Goal: Task Accomplishment & Management: Use online tool/utility

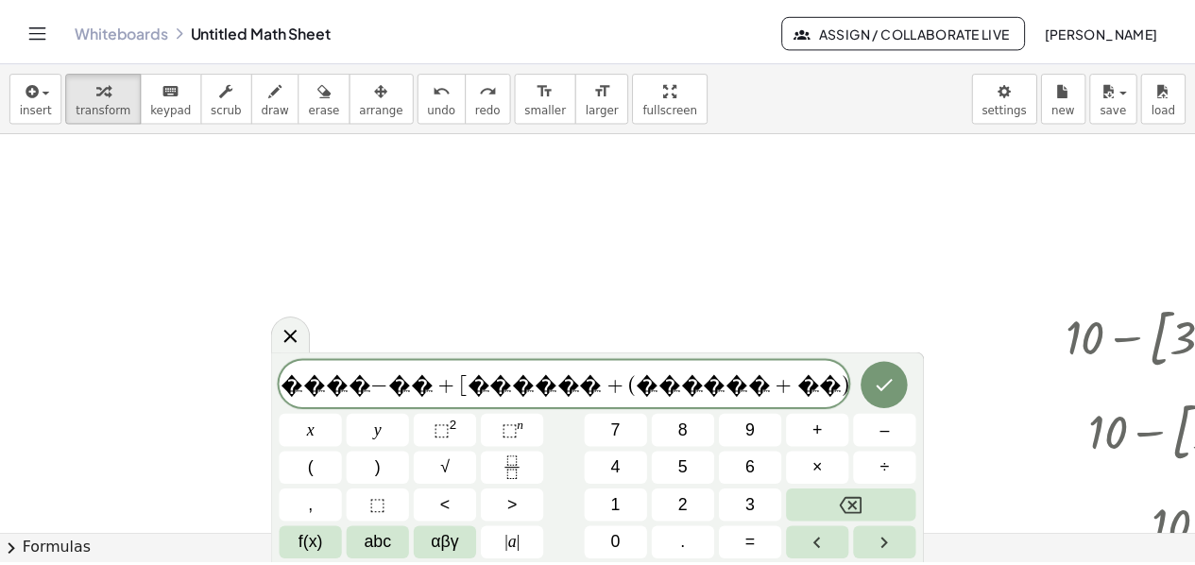
scroll to position [94, 0]
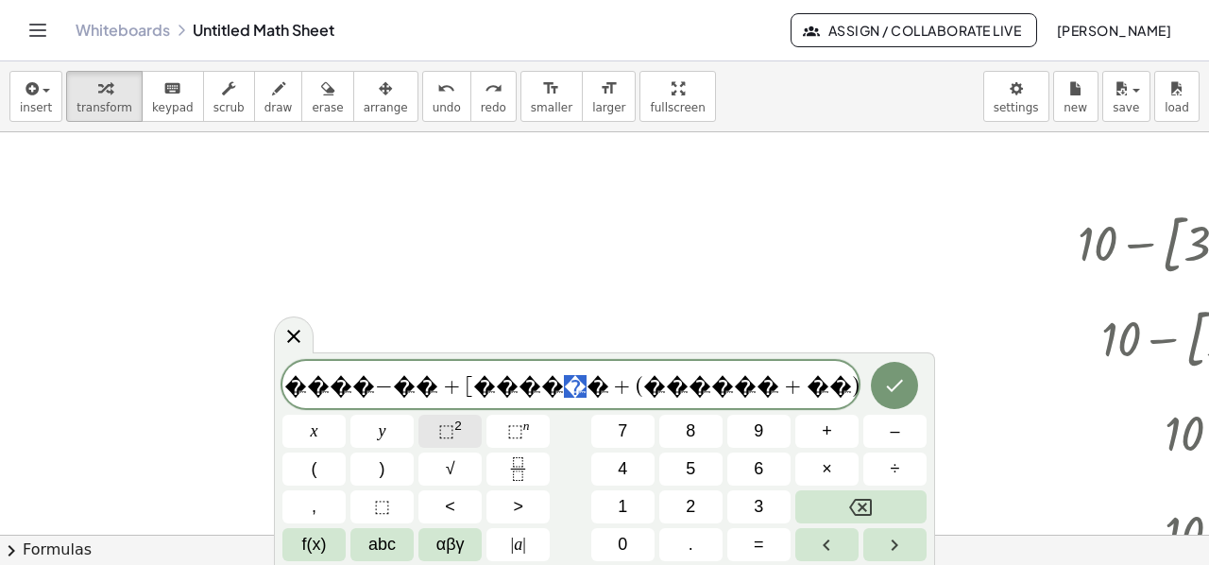
click at [452, 428] on span "⬚" at bounding box center [446, 430] width 16 height 19
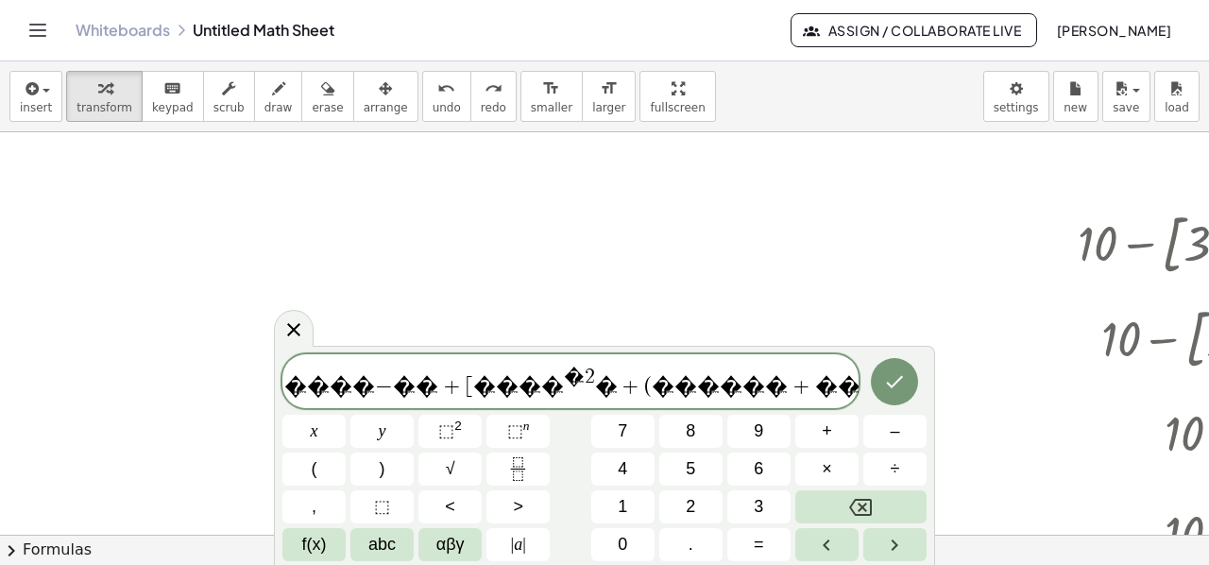
click at [564, 377] on span "� 2" at bounding box center [579, 377] width 31 height 21
drag, startPoint x: 605, startPoint y: 382, endPoint x: 620, endPoint y: 382, distance: 15.1
click at [450, 423] on span "⬚" at bounding box center [446, 430] width 16 height 19
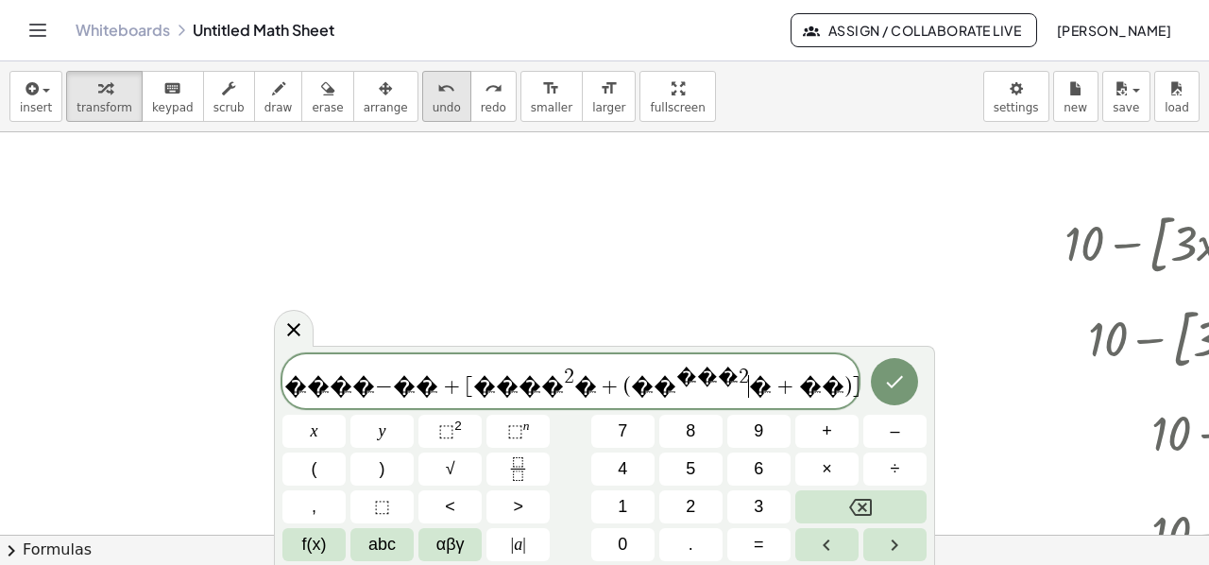
click at [433, 103] on span "undo" at bounding box center [447, 107] width 28 height 13
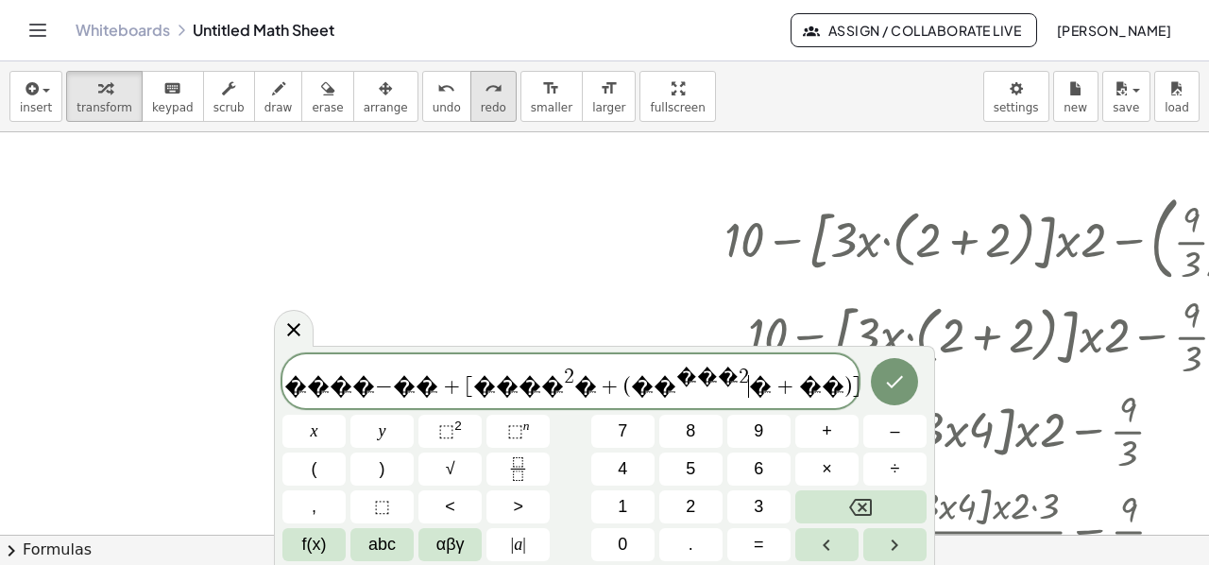
click at [481, 92] on div "redo" at bounding box center [493, 87] width 25 height 23
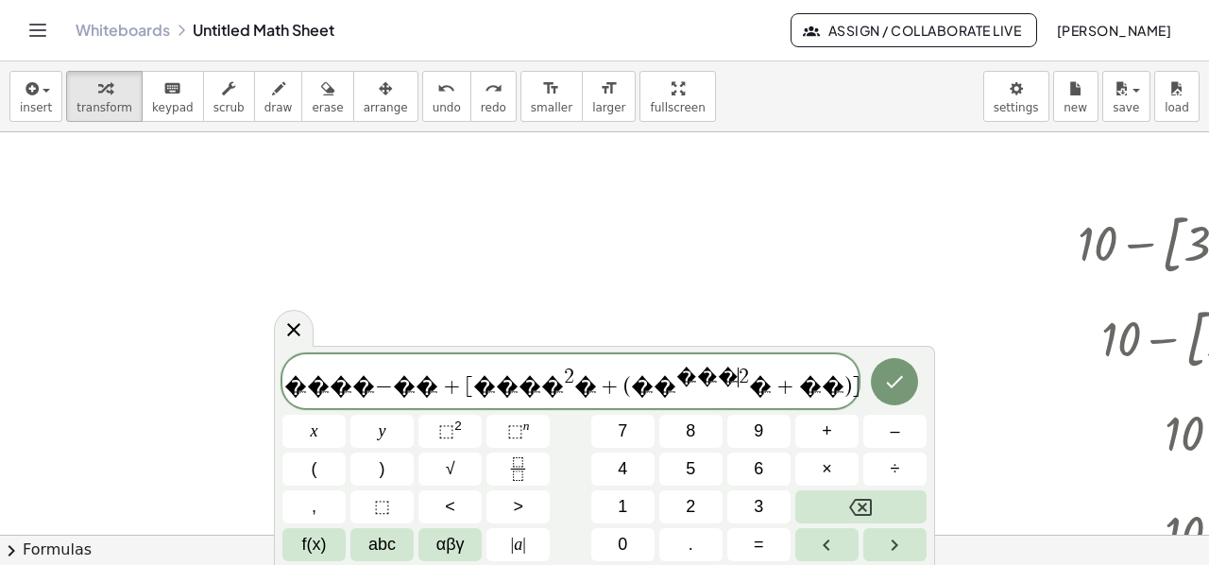
click at [676, 373] on span "� � � ​ 2" at bounding box center [712, 377] width 73 height 21
click at [861, 500] on icon "Backspace" at bounding box center [860, 507] width 23 height 17
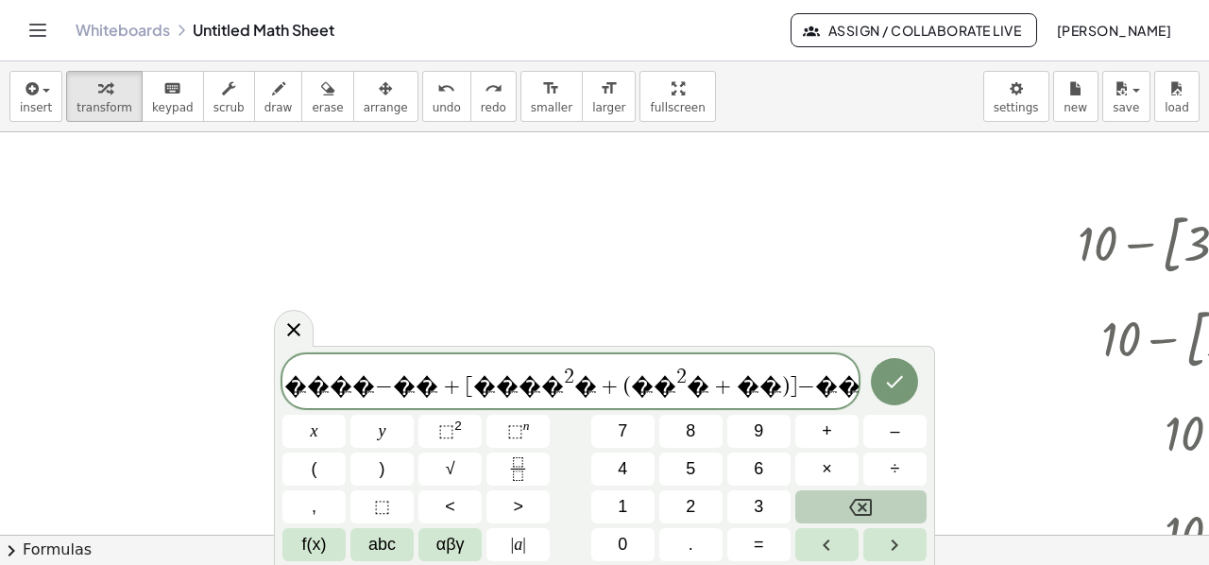
click at [861, 500] on icon "Backspace" at bounding box center [860, 507] width 23 height 17
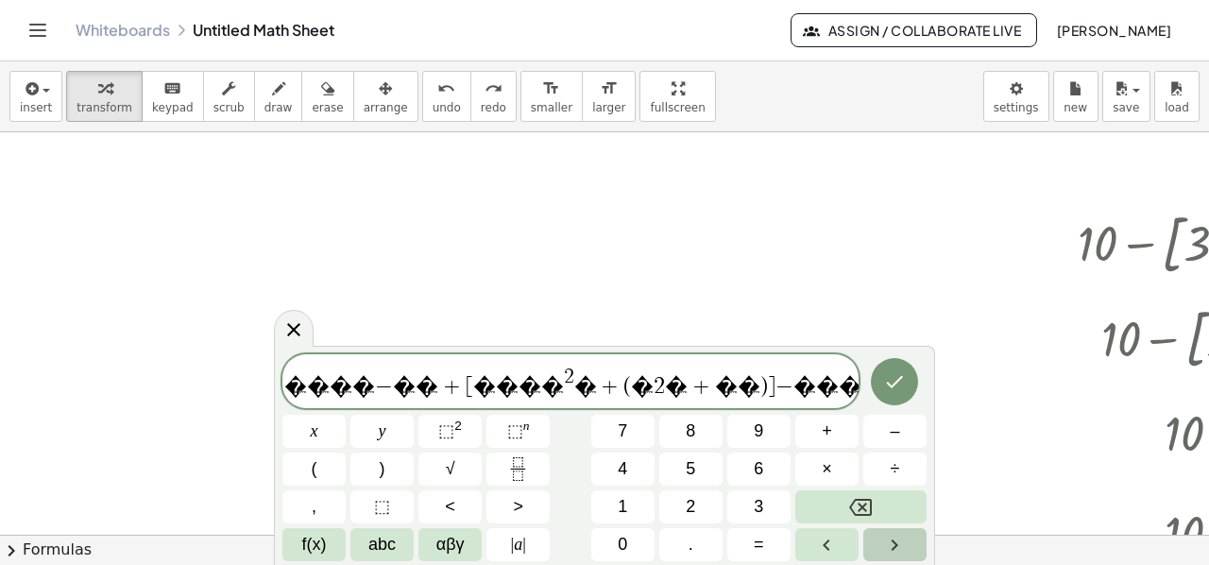
click at [893, 545] on icon "Right arrow" at bounding box center [894, 545] width 23 height 23
drag, startPoint x: 584, startPoint y: 386, endPoint x: 628, endPoint y: 384, distance: 44.4
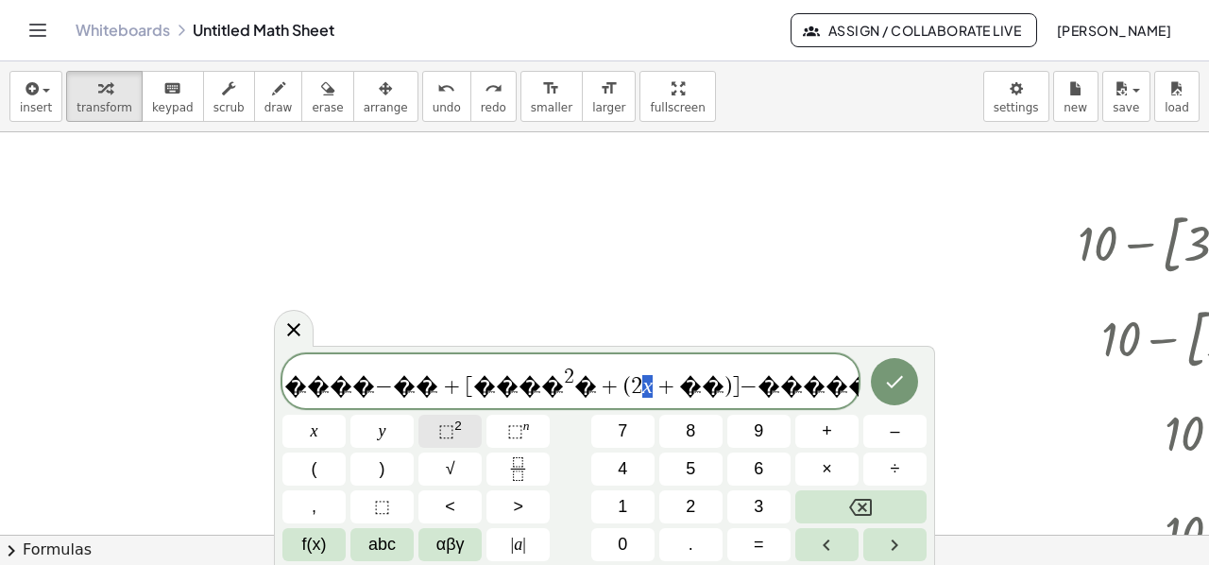
click at [457, 426] on sup "2" at bounding box center [458, 425] width 8 height 14
click at [608, 389] on span "� � � � − � � + [ � � � � 2 � + ( 2 ​ + � � ) ] − � � � � � �" at bounding box center [570, 382] width 576 height 34
click at [631, 391] on span "2" at bounding box center [636, 386] width 11 height 23
click at [631, 386] on span "2" at bounding box center [636, 386] width 11 height 23
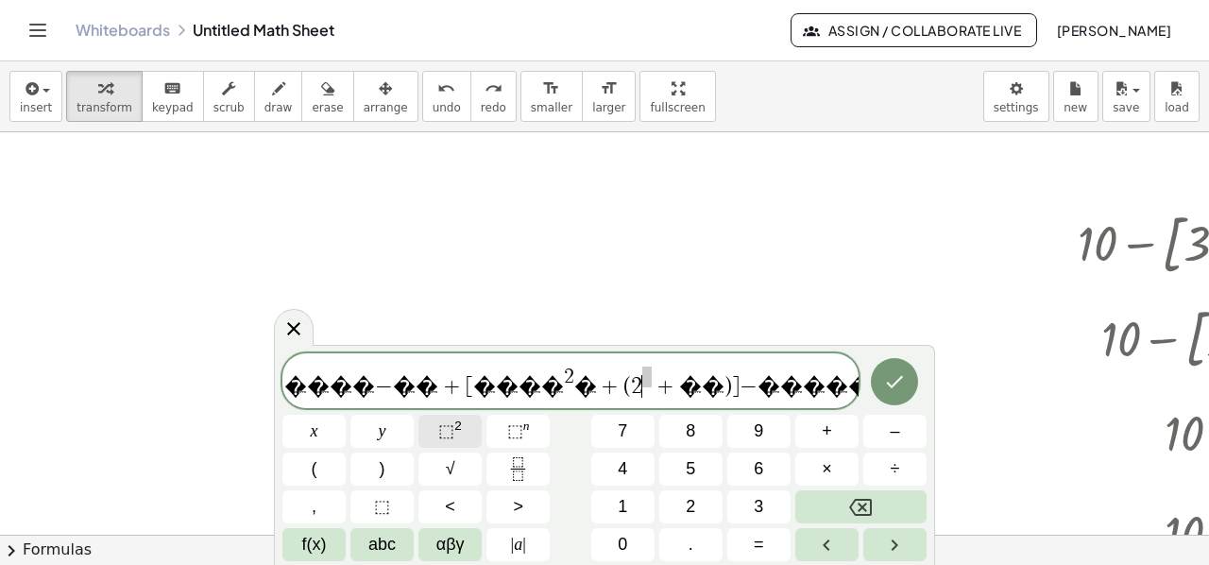
click at [446, 430] on span "⬚" at bounding box center [446, 430] width 16 height 19
click at [631, 386] on span "2" at bounding box center [636, 386] width 11 height 23
drag, startPoint x: 600, startPoint y: 389, endPoint x: 612, endPoint y: 389, distance: 12.3
click at [618, 388] on span "� � � � − � � + [ � � � � 2 � + ( 2 x 2 ​ + � � ) ] − � � � � � �" at bounding box center [570, 382] width 576 height 35
click at [454, 428] on sup "2" at bounding box center [458, 425] width 8 height 14
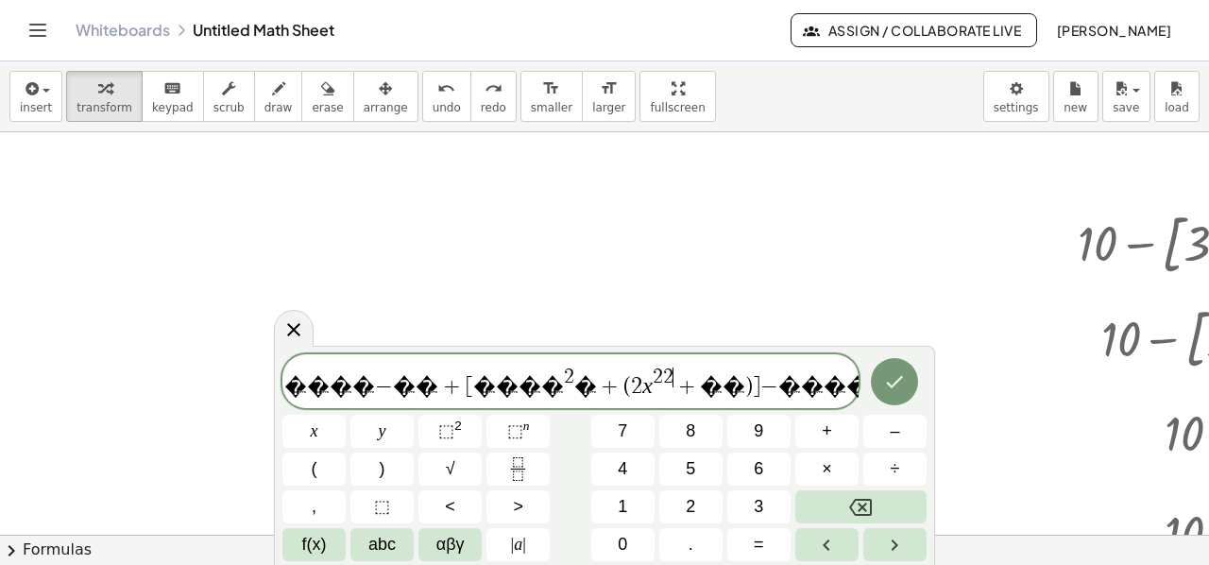
click at [663, 378] on span "2" at bounding box center [668, 376] width 10 height 21
drag, startPoint x: 725, startPoint y: 384, endPoint x: 736, endPoint y: 382, distance: 10.6
click at [881, 393] on span "�" at bounding box center [892, 386] width 23 height 23
drag, startPoint x: 715, startPoint y: 387, endPoint x: 744, endPoint y: 386, distance: 29.3
click at [451, 425] on span "⬚" at bounding box center [446, 430] width 16 height 19
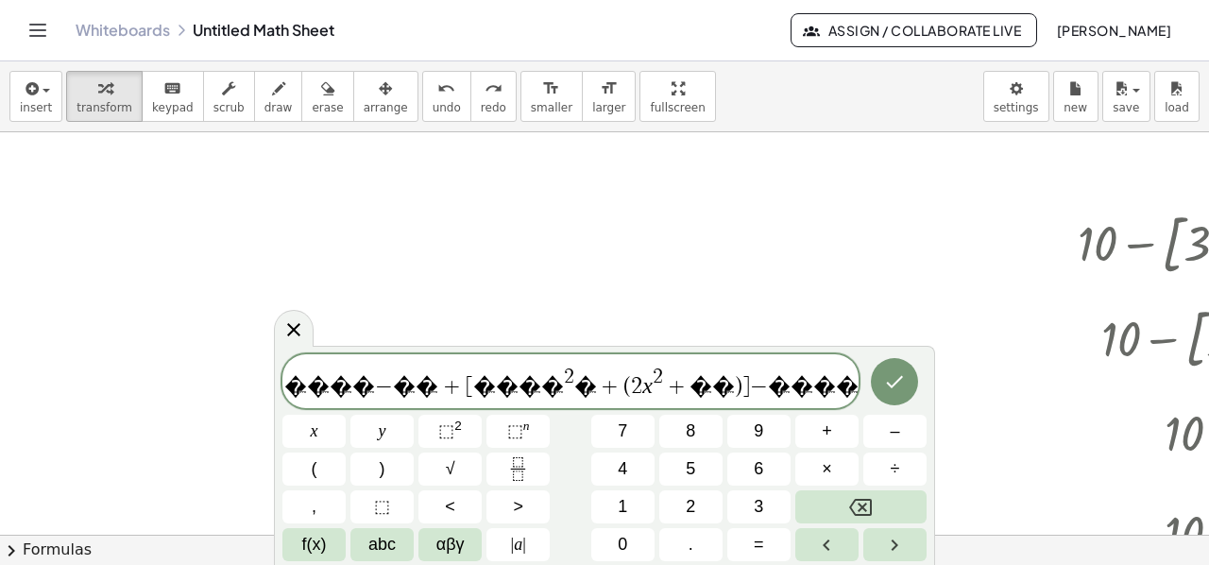
click at [900, 370] on span "2" at bounding box center [905, 376] width 10 height 21
click at [574, 386] on span "�" at bounding box center [585, 386] width 23 height 23
click at [894, 386] on icon "Done" at bounding box center [894, 381] width 23 height 23
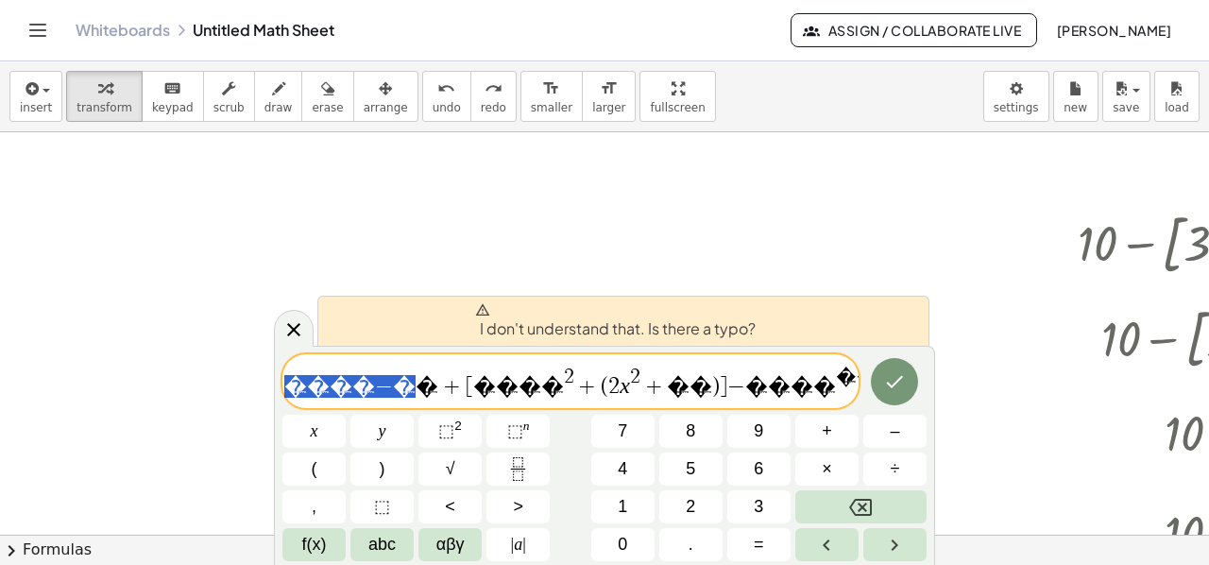
drag, startPoint x: 417, startPoint y: 386, endPoint x: 468, endPoint y: 386, distance: 51.0
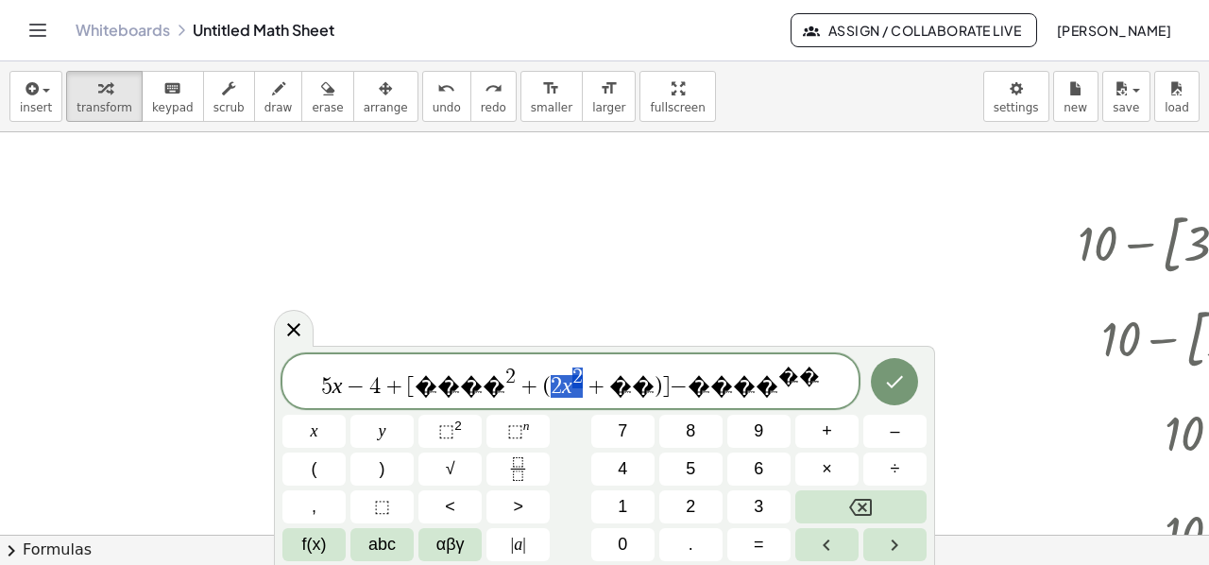
drag, startPoint x: 584, startPoint y: 383, endPoint x: 606, endPoint y: 384, distance: 22.7
drag, startPoint x: 510, startPoint y: 383, endPoint x: 540, endPoint y: 383, distance: 30.2
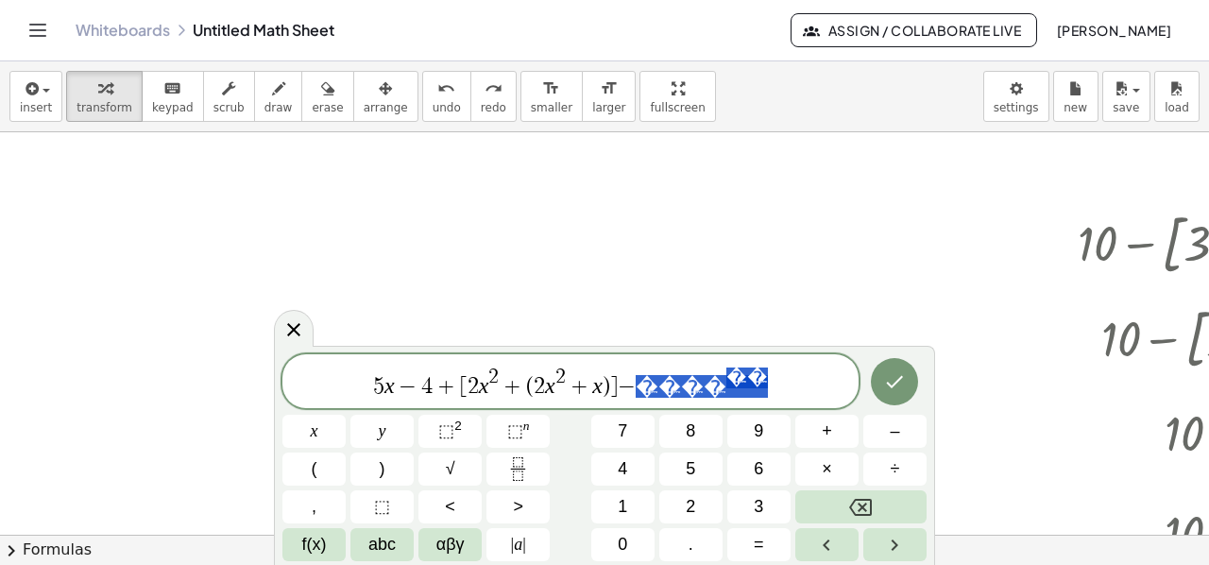
drag, startPoint x: 684, startPoint y: 379, endPoint x: 716, endPoint y: 379, distance: 32.1
click at [525, 383] on span "5 x − 4 + [ 2 x 2 + ( 2 x 2 + x ) ] − � � � � � �" at bounding box center [570, 382] width 576 height 34
drag, startPoint x: 518, startPoint y: 383, endPoint x: 539, endPoint y: 382, distance: 21.7
drag, startPoint x: 685, startPoint y: 384, endPoint x: 718, endPoint y: 384, distance: 33.1
click at [697, 387] on var "x" at bounding box center [702, 385] width 10 height 25
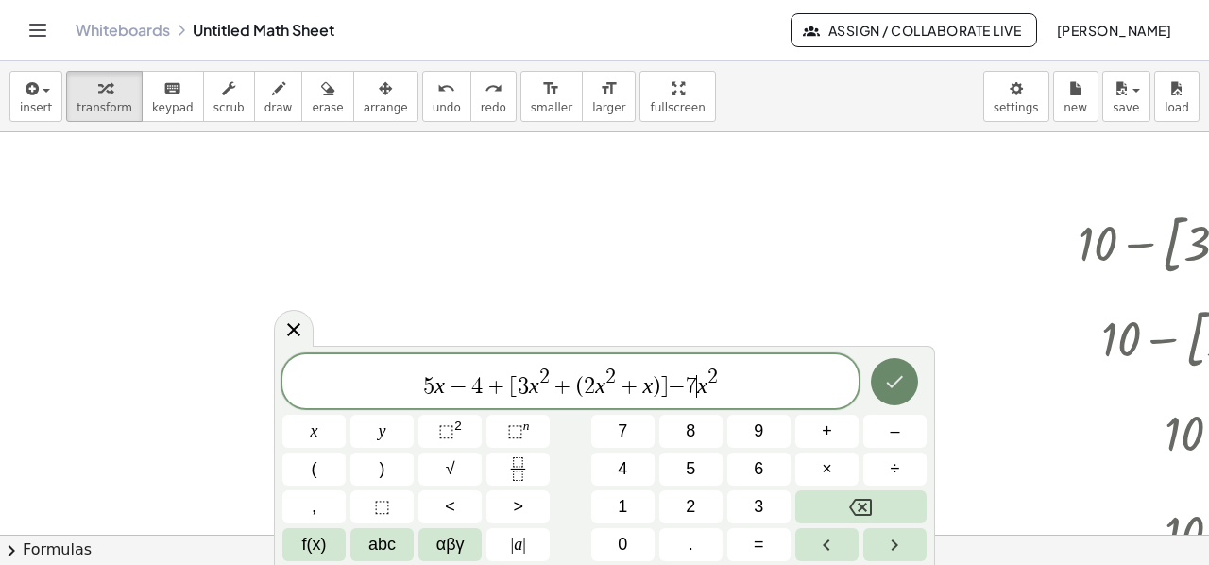
click at [908, 381] on button "Done" at bounding box center [894, 381] width 47 height 47
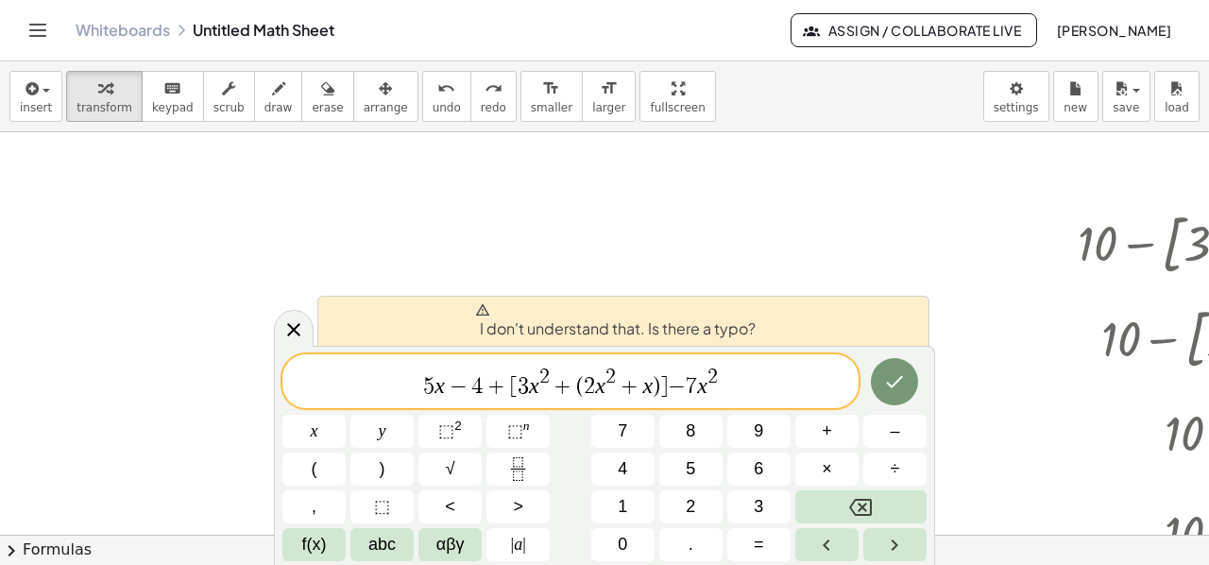
click at [493, 390] on span "+" at bounding box center [496, 386] width 27 height 23
click at [579, 385] on span "(" at bounding box center [580, 386] width 8 height 23
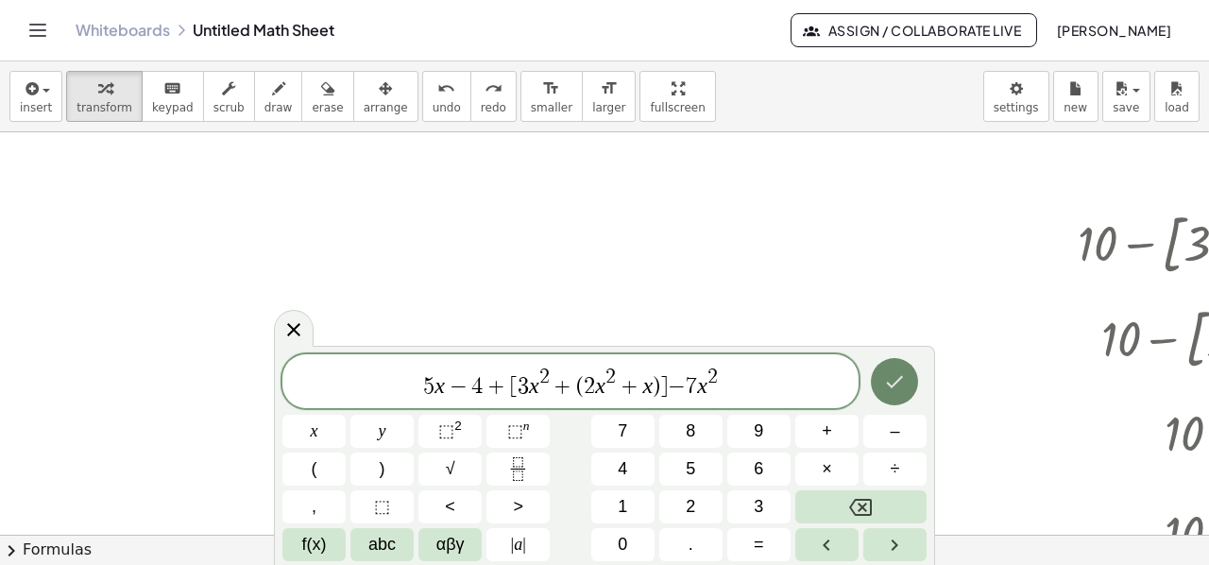
click at [891, 383] on icon "Done" at bounding box center [894, 381] width 23 height 23
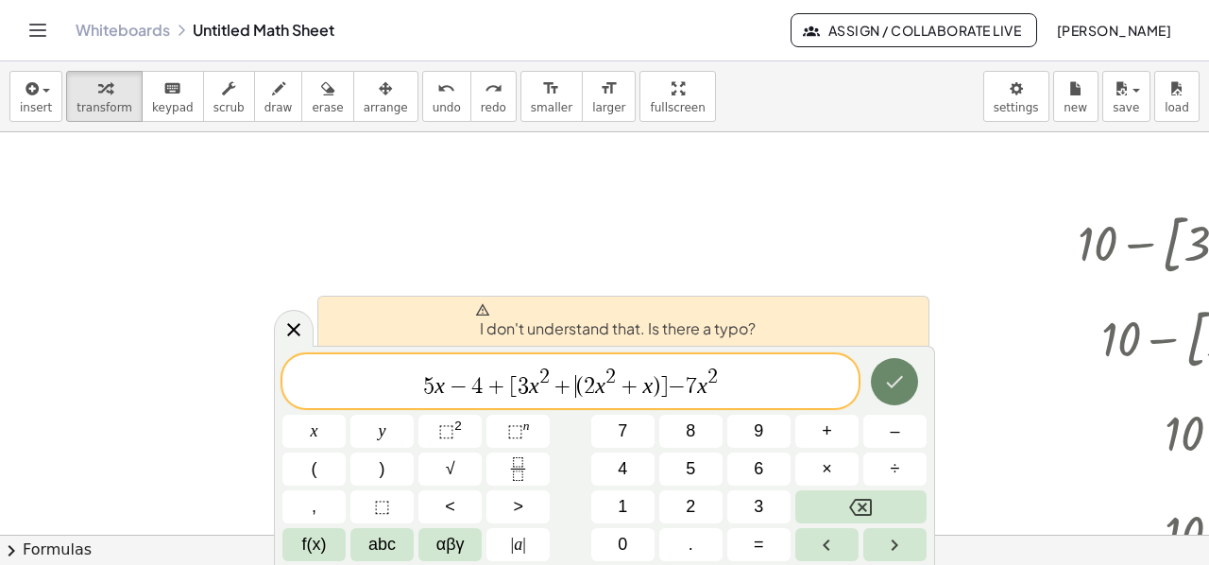
click at [890, 379] on icon "Done" at bounding box center [894, 381] width 23 height 23
click at [457, 384] on span "−" at bounding box center [458, 386] width 27 height 23
click at [302, 326] on icon at bounding box center [293, 329] width 23 height 23
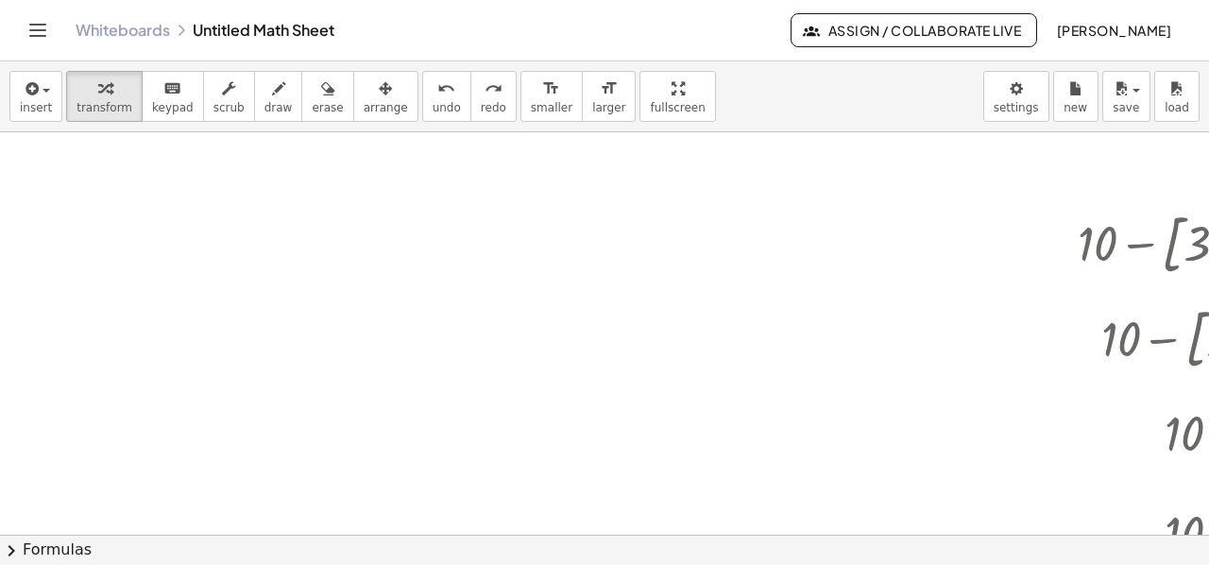
click at [40, 25] on icon "Toggle navigation" at bounding box center [37, 30] width 23 height 23
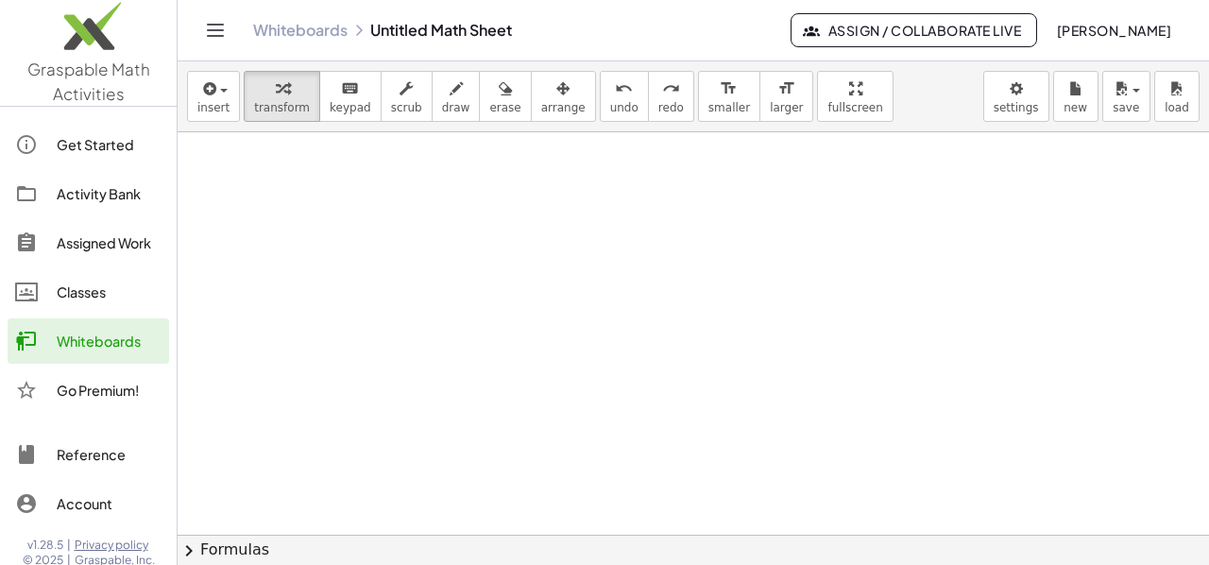
click at [83, 196] on div "Activity Bank" at bounding box center [109, 193] width 105 height 23
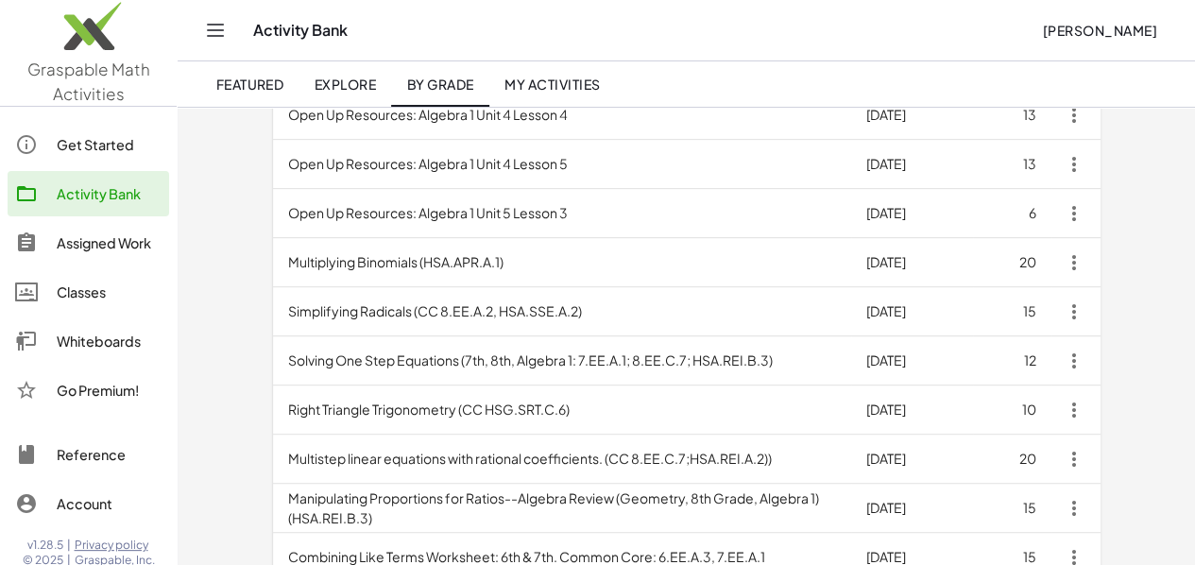
scroll to position [378, 0]
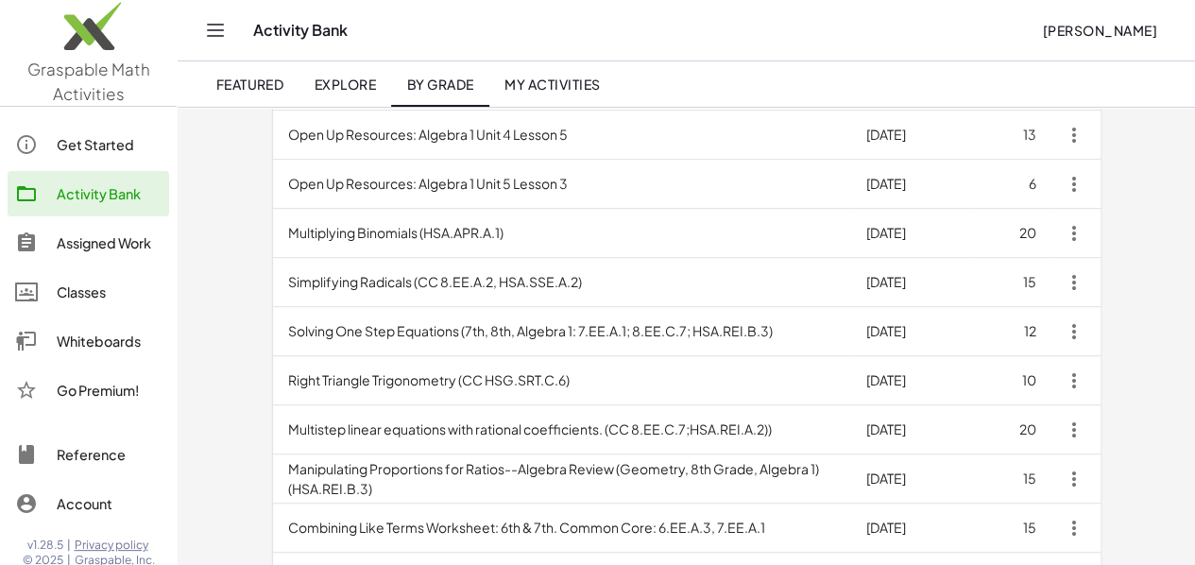
click at [326, 279] on td "Simplifying Radicals (CC 8.EE.A.2, HSA.SSE.A.2)" at bounding box center [562, 282] width 578 height 49
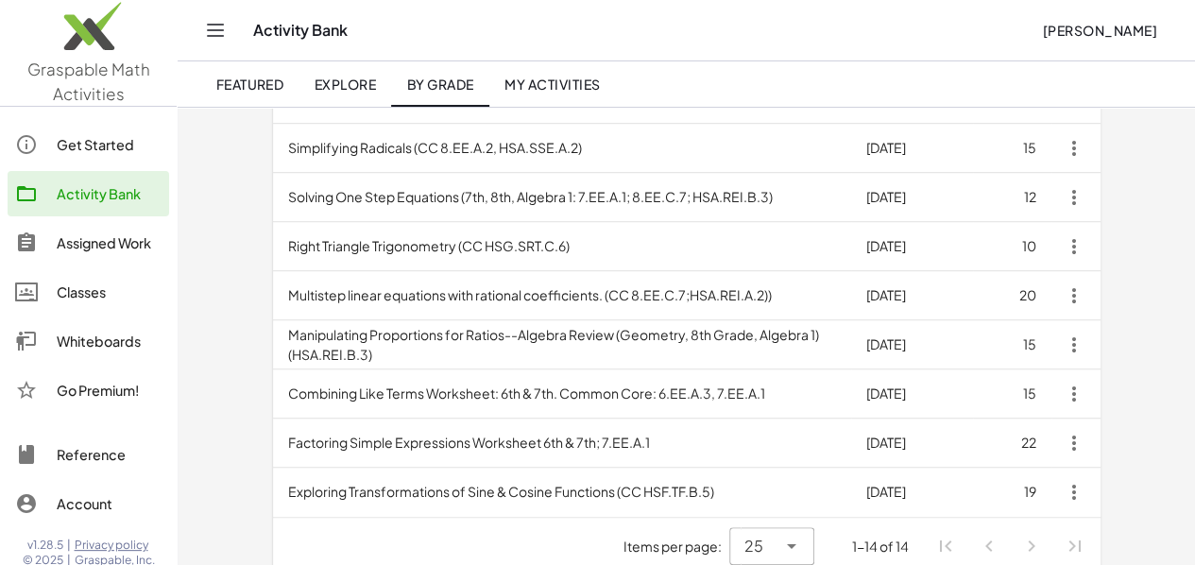
scroll to position [533, 0]
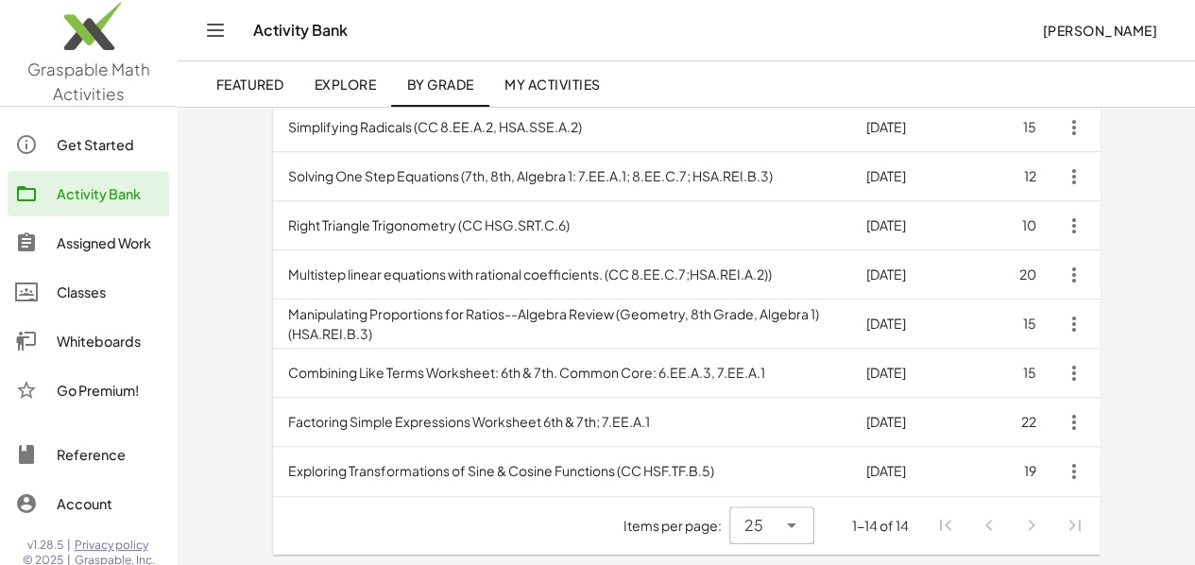
click at [378, 413] on td "Factoring Simple Expressions Worksheet 6th & 7th; 7.EE.A.1" at bounding box center [562, 422] width 578 height 49
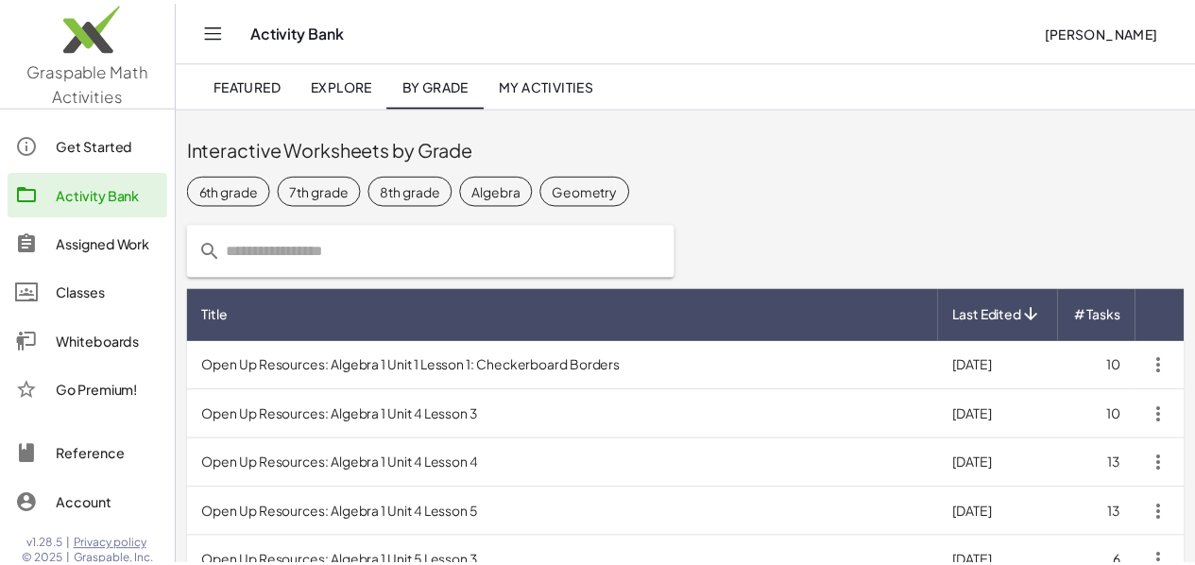
scroll to position [533, 0]
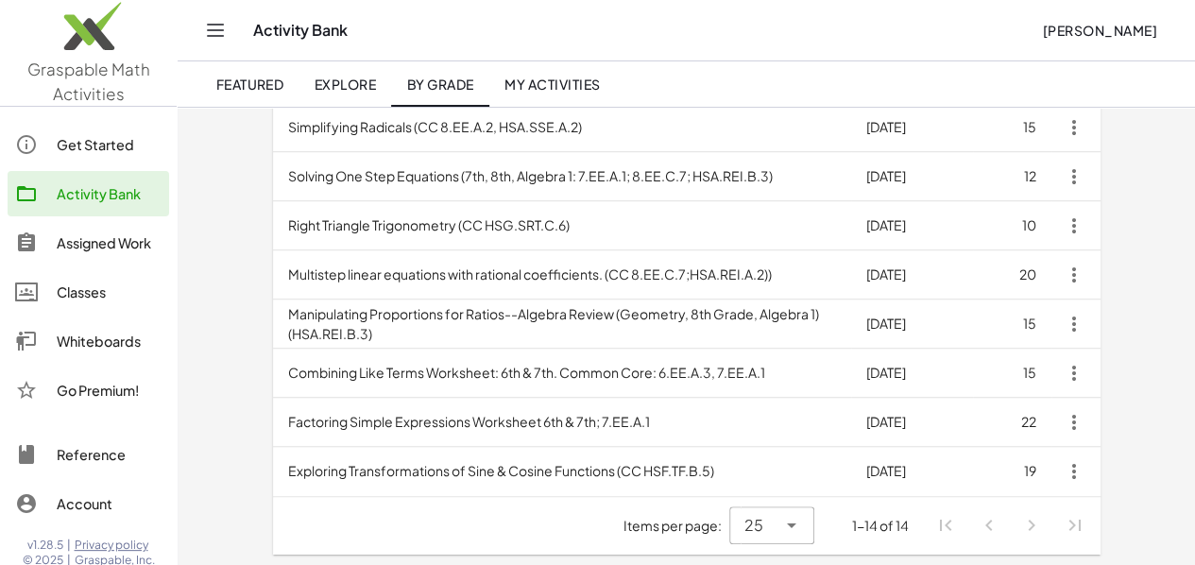
click at [385, 461] on td "Exploring Transformations of Sine & Cosine Functions (CC HSF.TF.B.5)" at bounding box center [562, 471] width 578 height 49
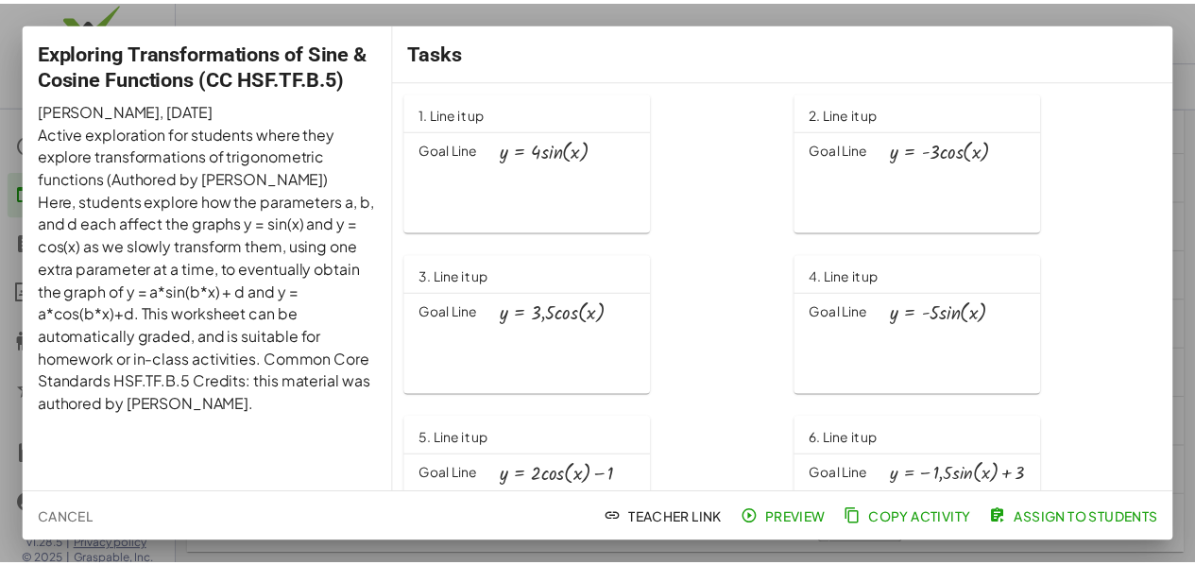
scroll to position [533, 0]
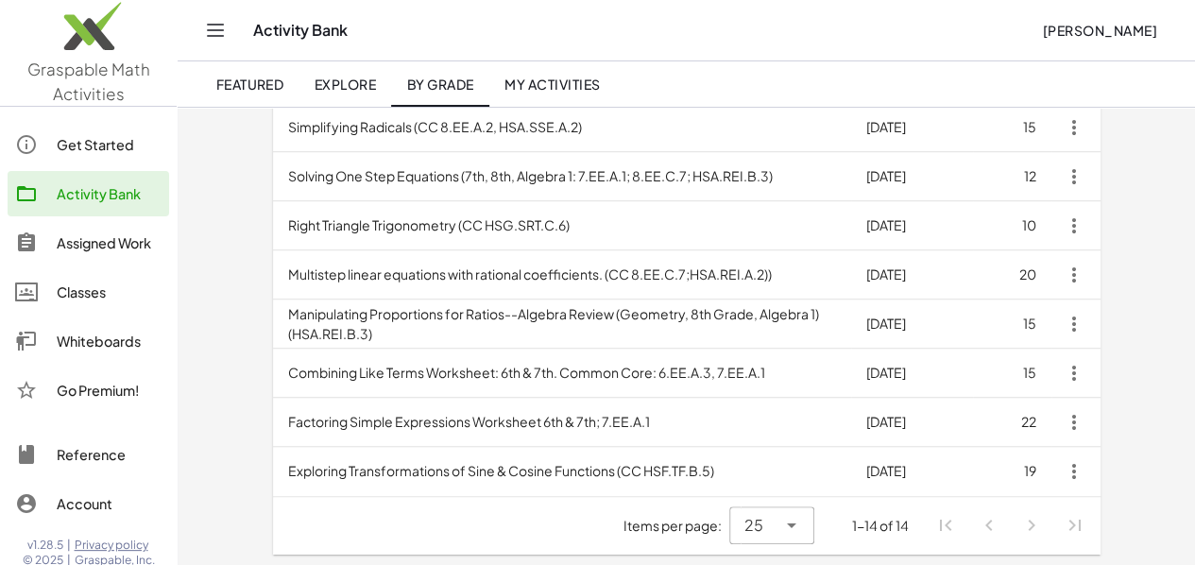
click at [368, 228] on td "Right Triangle Trigonometry (CC HSG.SRT.C.6)" at bounding box center [562, 225] width 578 height 49
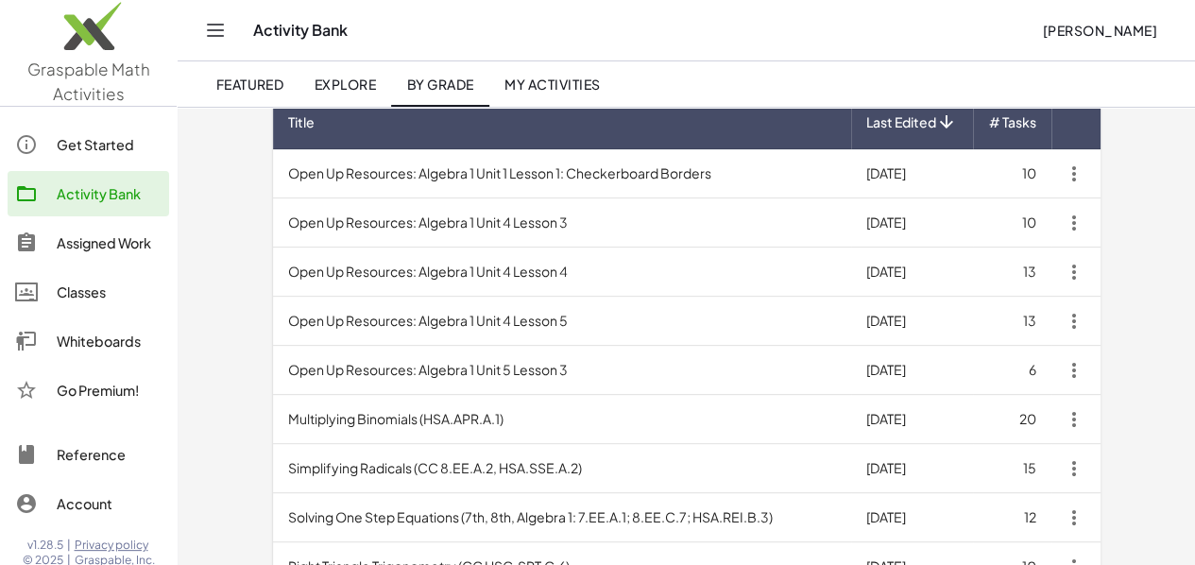
scroll to position [155, 0]
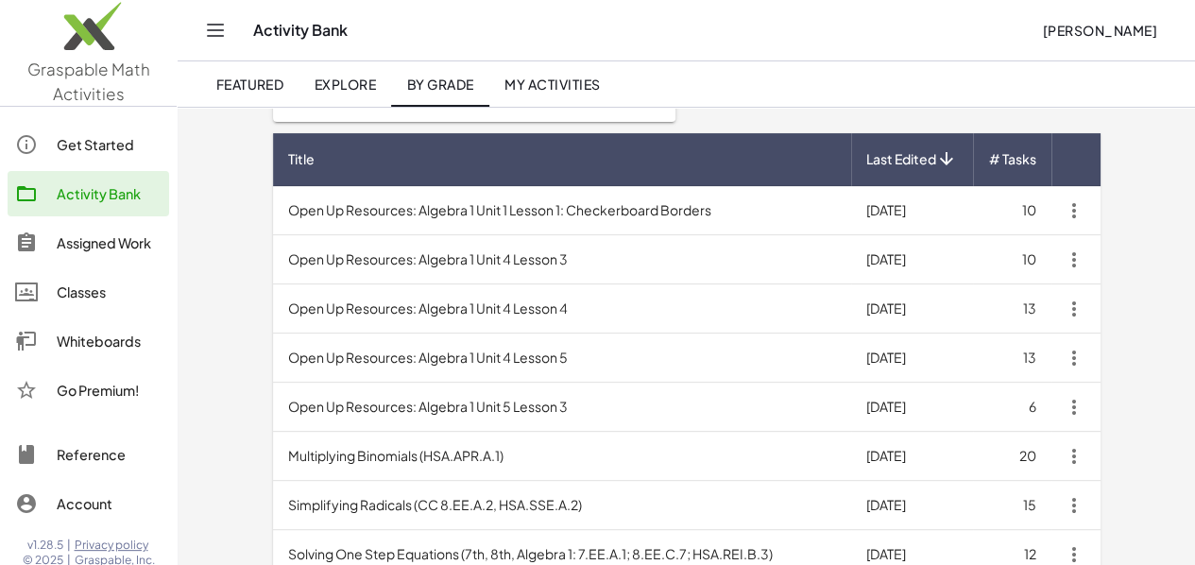
click at [454, 402] on td "Open Up Resources: Algebra 1 Unit 5 Lesson 3" at bounding box center [562, 406] width 578 height 49
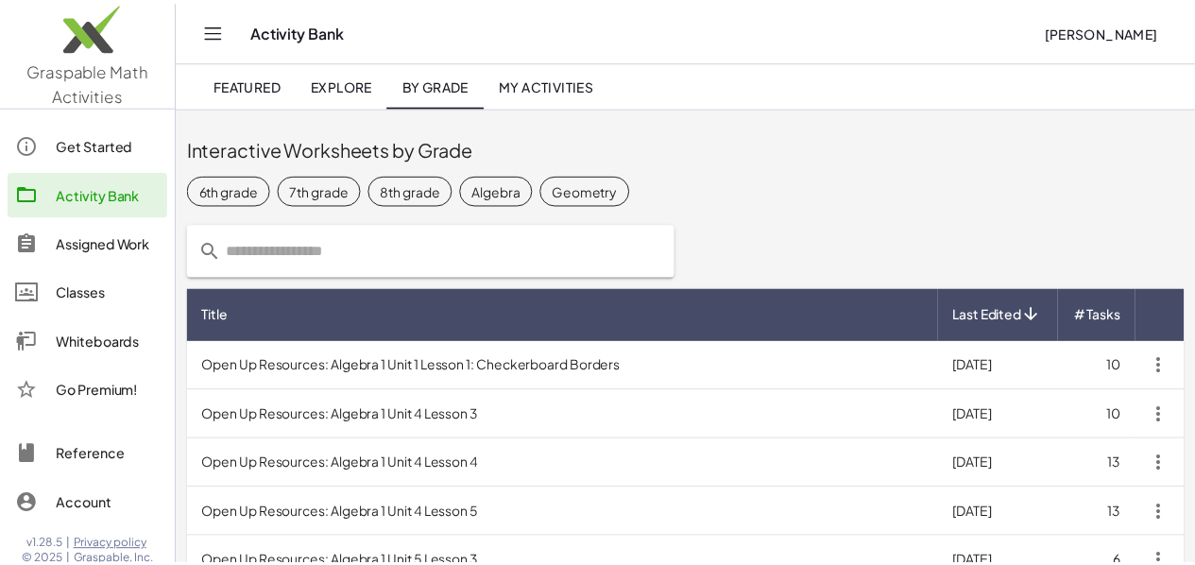
scroll to position [155, 0]
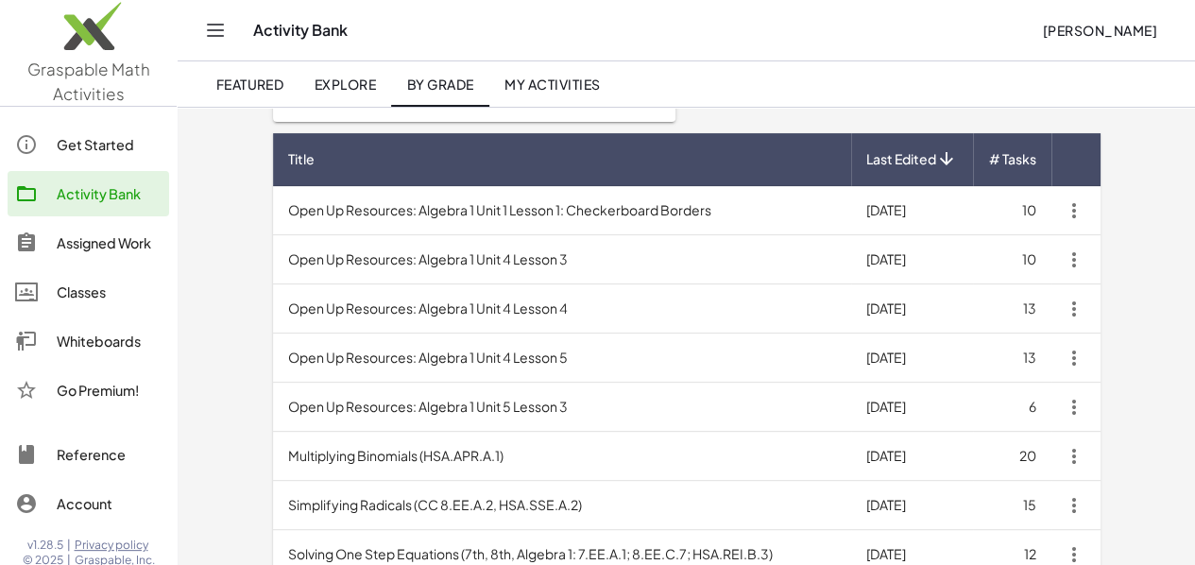
click at [457, 303] on td "Open Up Resources: Algebra 1 Unit 4 Lesson 4" at bounding box center [562, 308] width 578 height 49
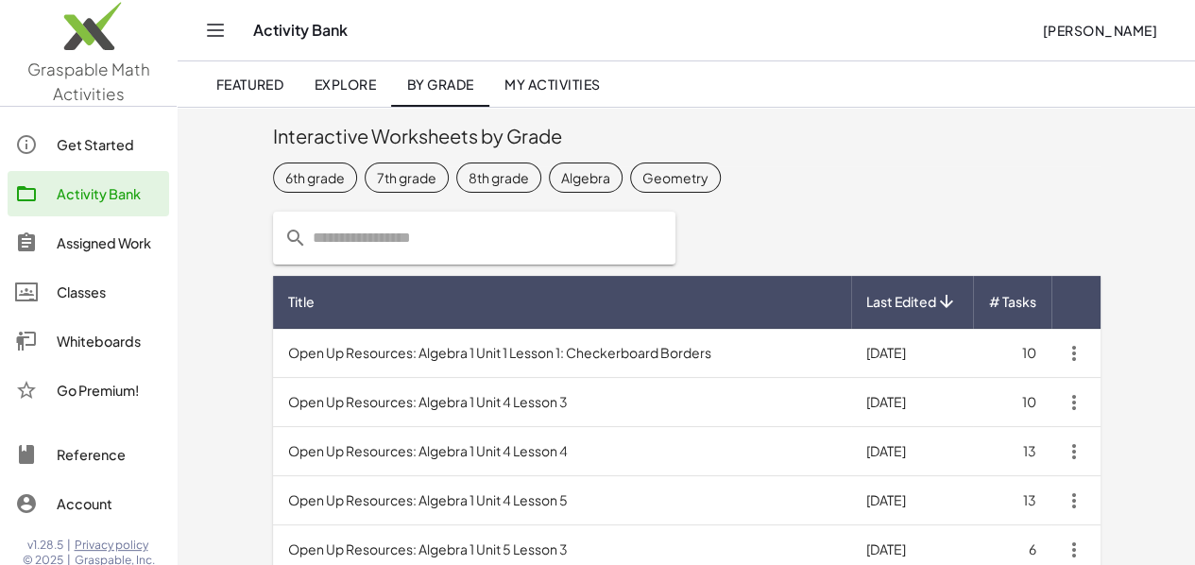
scroll to position [1, 0]
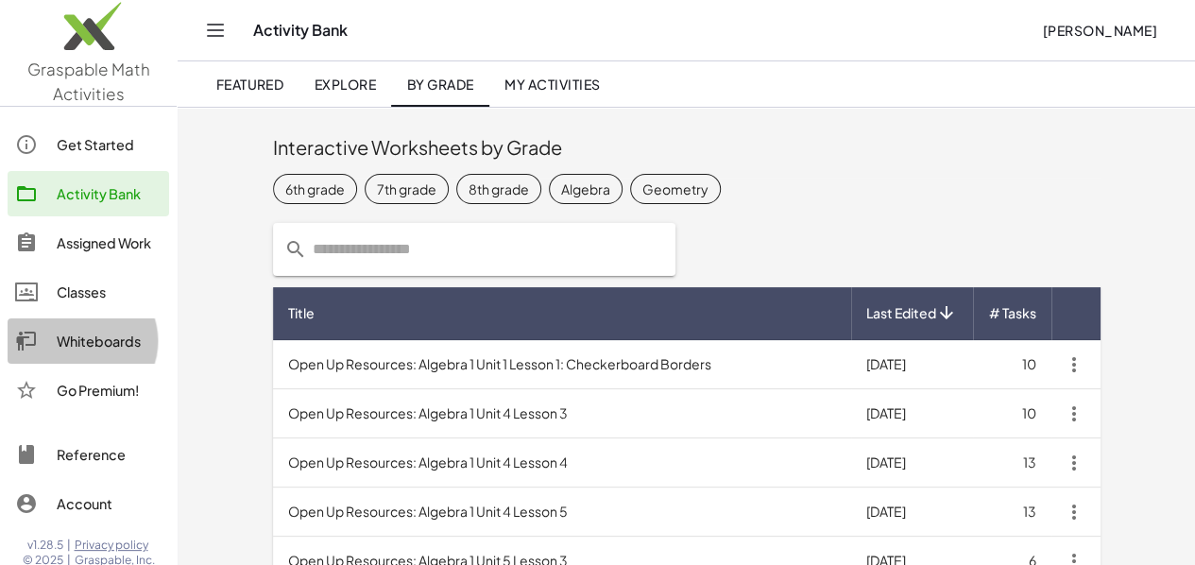
click at [80, 346] on div "Whiteboards" at bounding box center [109, 341] width 105 height 23
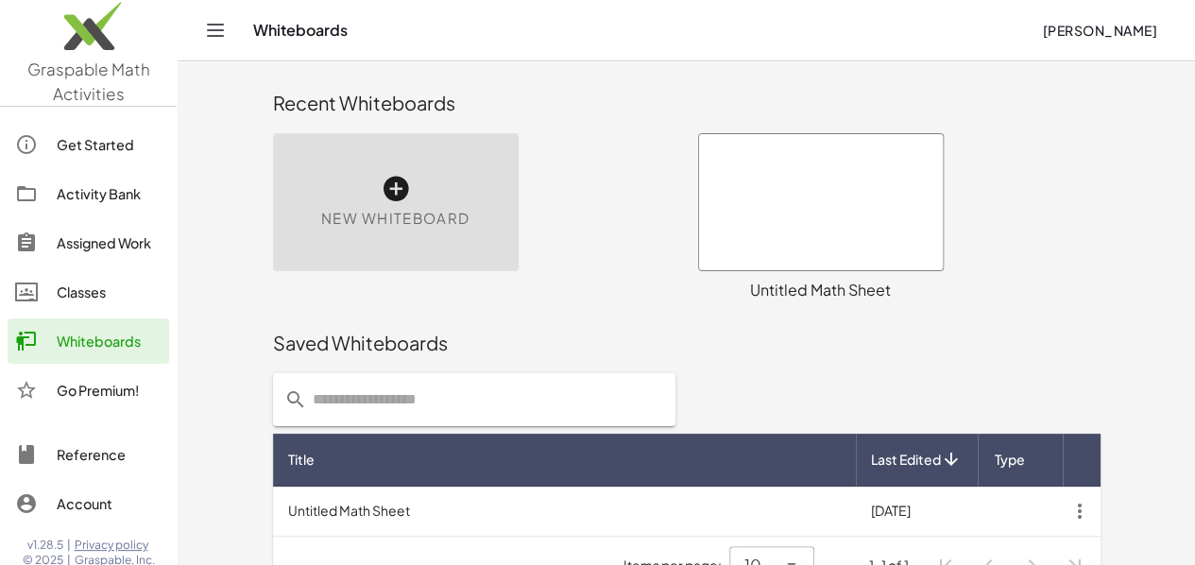
scroll to position [40, 0]
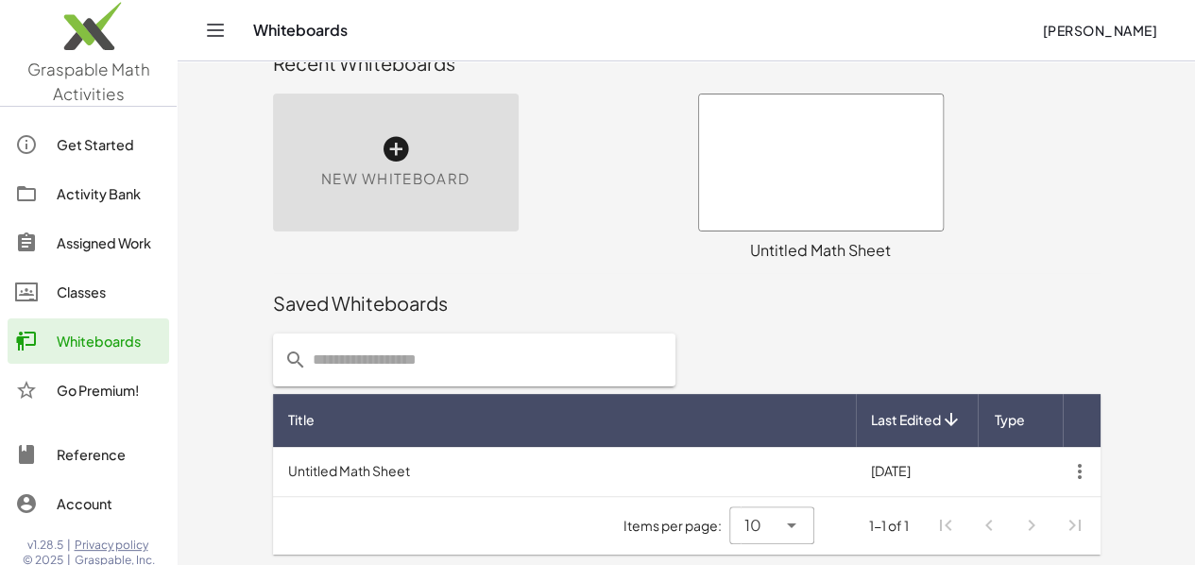
click at [819, 171] on div at bounding box center [821, 162] width 244 height 136
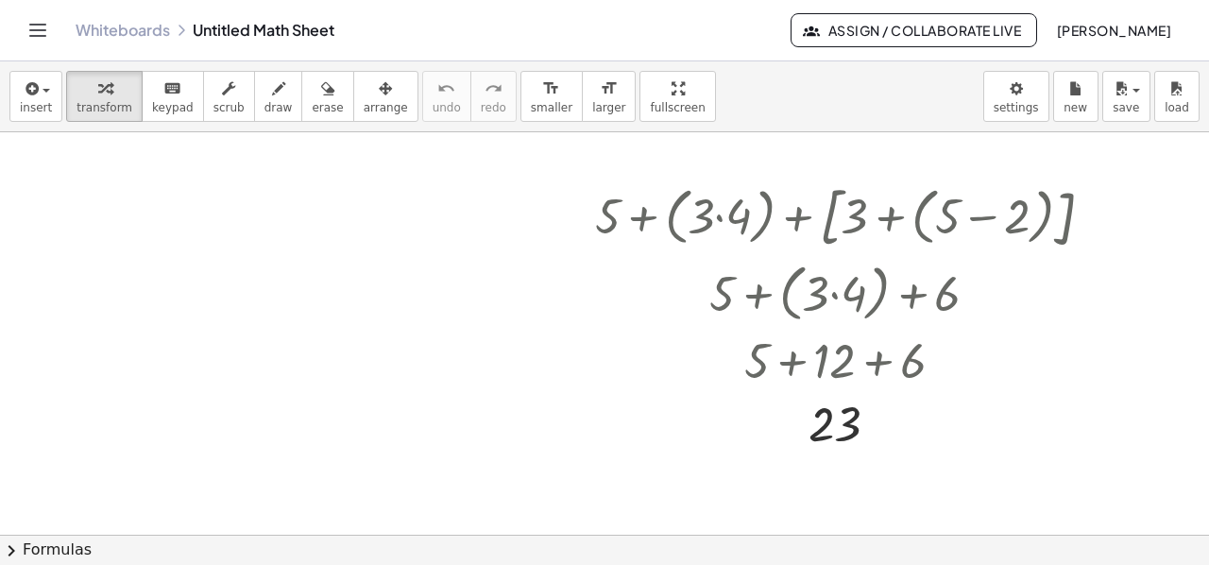
scroll to position [1058, 0]
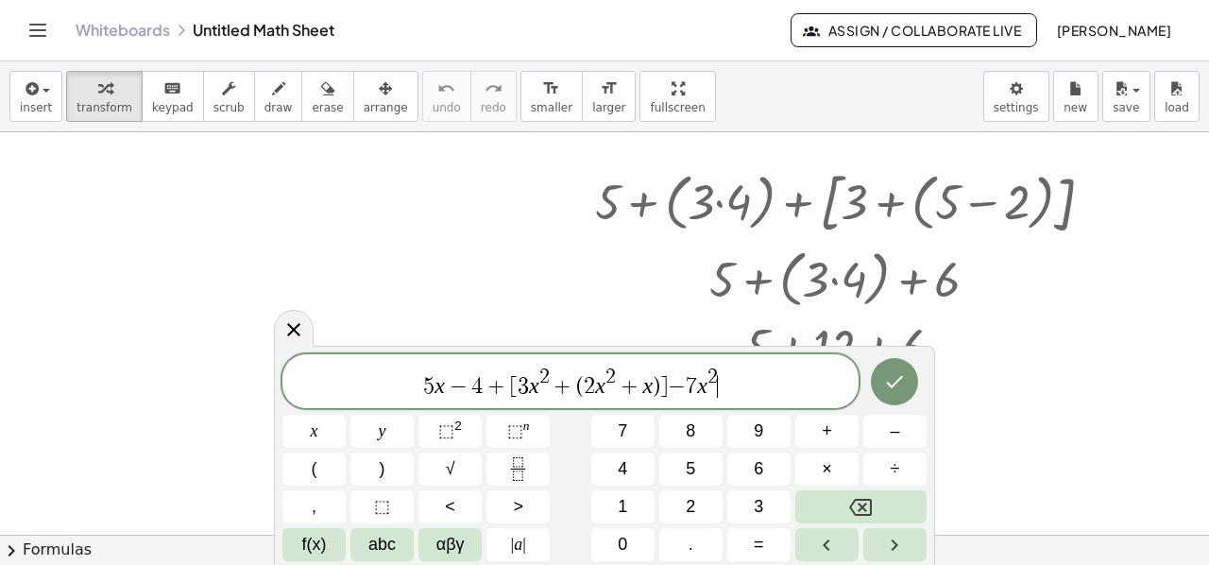
click at [898, 376] on icon "Done" at bounding box center [894, 381] width 23 height 23
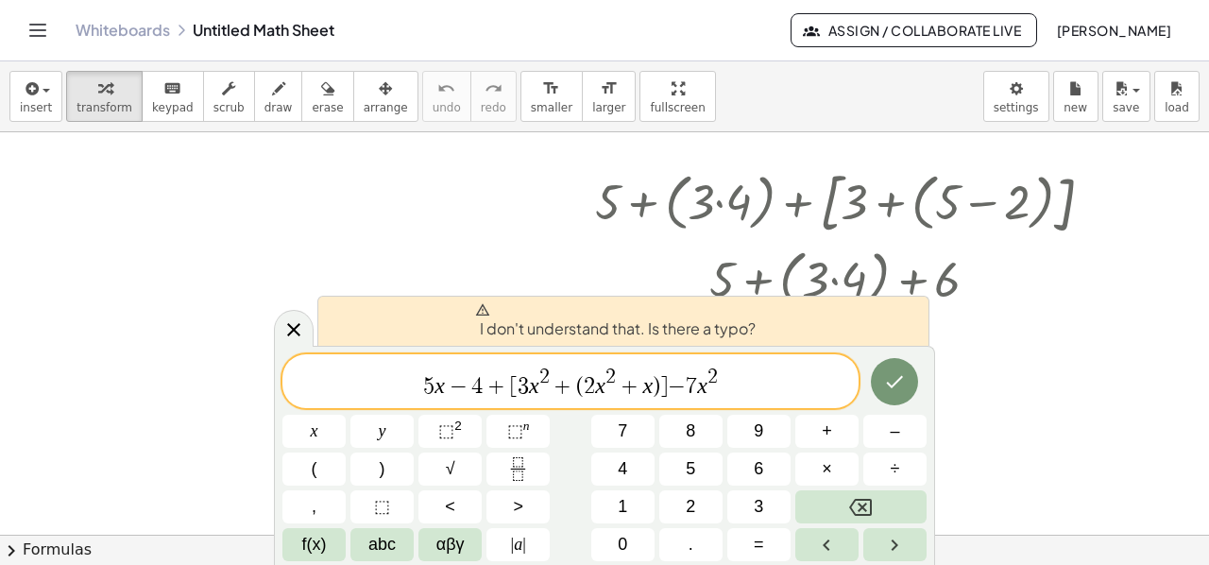
click at [683, 328] on span "I don't understand that. Is there a typo?" at bounding box center [615, 321] width 280 height 38
click at [725, 334] on span "I don't understand that. Is there a typo?" at bounding box center [615, 321] width 280 height 38
click at [434, 382] on var "x" at bounding box center [439, 385] width 10 height 25
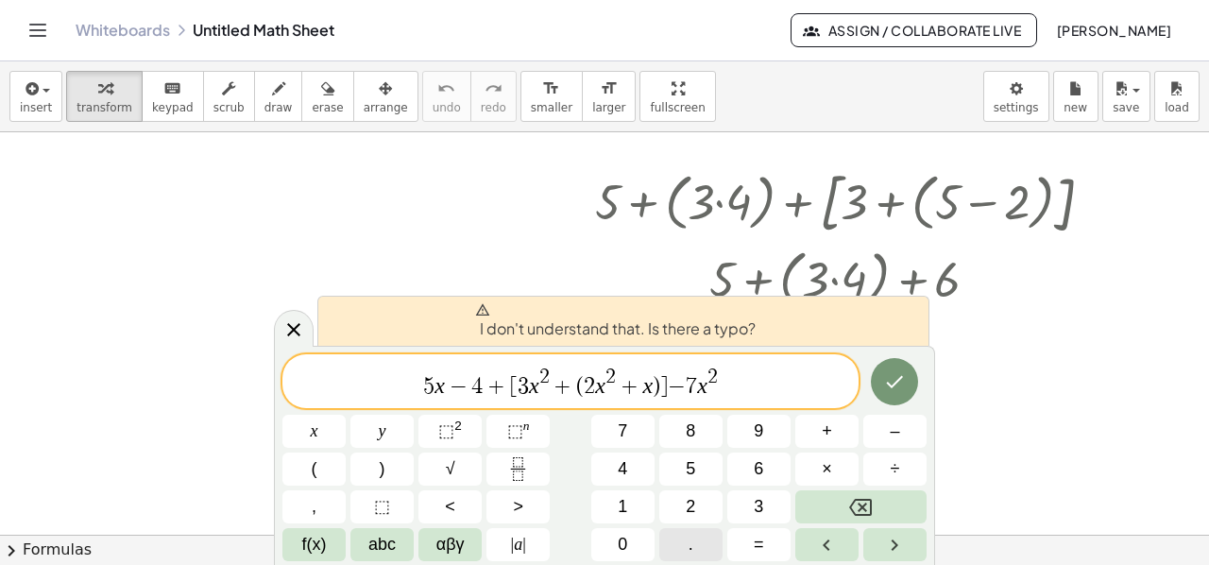
click at [702, 544] on button "." at bounding box center [690, 544] width 63 height 33
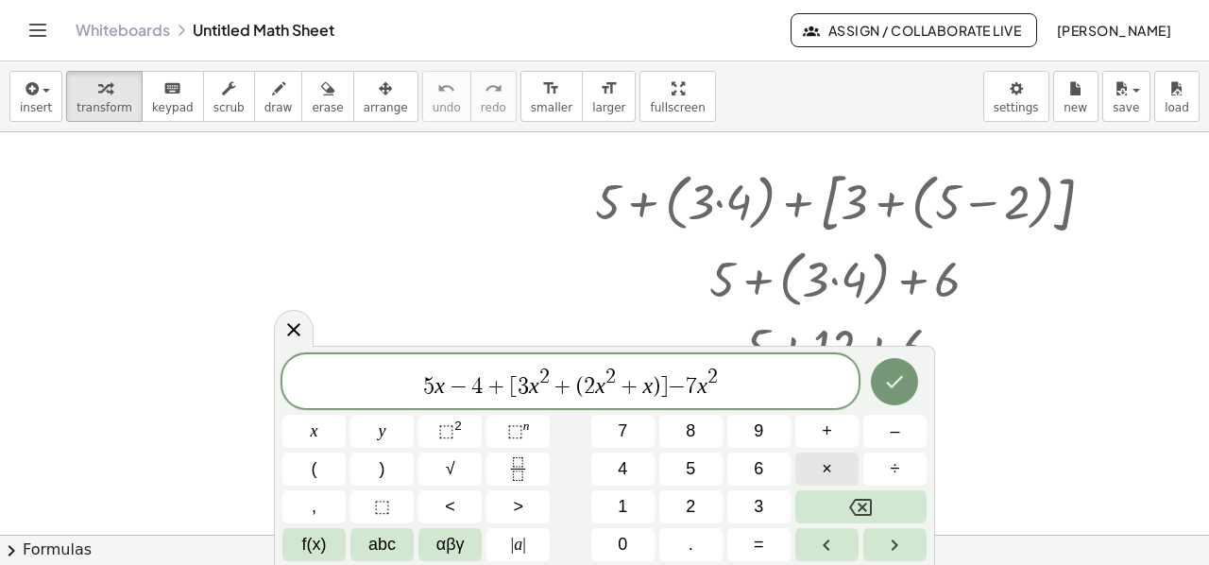
click at [827, 463] on span "×" at bounding box center [827, 468] width 10 height 25
click at [534, 387] on span "5 · ​ x − 4 + [ 3 x 2 + ( 2 x 2 + x ) ] − 7 x 2" at bounding box center [570, 382] width 576 height 34
click at [821, 464] on button "×" at bounding box center [826, 468] width 63 height 33
click at [602, 381] on span "2" at bounding box center [602, 386] width 11 height 23
click at [612, 391] on var "x" at bounding box center [613, 385] width 10 height 25
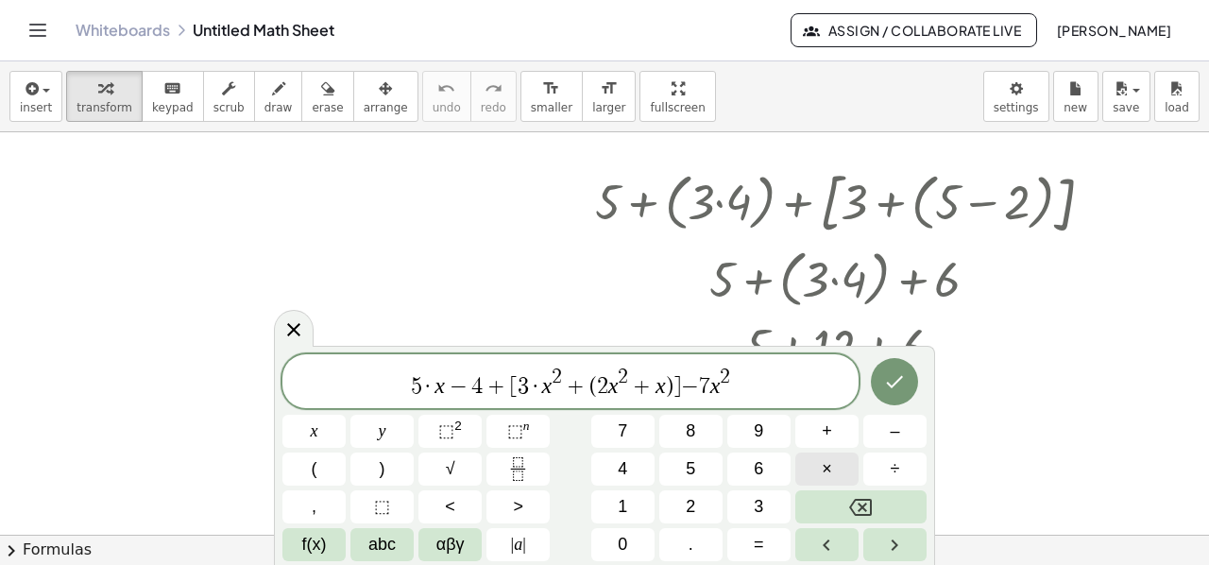
click at [834, 467] on button "×" at bounding box center [826, 468] width 63 height 33
click at [717, 382] on var "x" at bounding box center [722, 385] width 10 height 25
click at [824, 467] on span "×" at bounding box center [827, 468] width 10 height 25
click at [893, 377] on icon "Done" at bounding box center [894, 381] width 23 height 23
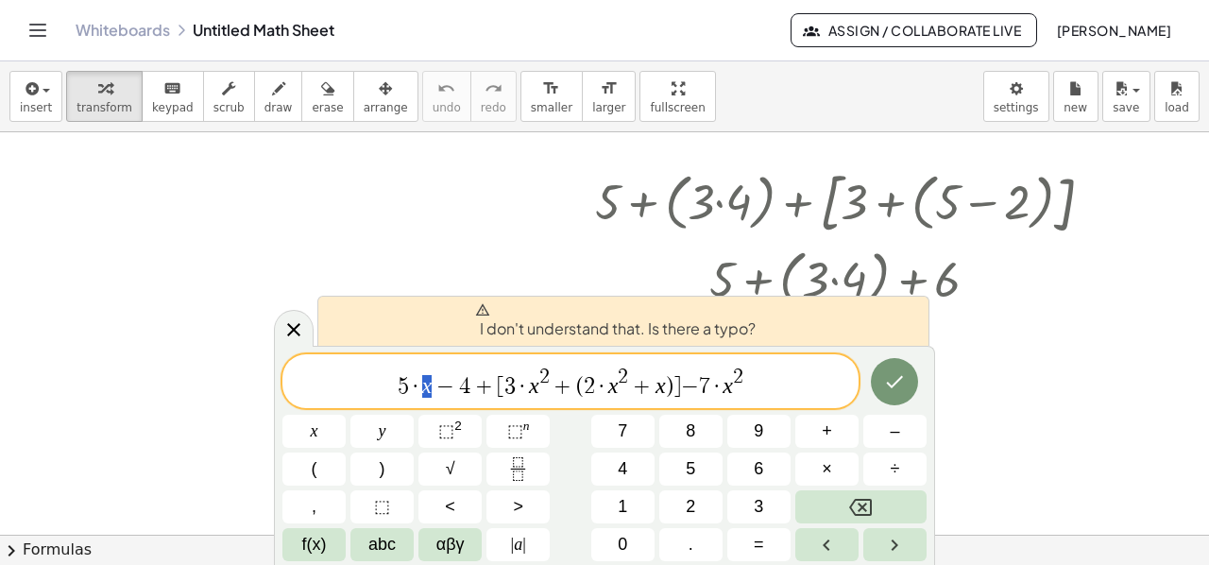
click at [431, 386] on span "5 · x − 4 + [ 3 · x 2 + ( 2 · x 2 + x ) ] − 7 · x 2" at bounding box center [570, 382] width 576 height 34
click at [379, 539] on span "abc" at bounding box center [381, 544] width 27 height 25
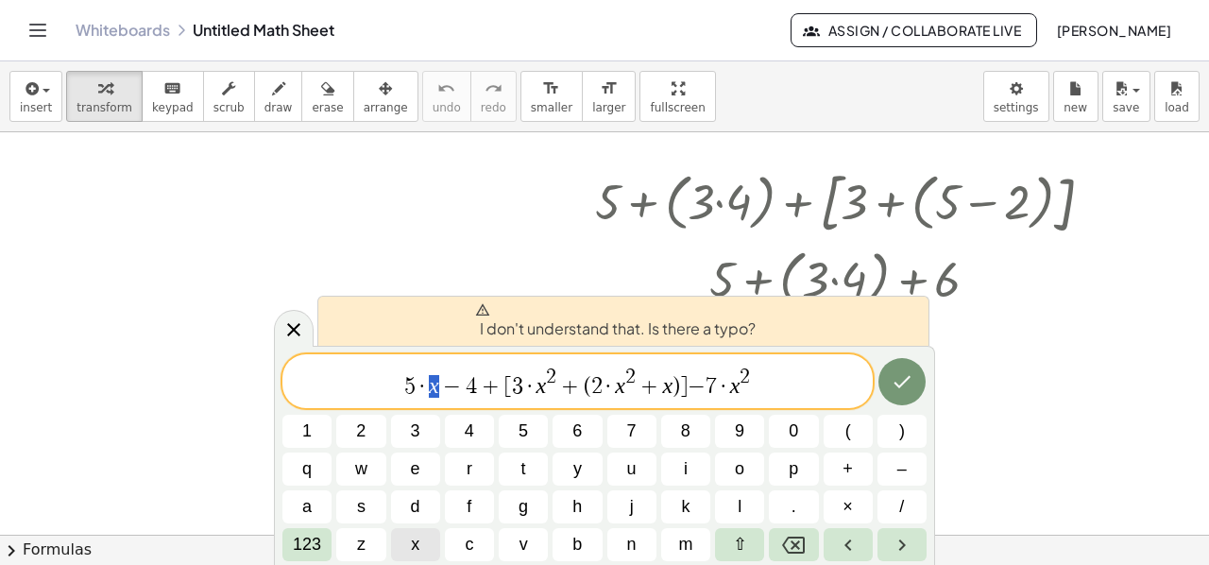
click at [401, 538] on button "x" at bounding box center [415, 544] width 49 height 33
click at [893, 381] on icon "Done" at bounding box center [902, 381] width 23 height 23
click at [950, 348] on div at bounding box center [950, 346] width 21 height 21
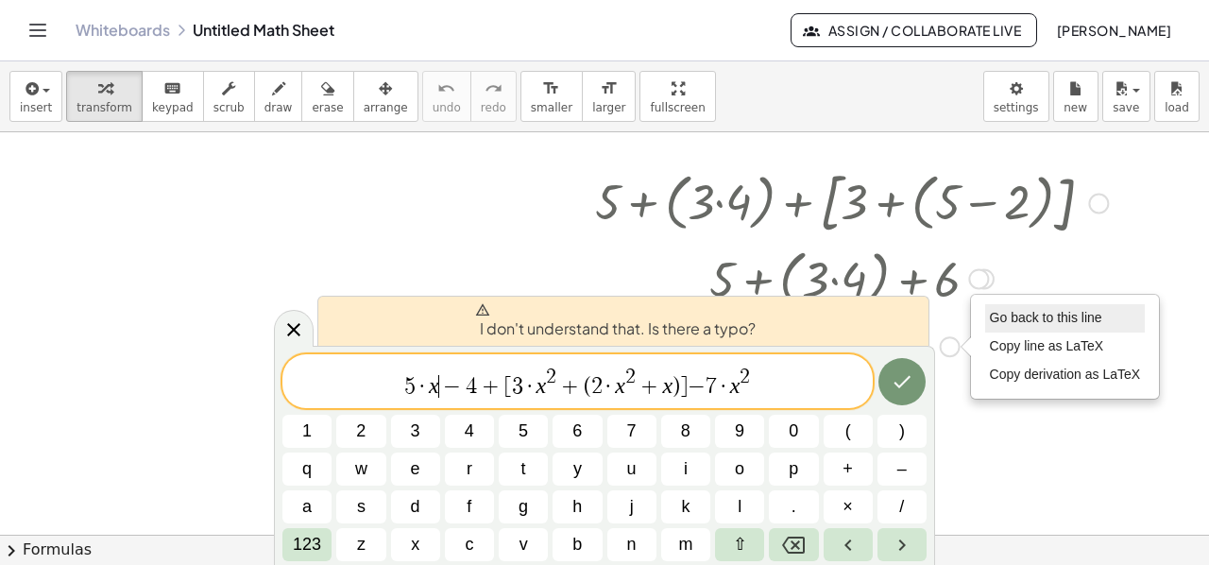
click at [1026, 315] on span "Go back to this line" at bounding box center [1046, 317] width 112 height 15
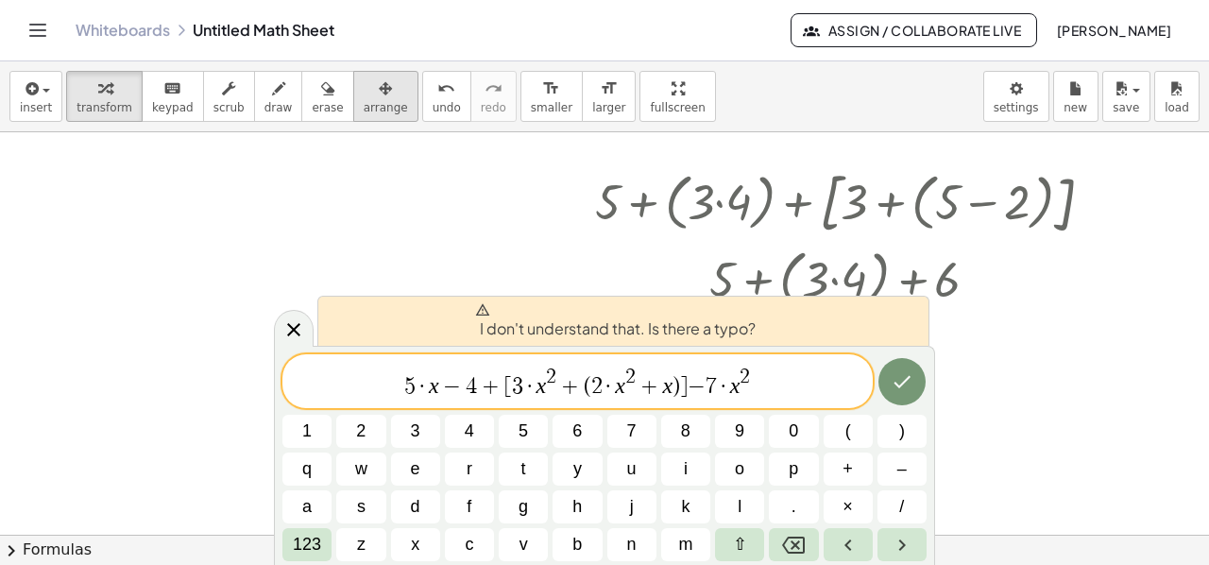
click at [364, 103] on span "arrange" at bounding box center [386, 107] width 44 height 13
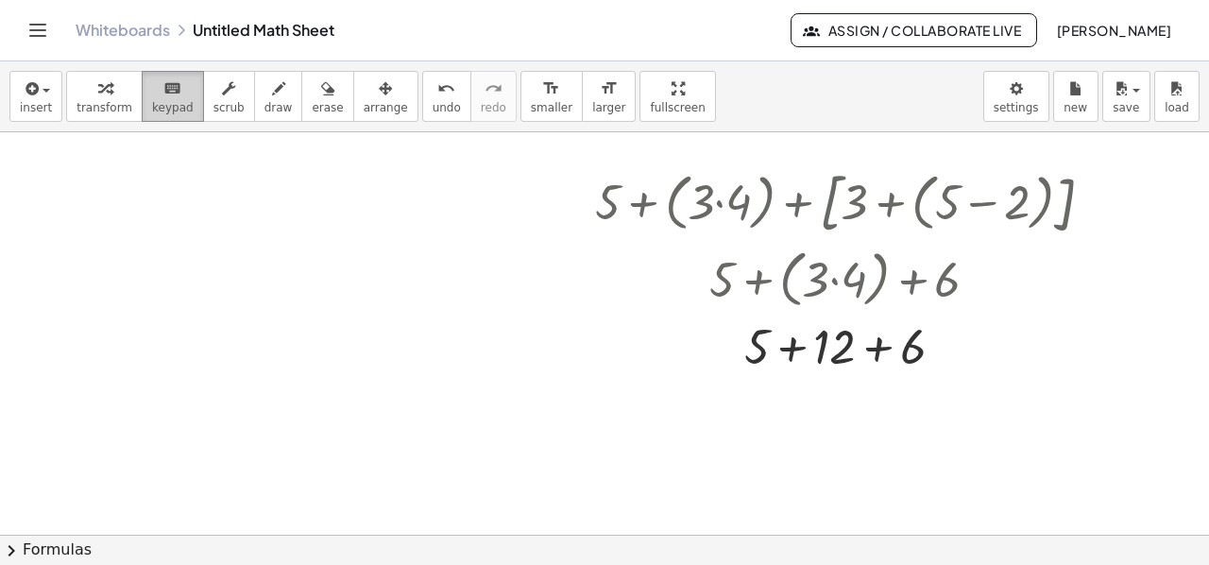
click at [152, 101] on span "keypad" at bounding box center [173, 107] width 42 height 13
click at [156, 105] on span "keypad" at bounding box center [173, 107] width 42 height 13
click at [734, 190] on div at bounding box center [851, 201] width 532 height 78
click at [738, 195] on div at bounding box center [851, 201] width 532 height 78
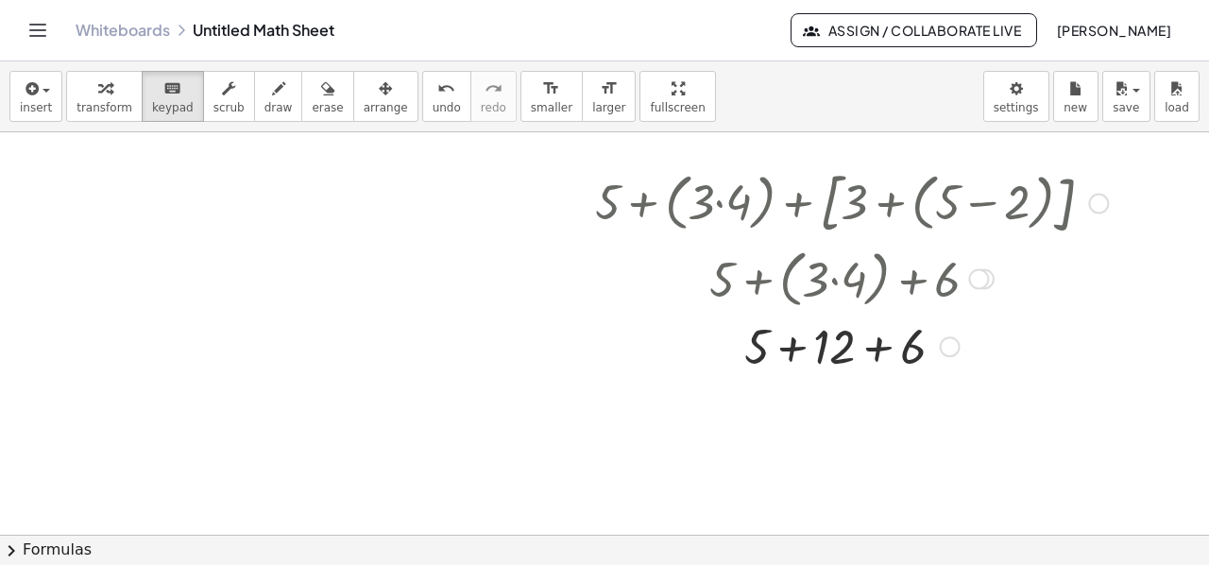
click at [743, 218] on div at bounding box center [851, 201] width 532 height 78
click at [168, 105] on span "keypad" at bounding box center [173, 107] width 42 height 13
click at [1059, 200] on div at bounding box center [851, 201] width 532 height 78
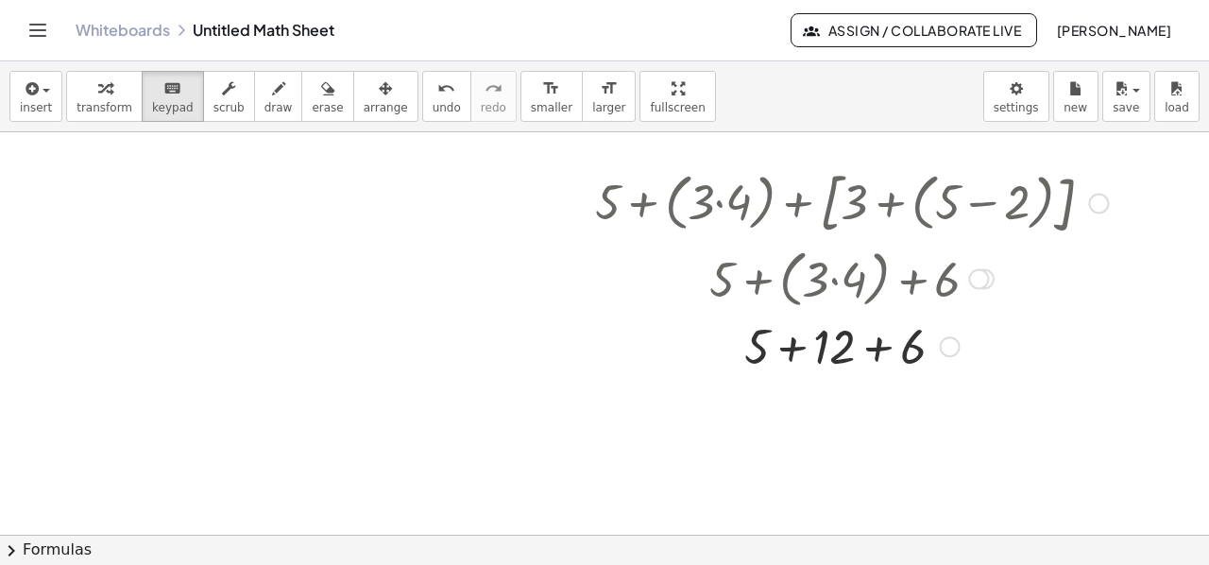
click at [1014, 202] on div at bounding box center [851, 201] width 532 height 78
click at [879, 201] on div at bounding box center [851, 201] width 532 height 78
drag, startPoint x: 879, startPoint y: 201, endPoint x: 905, endPoint y: 208, distance: 26.3
click at [878, 201] on div at bounding box center [851, 201] width 532 height 78
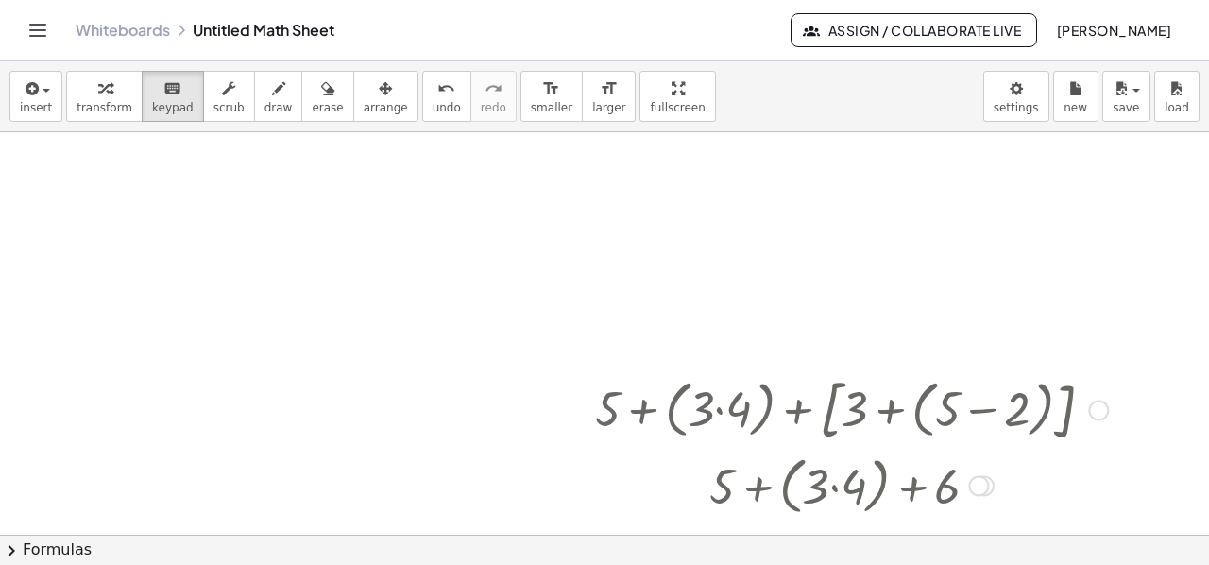
scroll to position [963, 0]
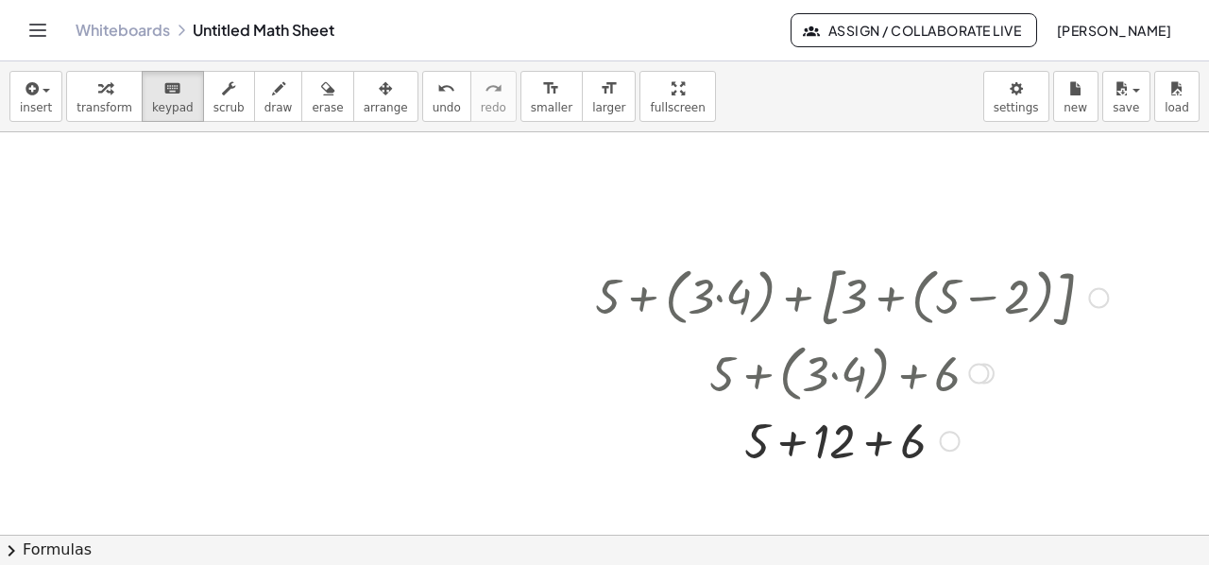
click at [835, 381] on div at bounding box center [851, 371] width 532 height 72
click at [843, 441] on div at bounding box center [813, 442] width 86 height 53
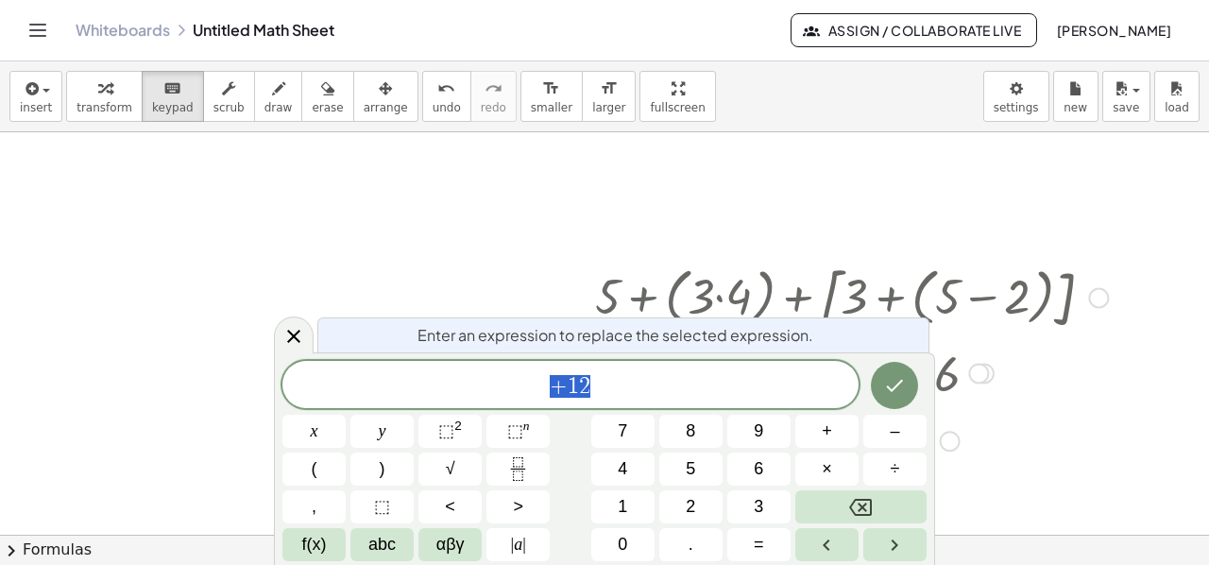
click at [843, 441] on button "+" at bounding box center [826, 431] width 63 height 33
click at [289, 328] on icon at bounding box center [293, 336] width 23 height 23
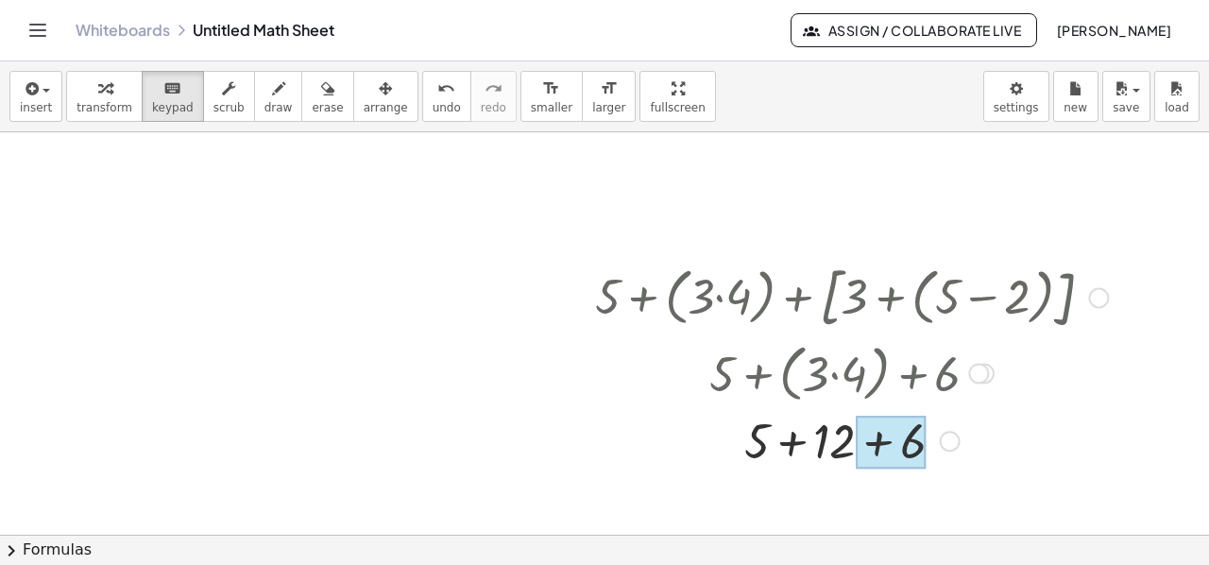
click at [905, 447] on div at bounding box center [891, 442] width 70 height 53
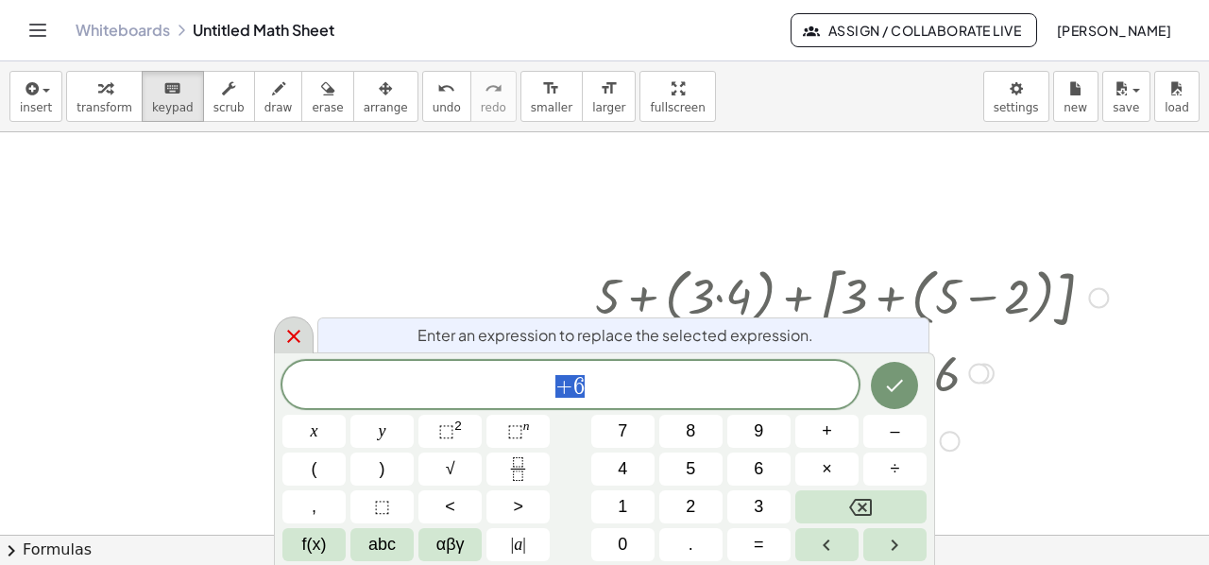
click at [290, 332] on icon at bounding box center [293, 336] width 13 height 13
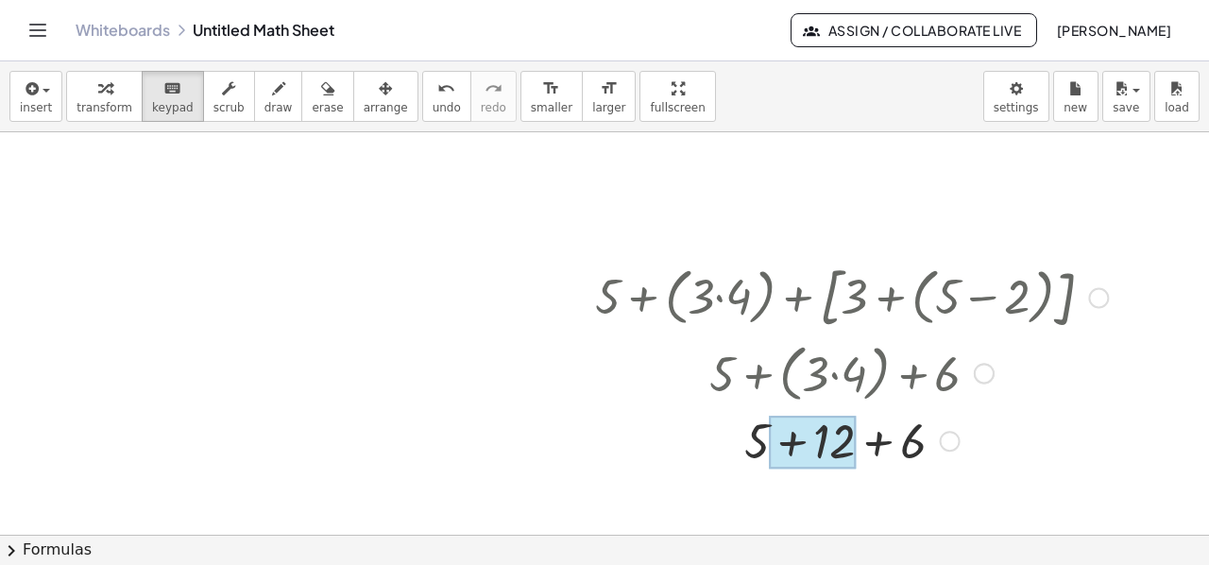
click at [840, 443] on div at bounding box center [813, 442] width 86 height 53
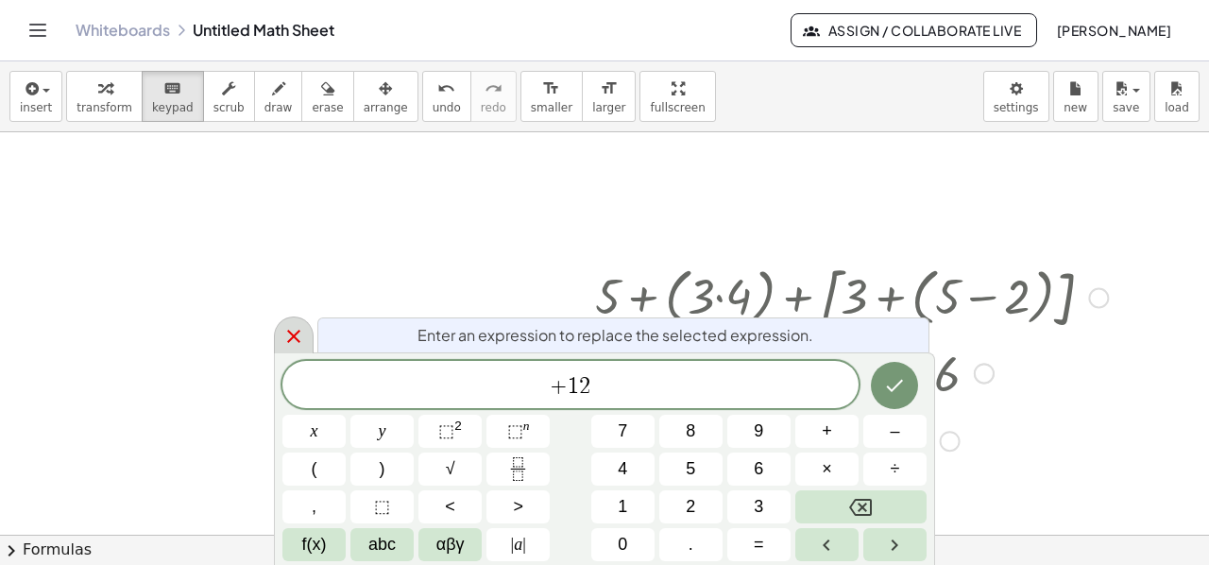
click at [297, 327] on icon at bounding box center [293, 336] width 23 height 23
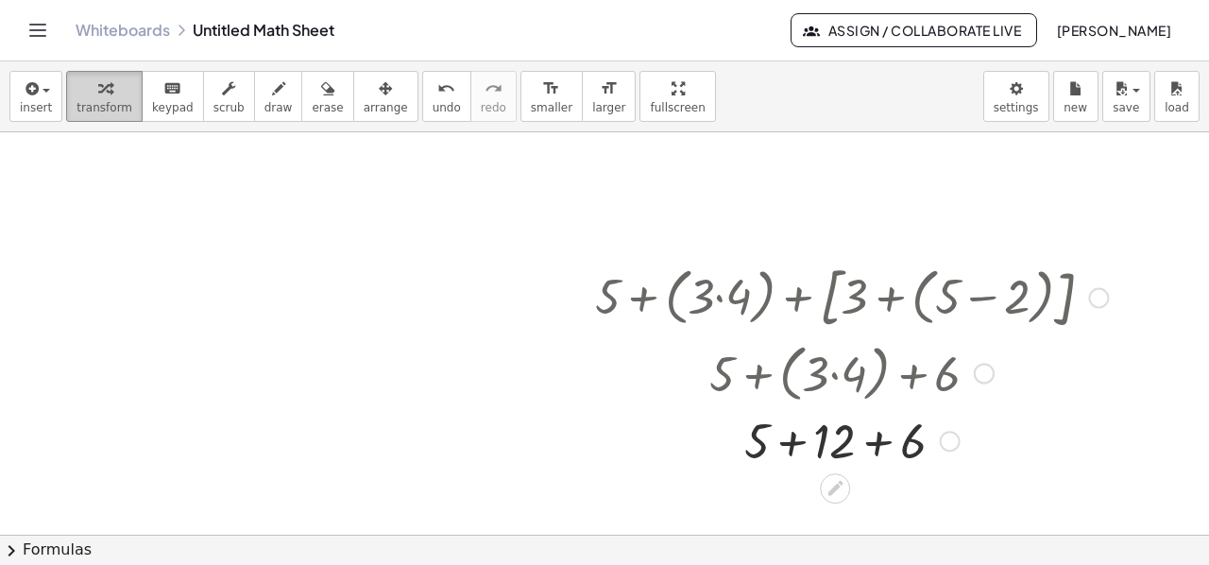
click at [100, 105] on span "transform" at bounding box center [104, 107] width 56 height 13
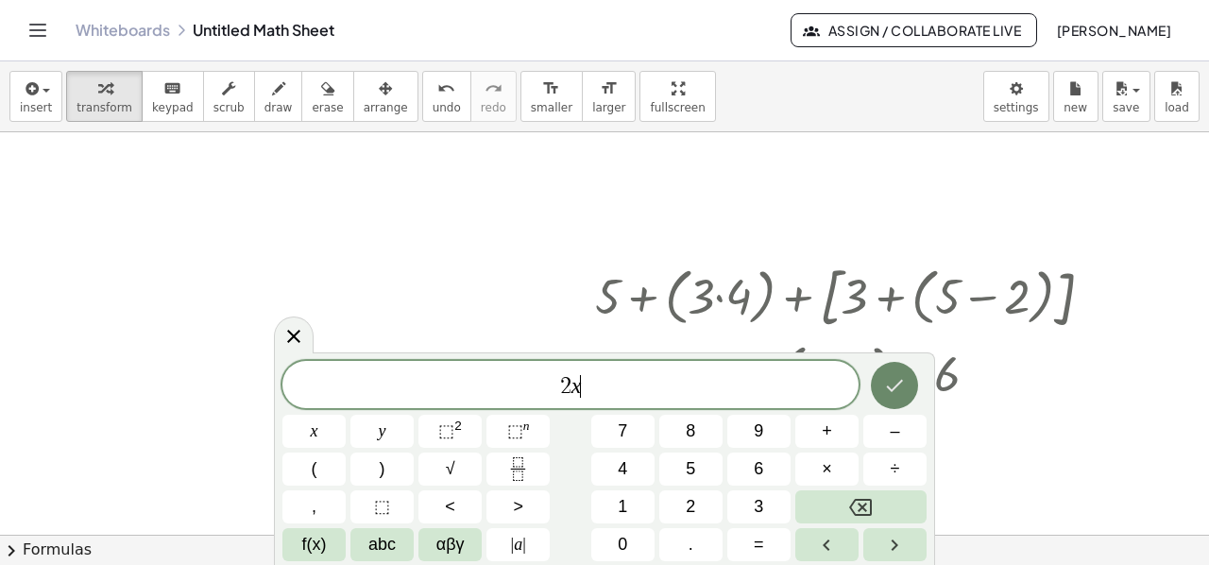
click at [893, 386] on icon "Done" at bounding box center [894, 385] width 23 height 23
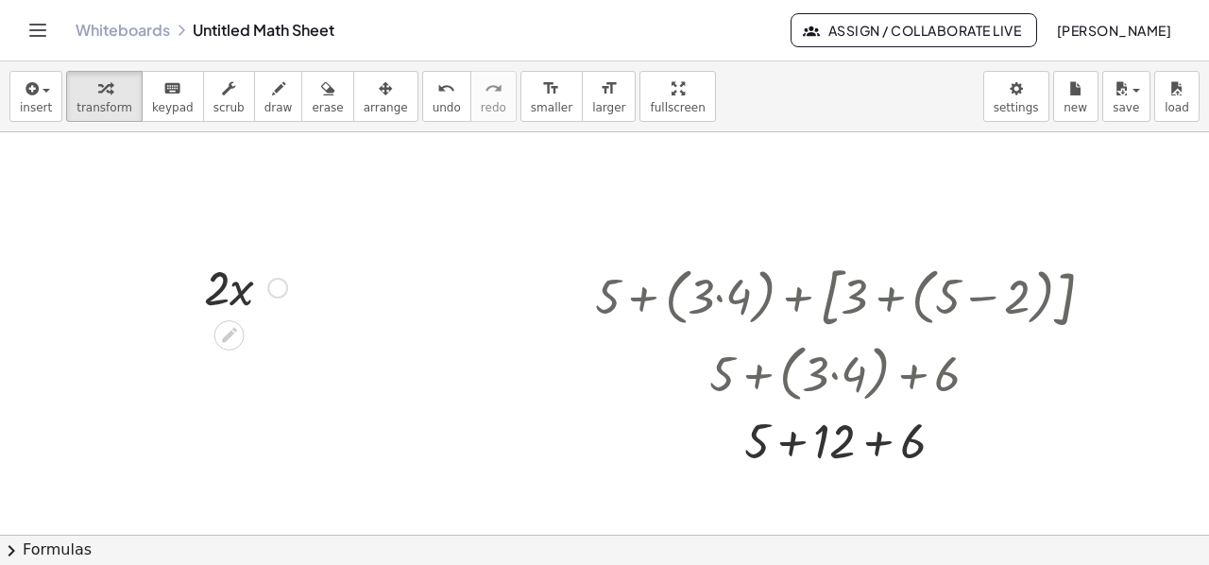
click at [222, 295] on div at bounding box center [246, 286] width 102 height 64
click at [225, 295] on div at bounding box center [246, 286] width 102 height 64
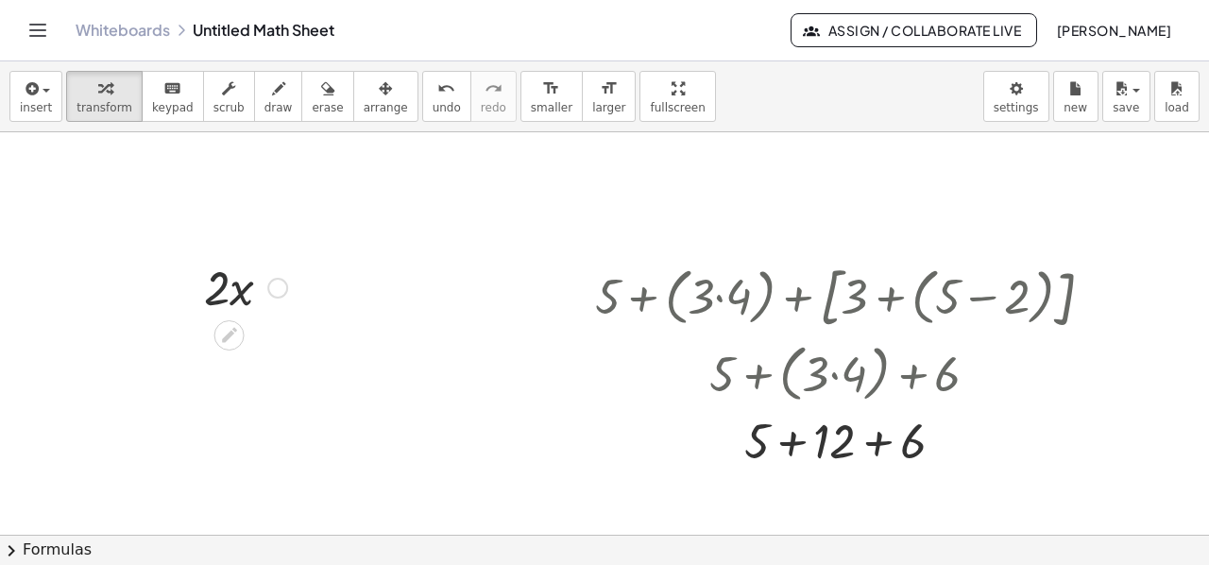
click at [225, 295] on div at bounding box center [246, 286] width 102 height 64
click at [159, 105] on span "keypad" at bounding box center [173, 107] width 42 height 13
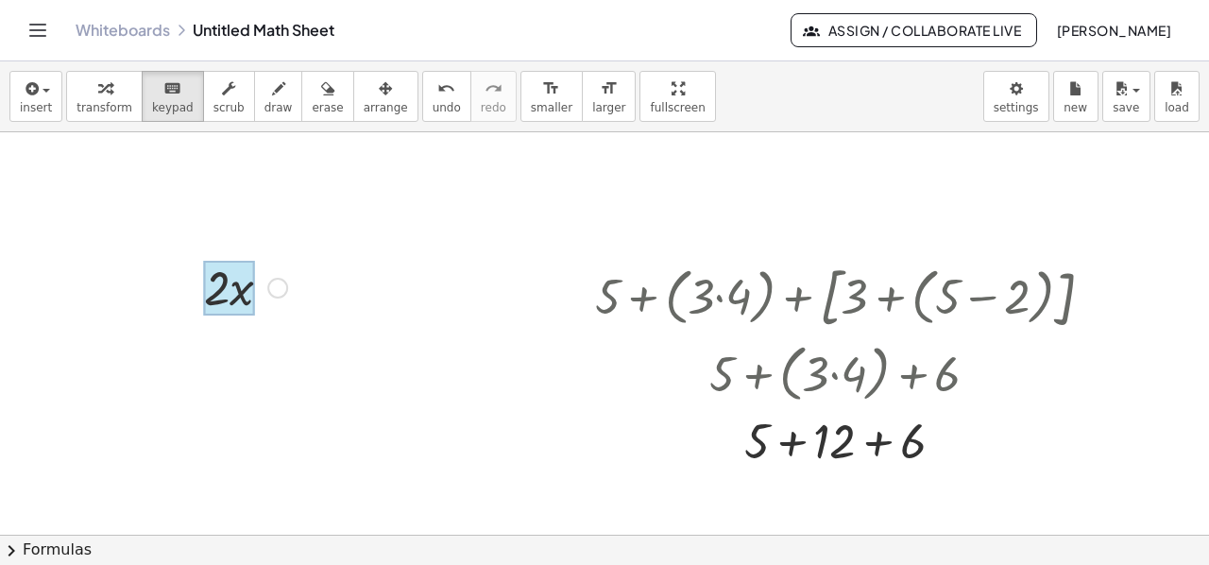
click at [238, 288] on div at bounding box center [229, 288] width 50 height 55
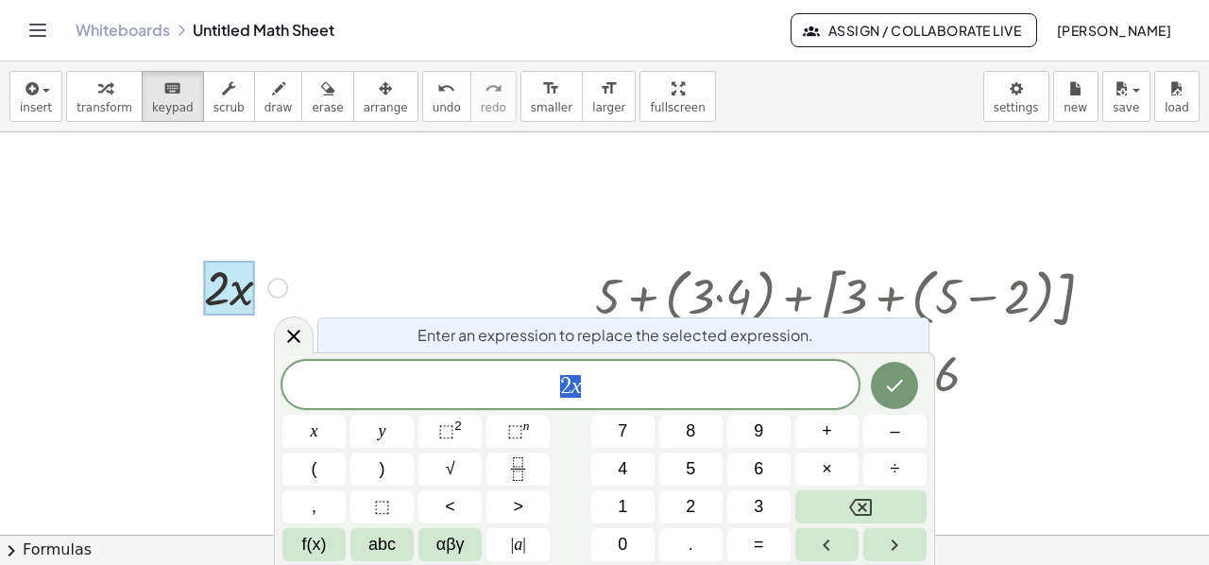
click at [625, 394] on span "2 x" at bounding box center [570, 386] width 576 height 26
click at [880, 397] on button "Done" at bounding box center [894, 385] width 47 height 47
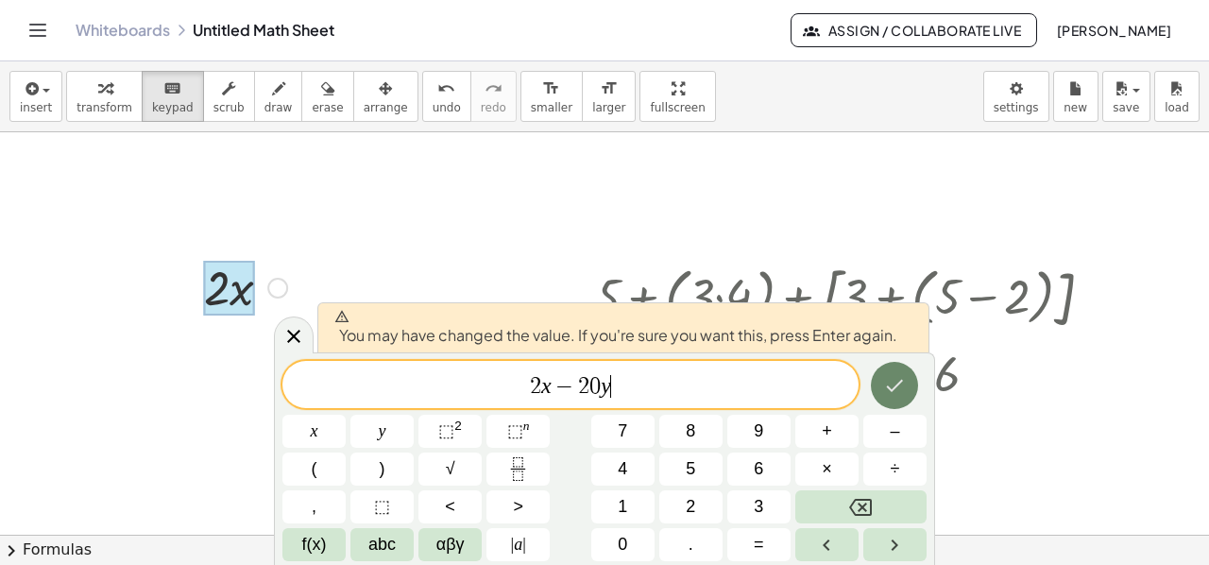
click at [891, 384] on icon "Done" at bounding box center [894, 385] width 23 height 23
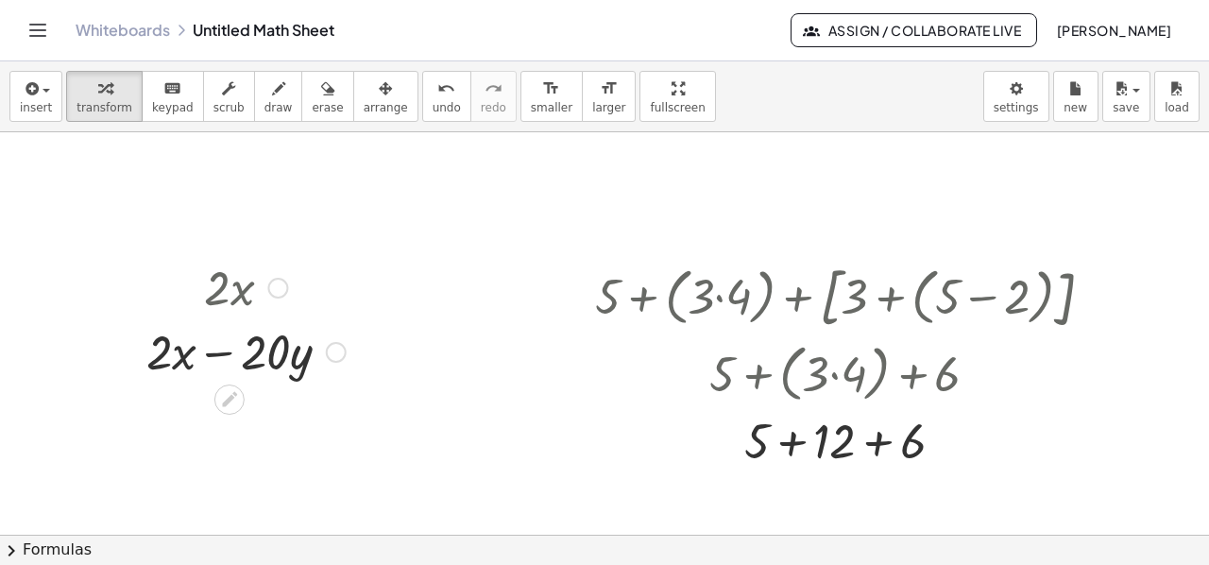
click at [274, 359] on div at bounding box center [246, 350] width 218 height 64
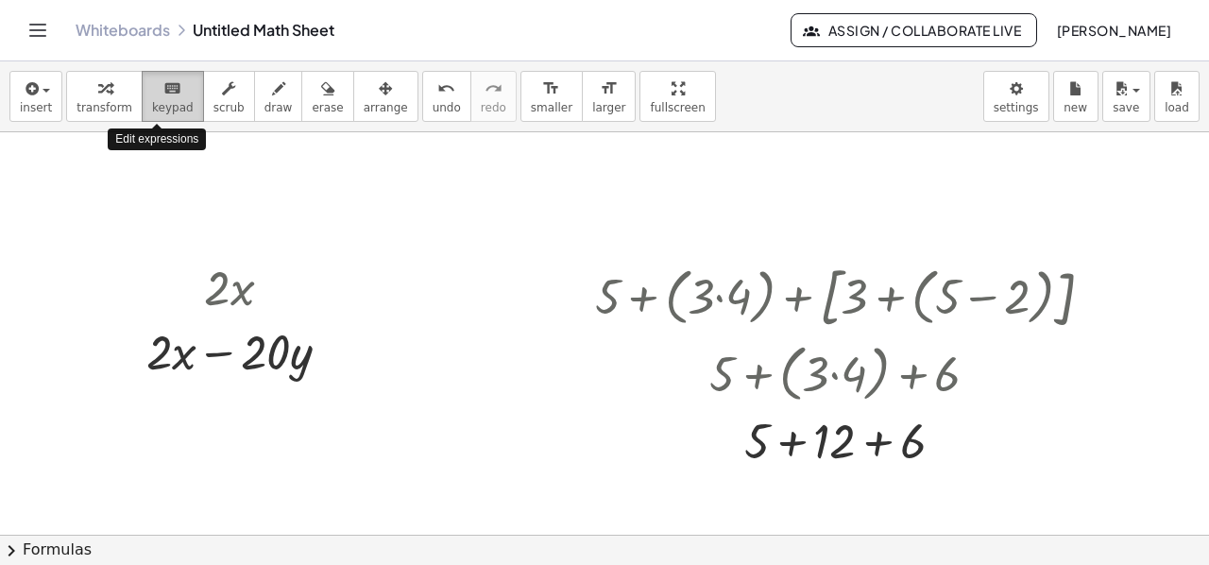
click at [167, 103] on span "keypad" at bounding box center [173, 107] width 42 height 13
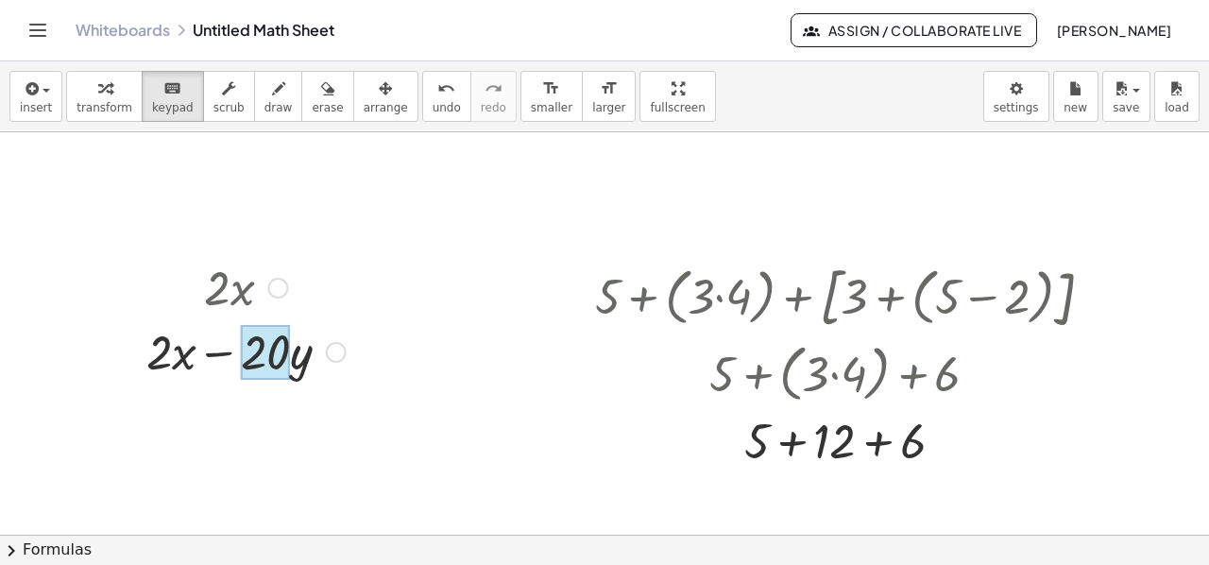
click at [259, 360] on div at bounding box center [265, 352] width 49 height 55
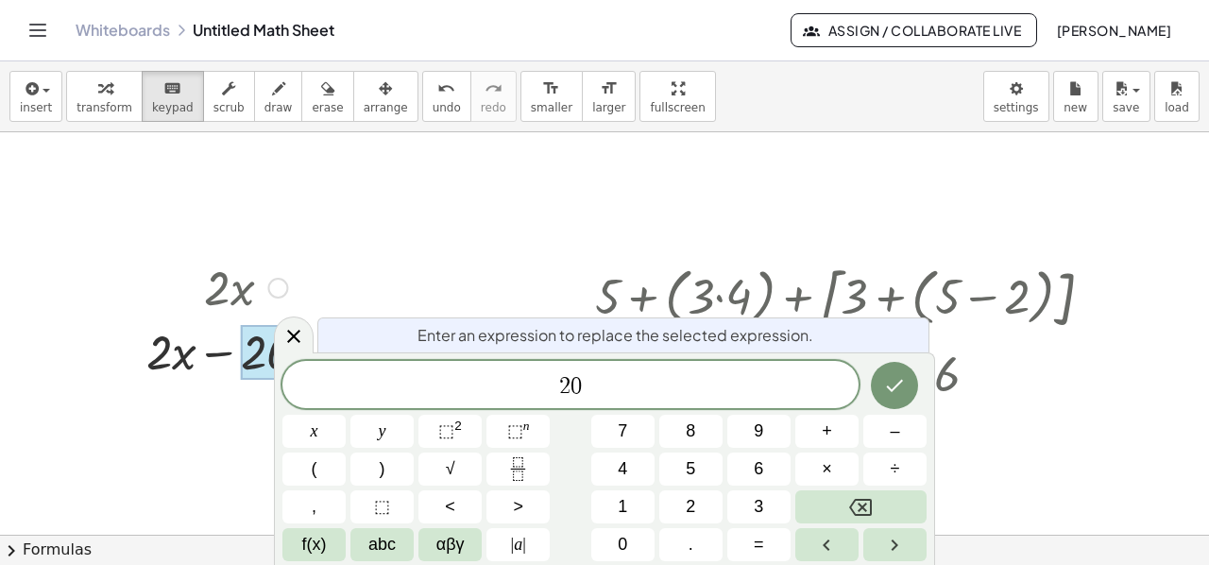
click at [259, 360] on div at bounding box center [265, 352] width 49 height 55
click at [194, 357] on div at bounding box center [246, 350] width 218 height 64
click at [185, 354] on div at bounding box center [246, 350] width 218 height 64
click at [289, 337] on icon at bounding box center [293, 336] width 23 height 23
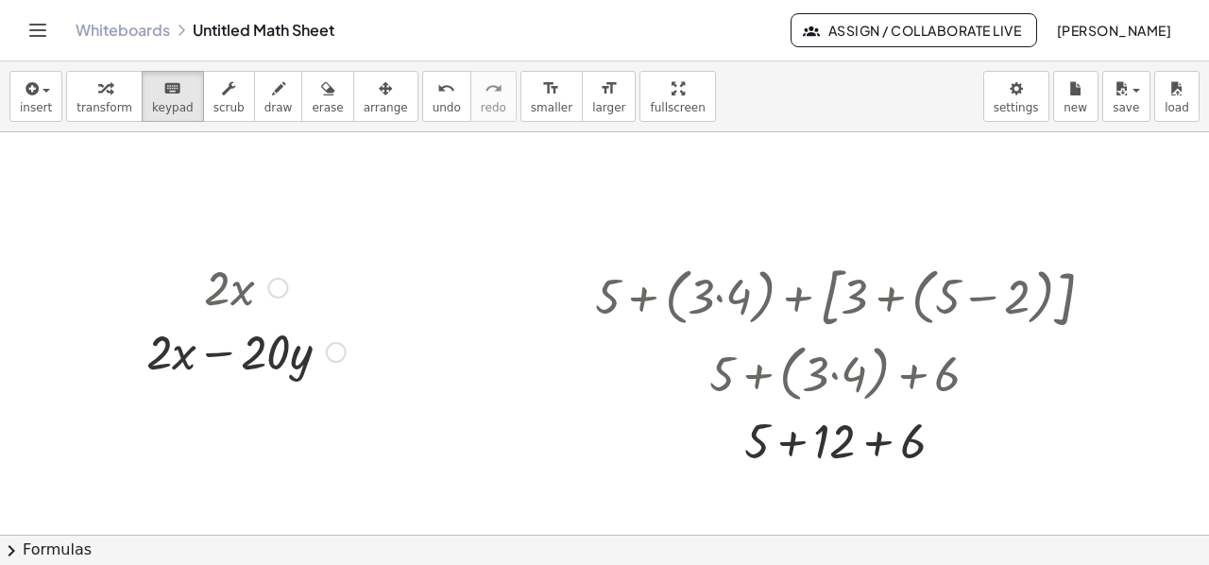
click at [302, 365] on div at bounding box center [246, 350] width 218 height 64
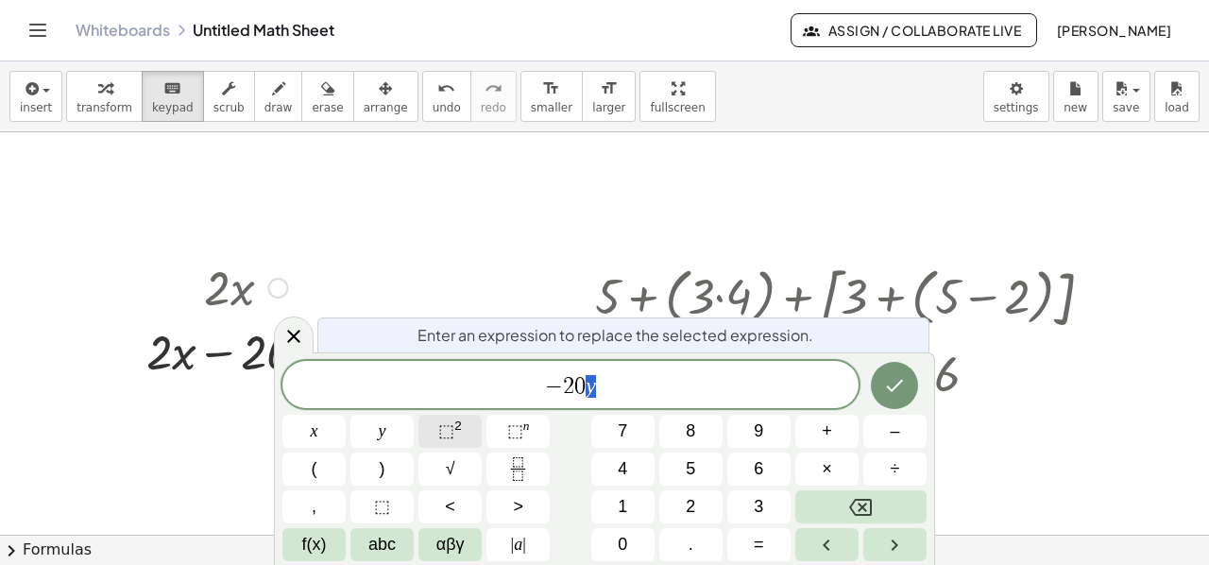
click at [445, 429] on span "⬚" at bounding box center [446, 430] width 16 height 19
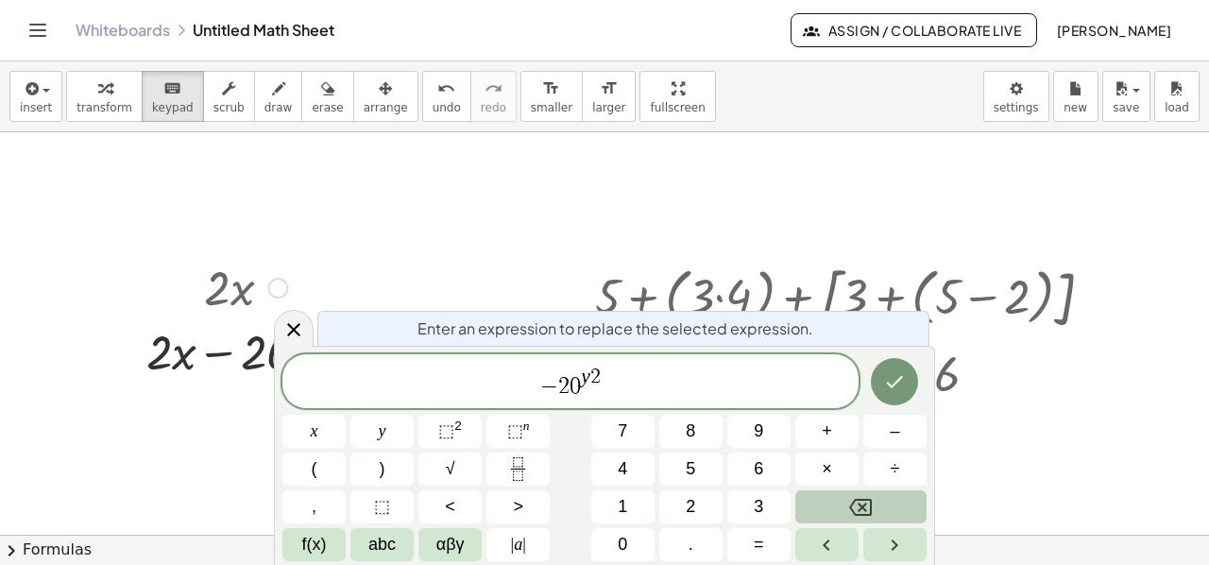
click at [831, 505] on button "Backspace" at bounding box center [860, 506] width 131 height 33
click at [587, 388] on span "− 2 0 ​" at bounding box center [570, 382] width 576 height 34
click at [584, 390] on span "0" at bounding box center [579, 386] width 11 height 23
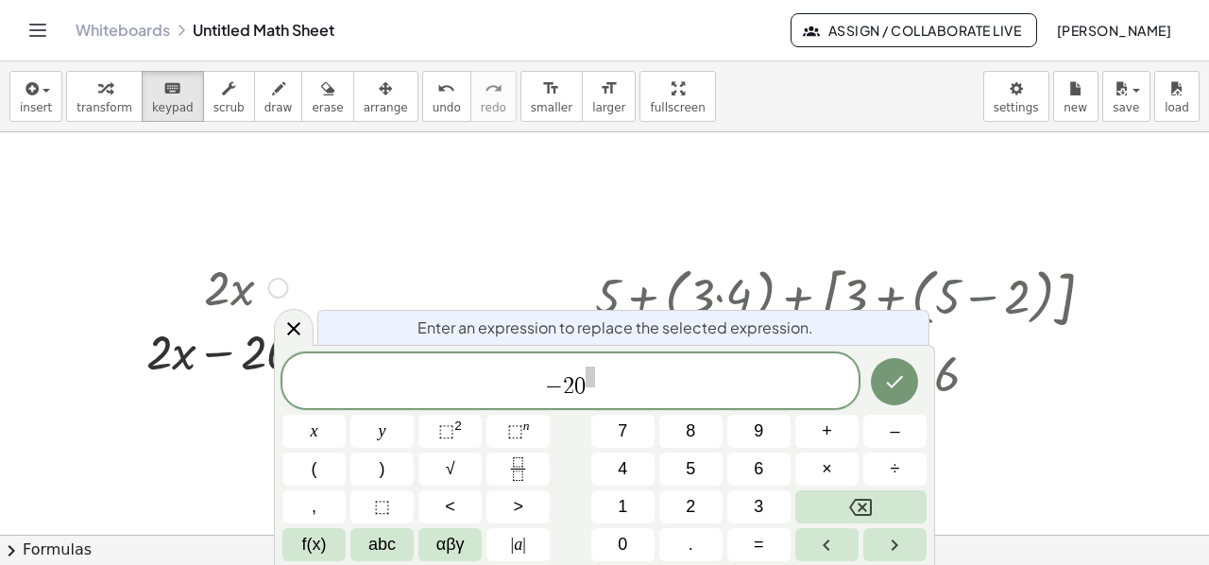
click at [584, 388] on span "0" at bounding box center [579, 386] width 11 height 23
click at [454, 430] on sup "2" at bounding box center [458, 425] width 8 height 14
click at [882, 385] on button "Done" at bounding box center [894, 381] width 47 height 47
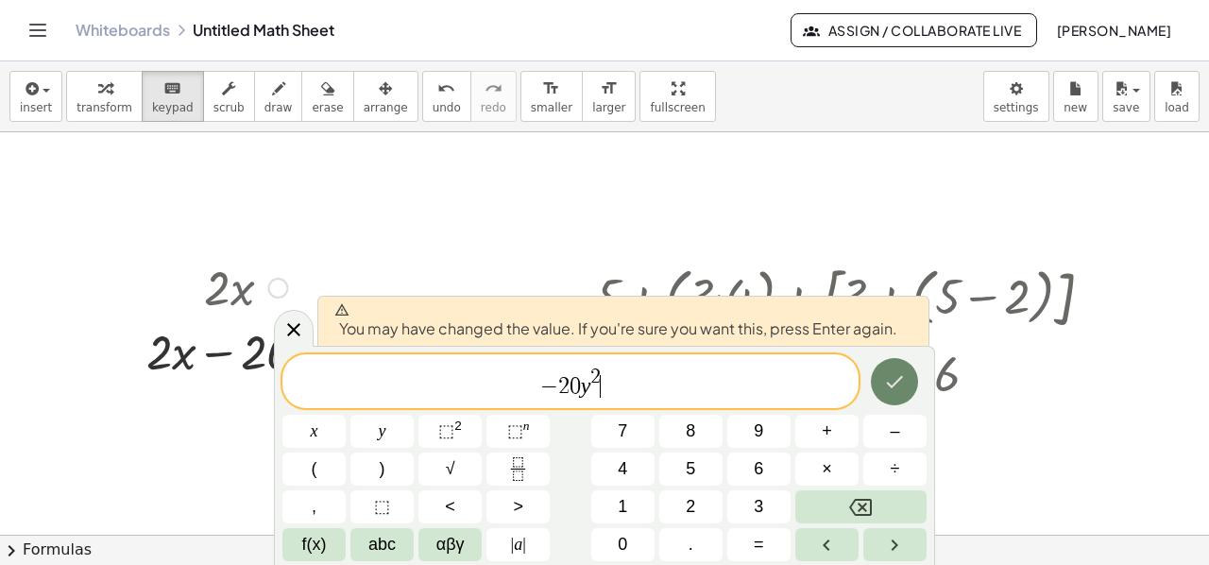
click at [888, 380] on icon "Done" at bounding box center [894, 381] width 23 height 23
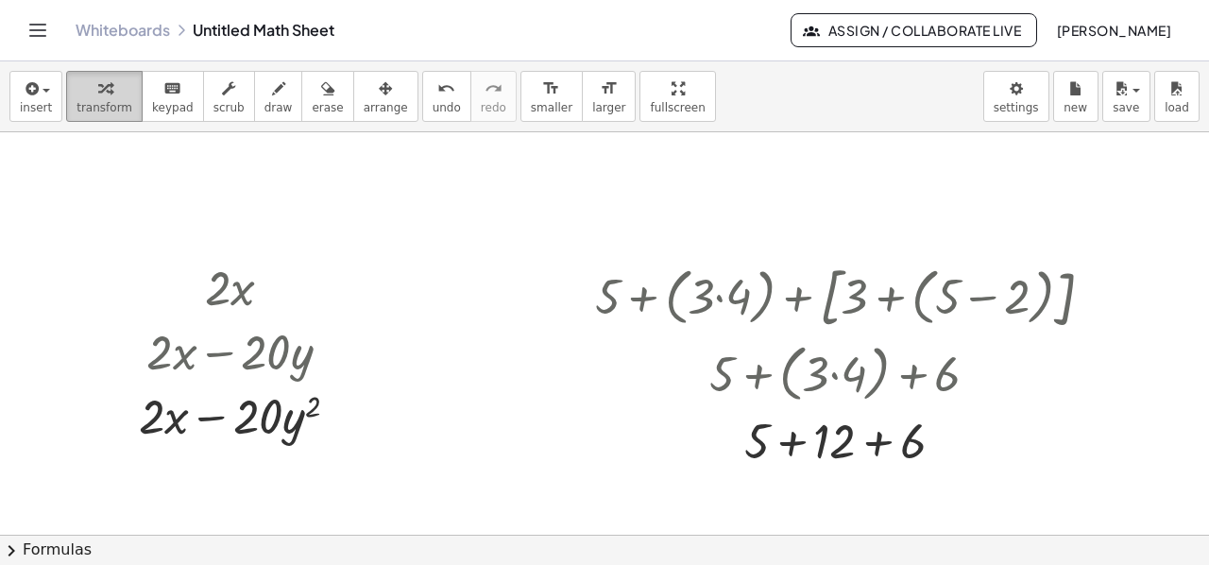
click at [98, 88] on icon "button" at bounding box center [104, 88] width 13 height 23
click at [0, 0] on div "x y ⬚ 2 ⬚ n 7 8 9 + – ( ) √ 4 5 6 × ÷ , ⬚ < > 1 2 3 f(x) abc αβγ | a | 0 . =" at bounding box center [0, 0] width 0 height 0
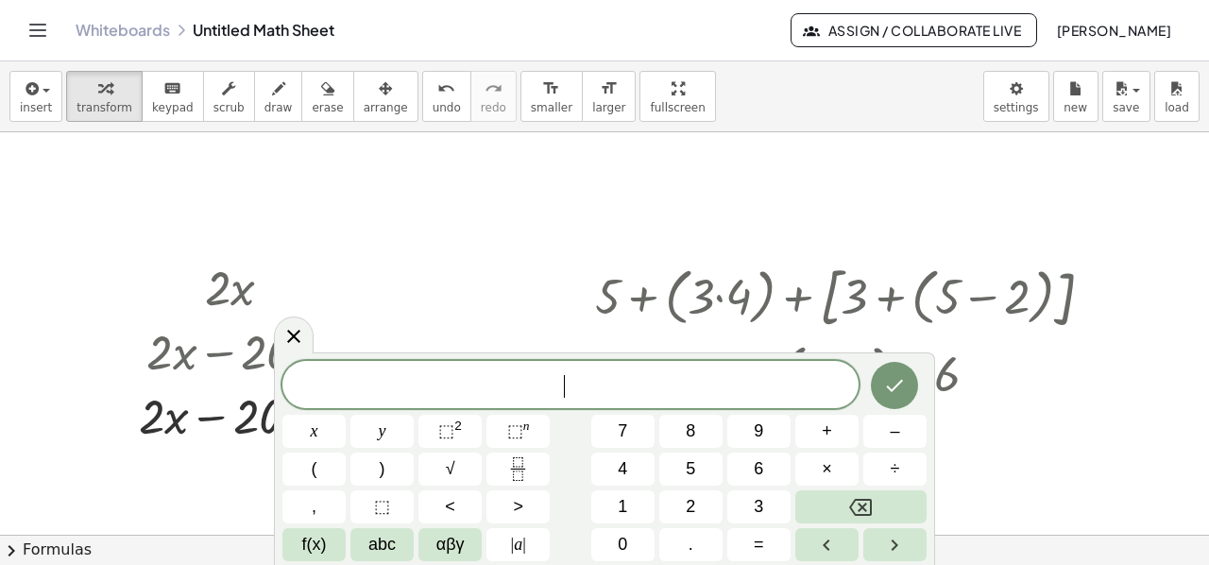
click at [568, 377] on span "​" at bounding box center [570, 386] width 576 height 26
click at [518, 547] on span "| a |" at bounding box center [518, 544] width 15 height 25
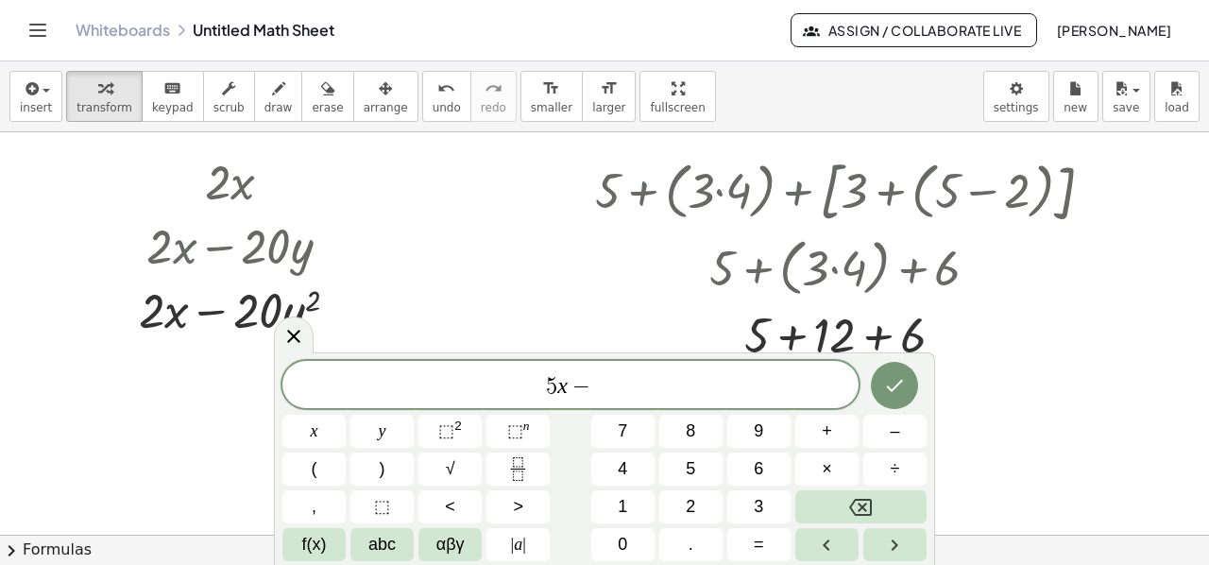
scroll to position [1050, 0]
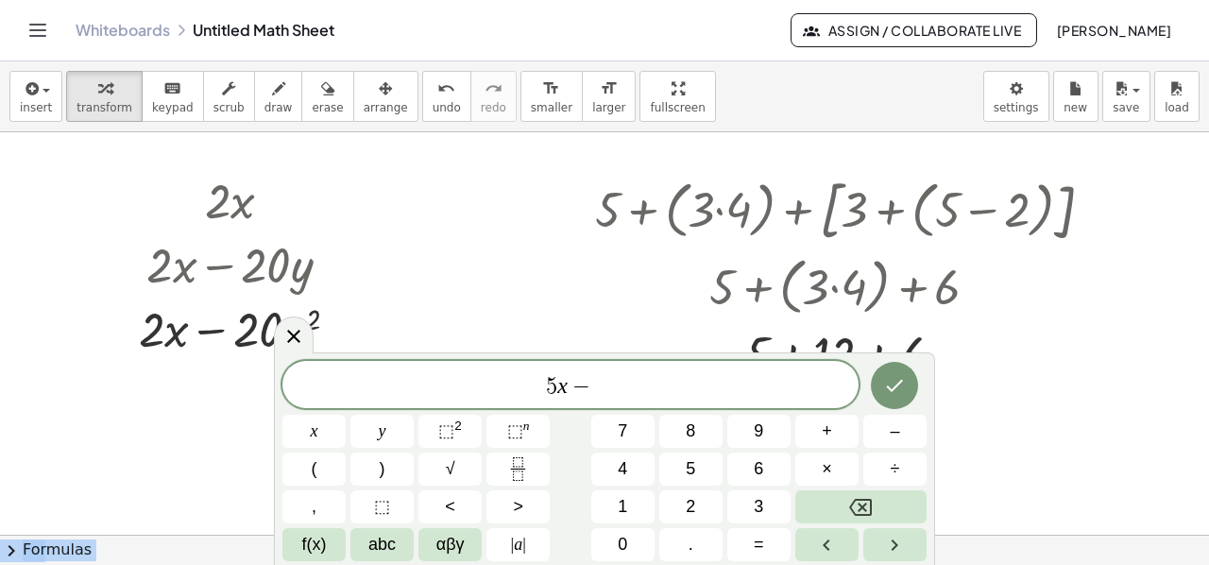
drag, startPoint x: 450, startPoint y: 354, endPoint x: 446, endPoint y: 290, distance: 64.3
click at [446, 290] on body "Graspable Math Activities Get Started Activity Bank Assigned Work Classes White…" at bounding box center [604, 282] width 1209 height 565
click at [901, 541] on icon "Right arrow" at bounding box center [894, 545] width 23 height 23
click at [823, 544] on icon "Left arrow" at bounding box center [826, 544] width 7 height 11
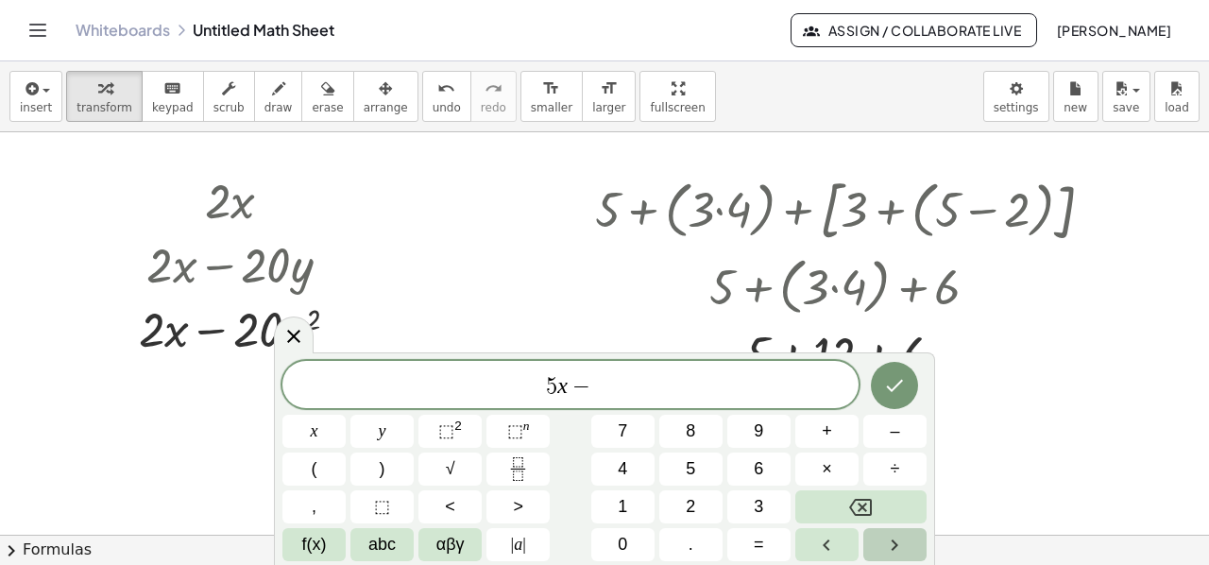
click at [895, 541] on icon "Right arrow" at bounding box center [894, 545] width 23 height 23
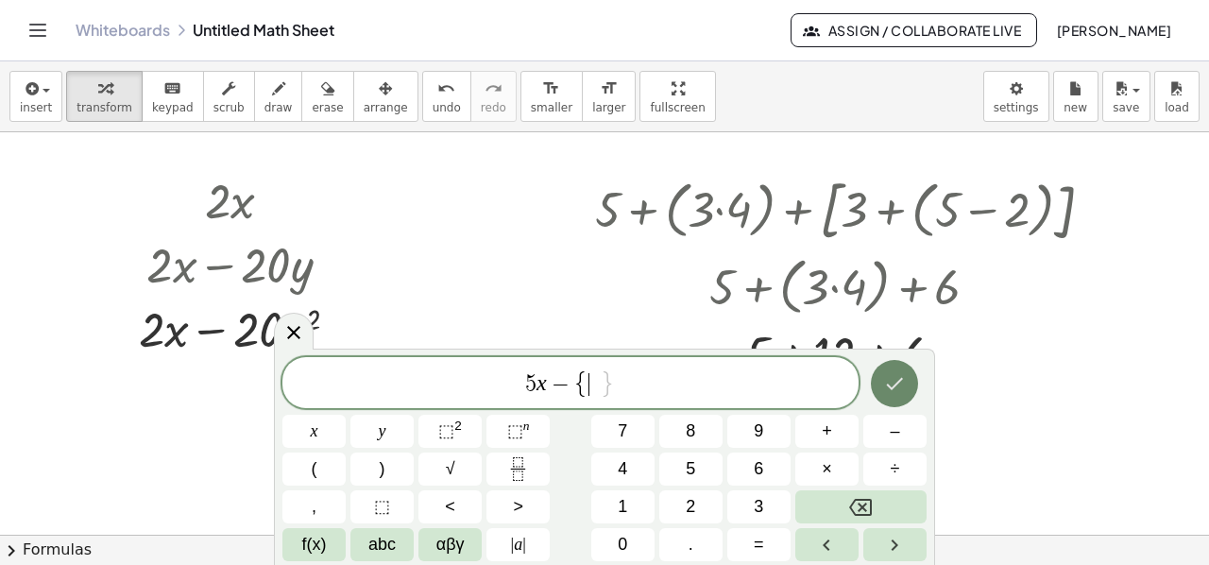
click at [890, 377] on icon "Done" at bounding box center [894, 383] width 23 height 23
click at [897, 386] on icon "Done" at bounding box center [894, 383] width 23 height 23
click at [456, 429] on sup "2" at bounding box center [458, 425] width 8 height 14
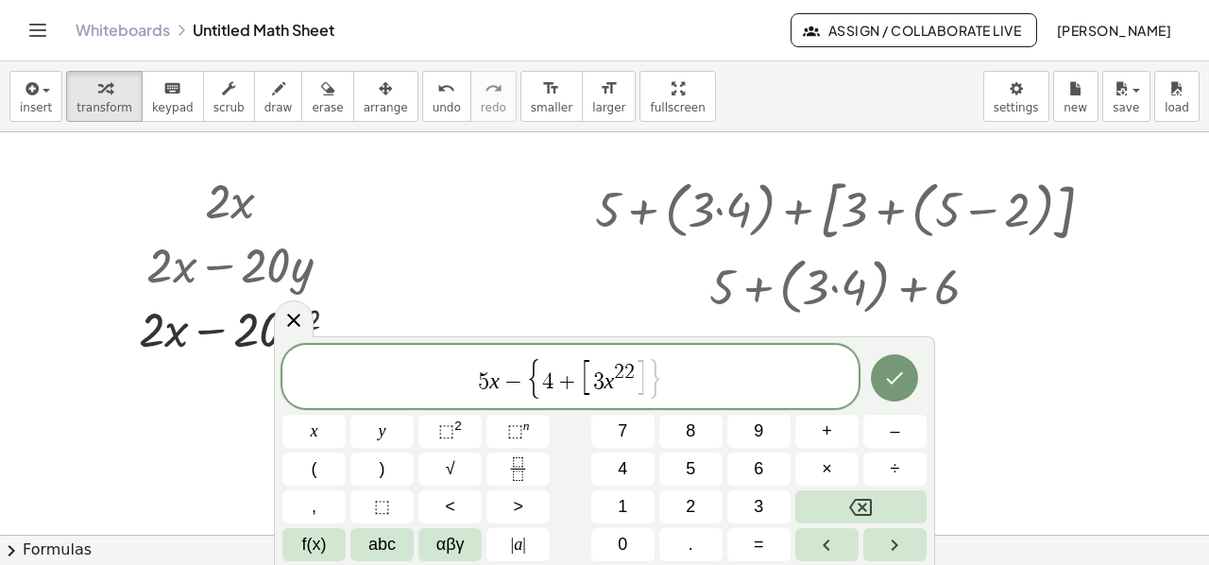
click at [631, 367] on span "2" at bounding box center [629, 372] width 10 height 21
click at [633, 383] on span "]" at bounding box center [635, 379] width 13 height 38
click at [454, 431] on sup "2" at bounding box center [458, 425] width 8 height 14
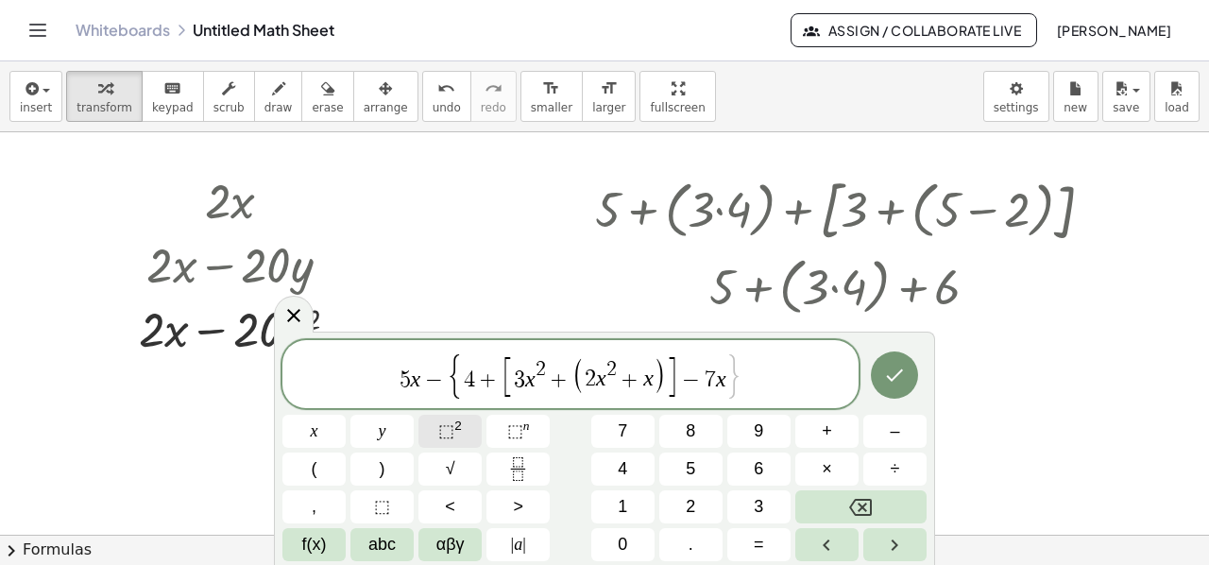
click at [450, 433] on span "⬚" at bounding box center [446, 430] width 16 height 19
click at [888, 375] on icon "Done" at bounding box center [895, 375] width 17 height 12
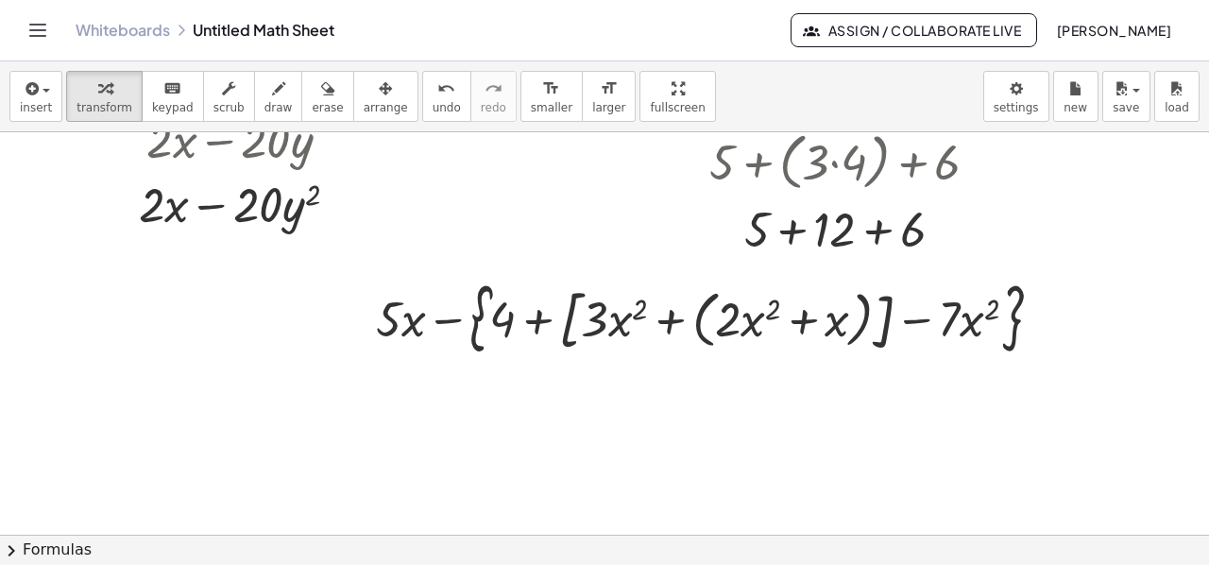
scroll to position [1199, 0]
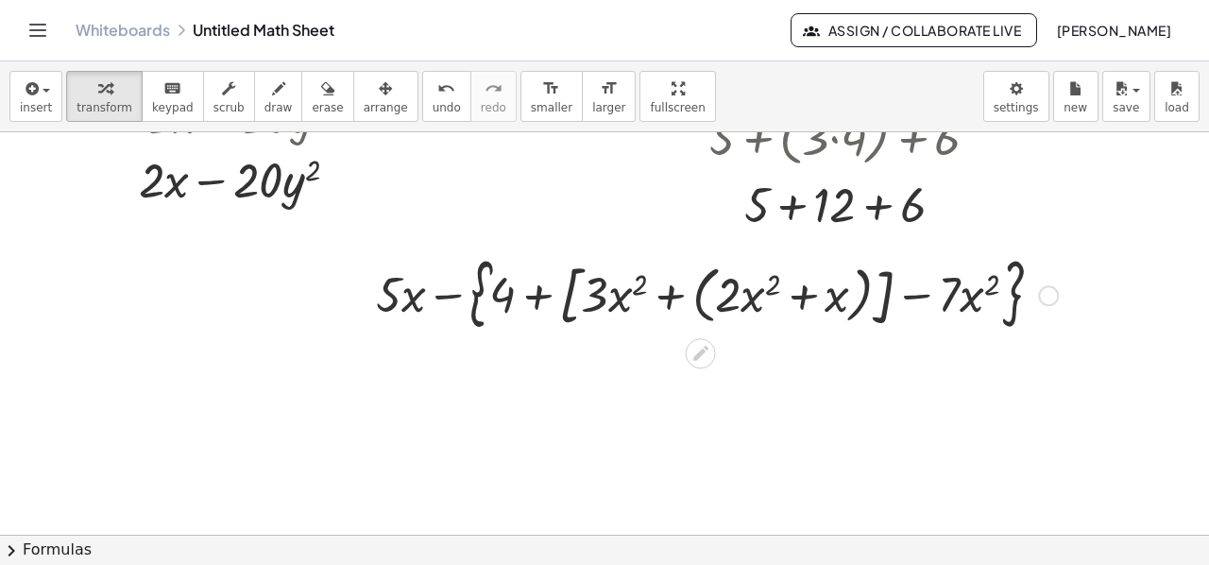
click at [669, 297] on div at bounding box center [716, 294] width 701 height 86
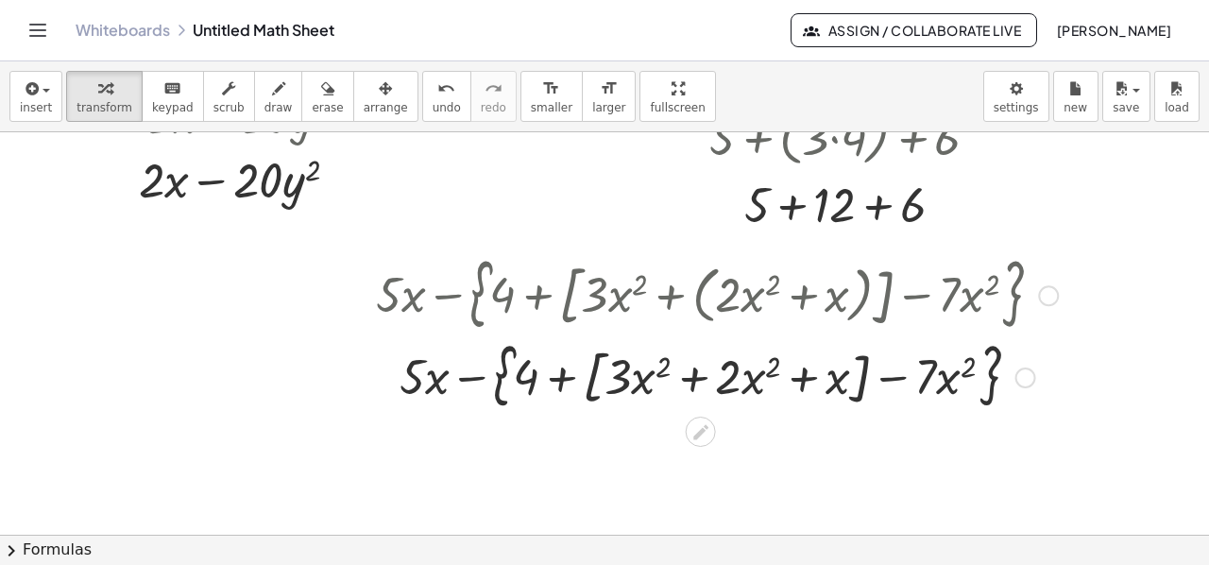
click at [689, 374] on div at bounding box center [716, 375] width 701 height 78
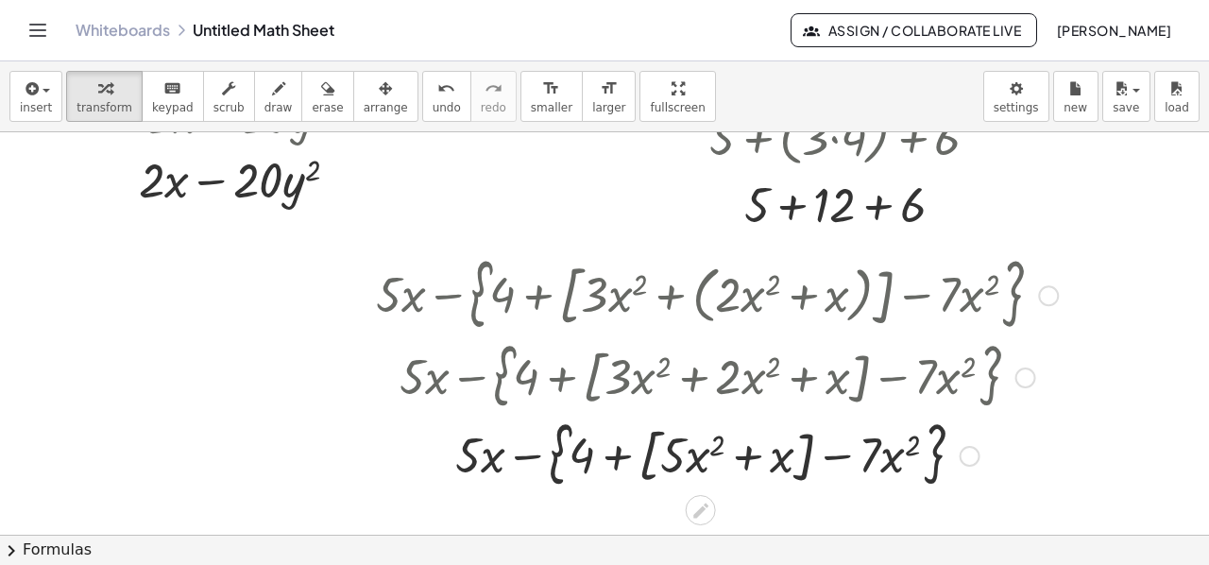
click at [618, 456] on div at bounding box center [716, 454] width 701 height 78
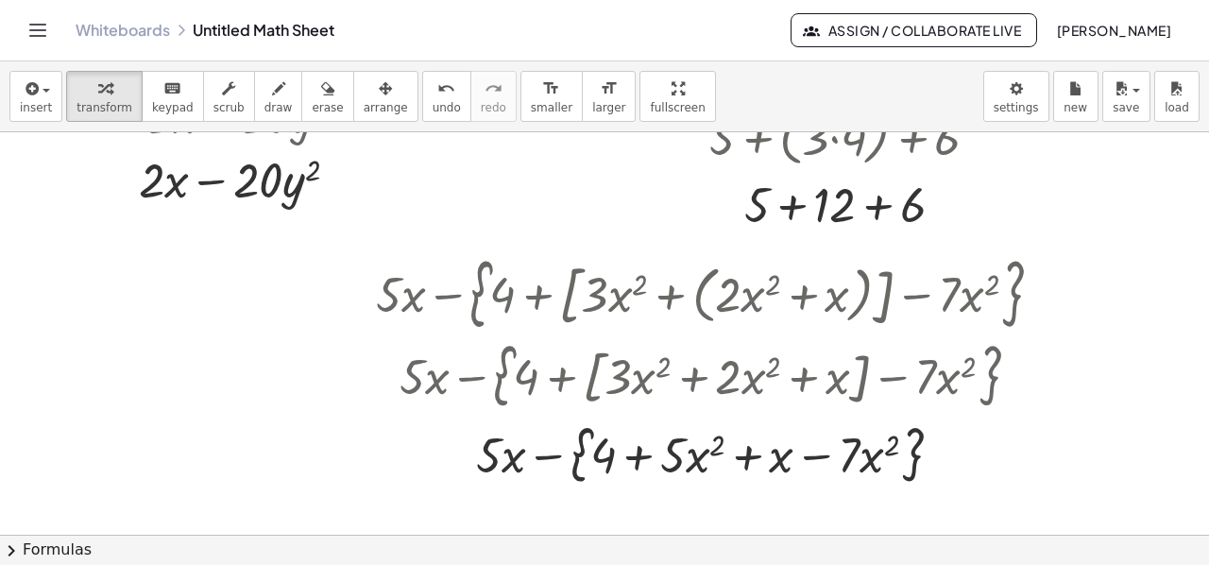
scroll to position [1224, 0]
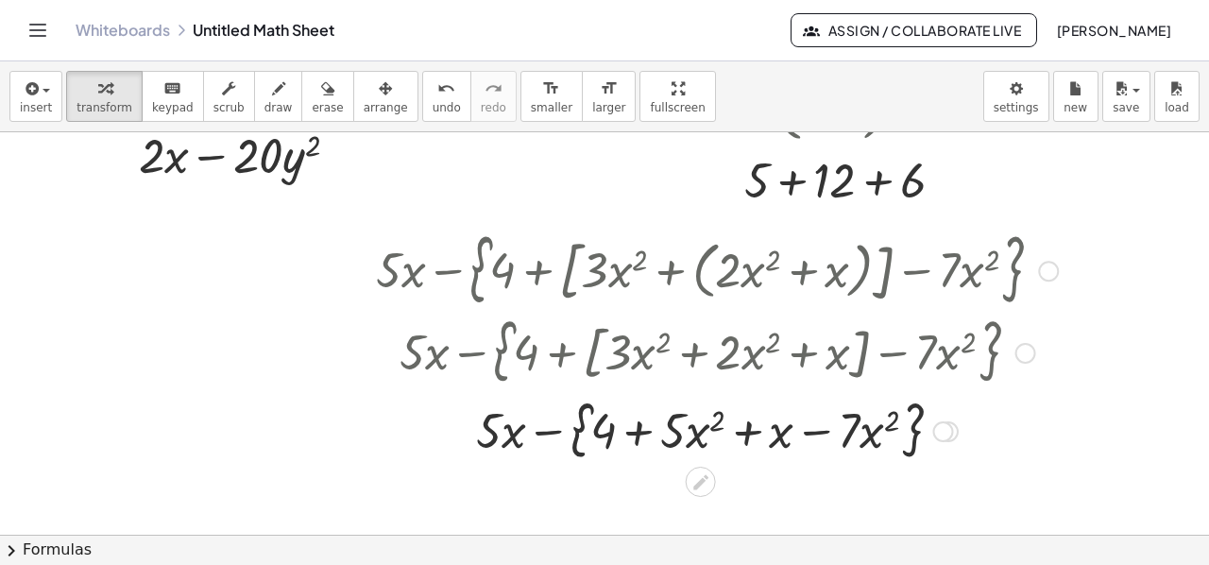
click at [551, 430] on div at bounding box center [716, 430] width 701 height 72
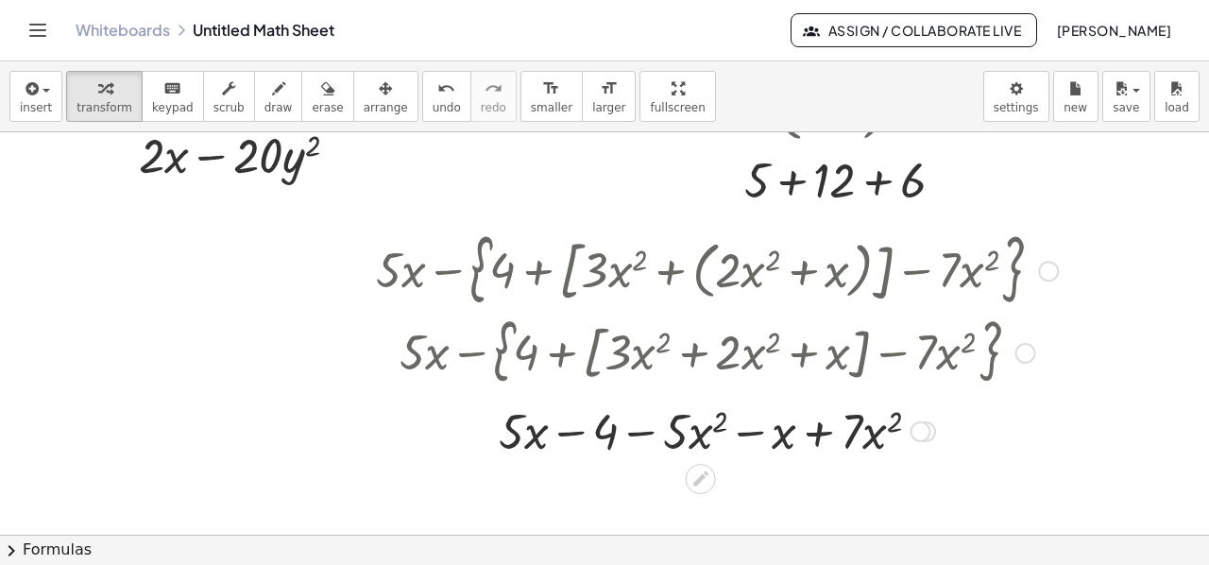
scroll to position [1387, 0]
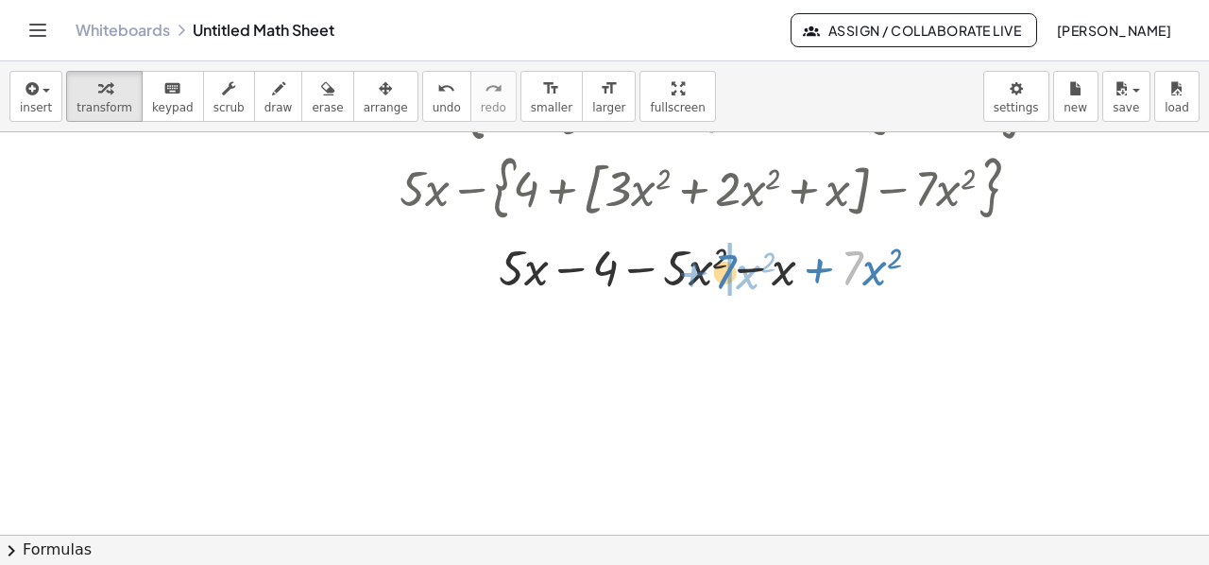
drag, startPoint x: 860, startPoint y: 270, endPoint x: 734, endPoint y: 274, distance: 126.6
click at [734, 274] on div at bounding box center [716, 266] width 701 height 64
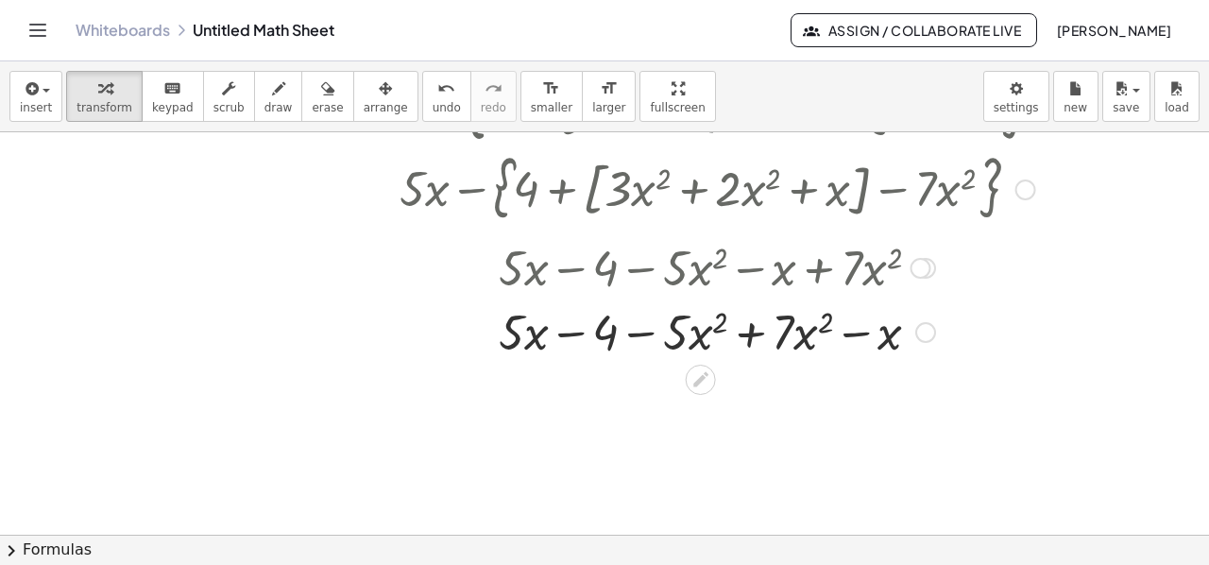
click at [746, 335] on div at bounding box center [716, 330] width 701 height 64
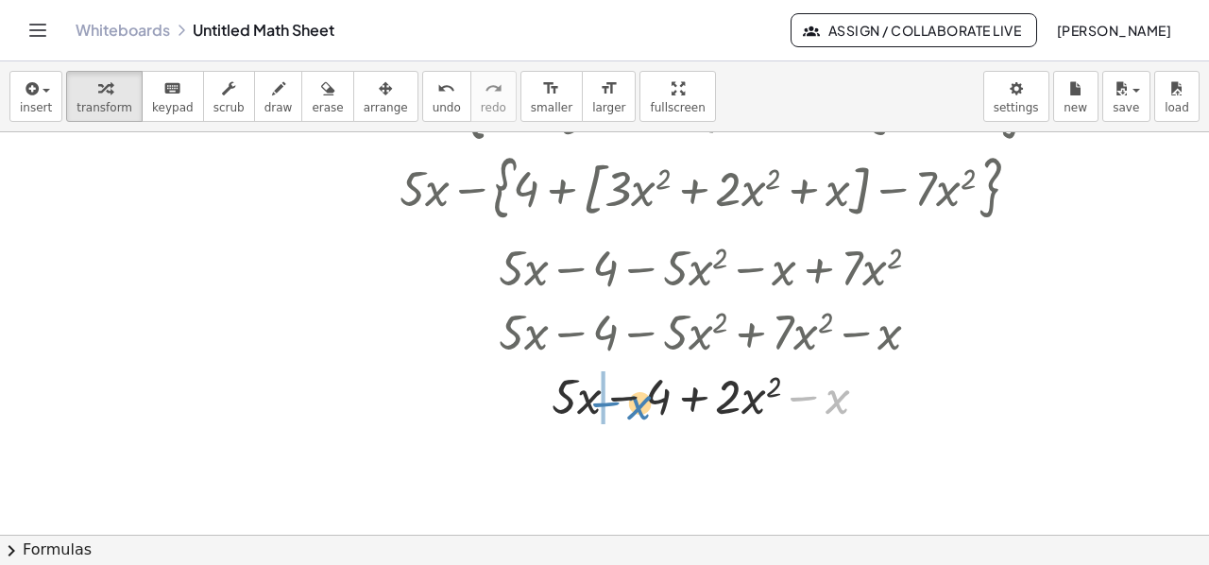
drag, startPoint x: 833, startPoint y: 404, endPoint x: 635, endPoint y: 411, distance: 198.4
click at [635, 411] on div at bounding box center [716, 395] width 701 height 64
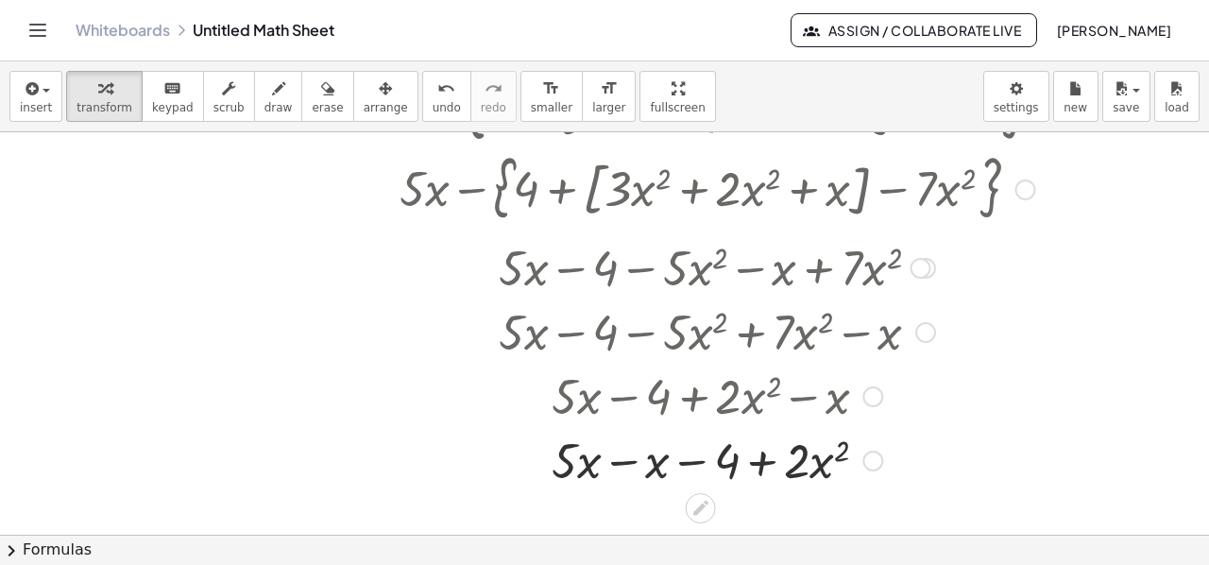
click at [629, 456] on div at bounding box center [716, 459] width 701 height 64
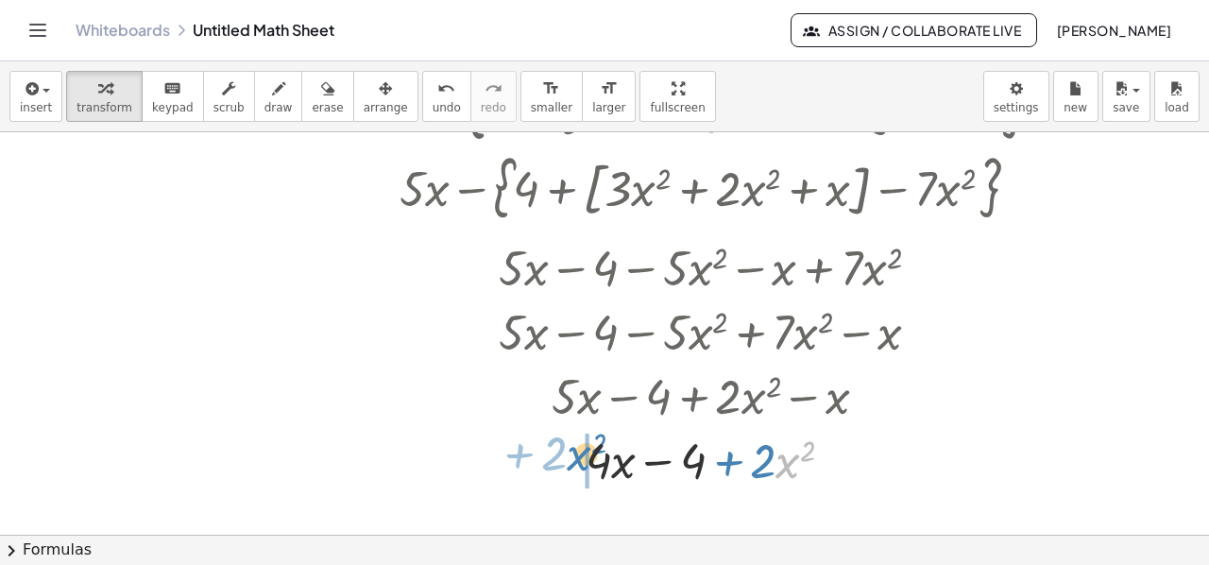
drag, startPoint x: 781, startPoint y: 462, endPoint x: 570, endPoint y: 456, distance: 210.7
click at [570, 456] on div at bounding box center [716, 459] width 701 height 64
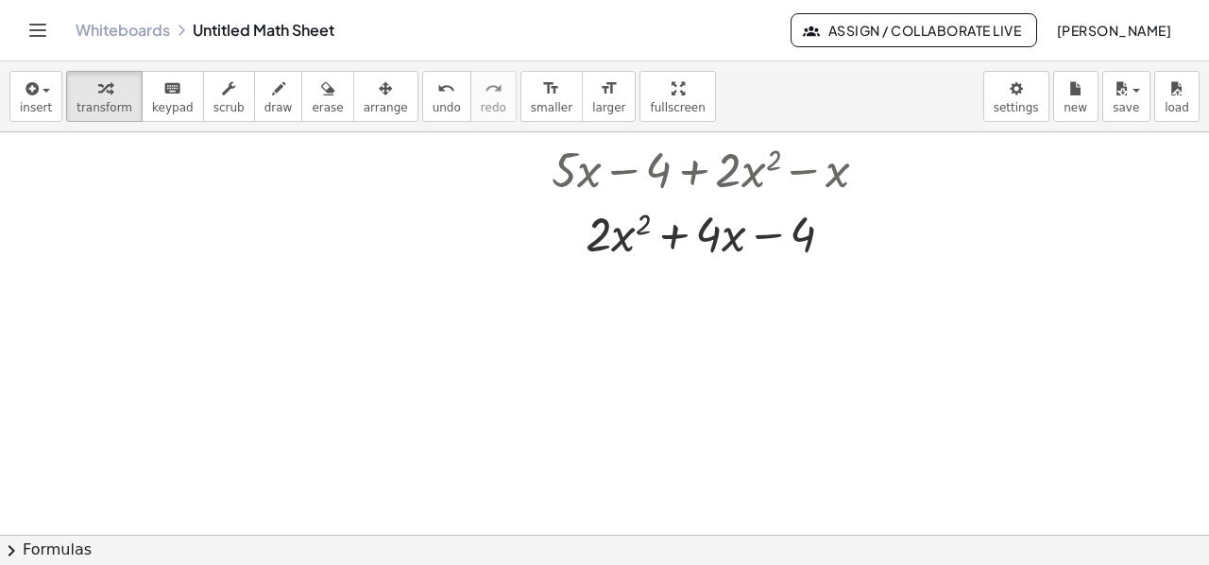
scroll to position [1638, 0]
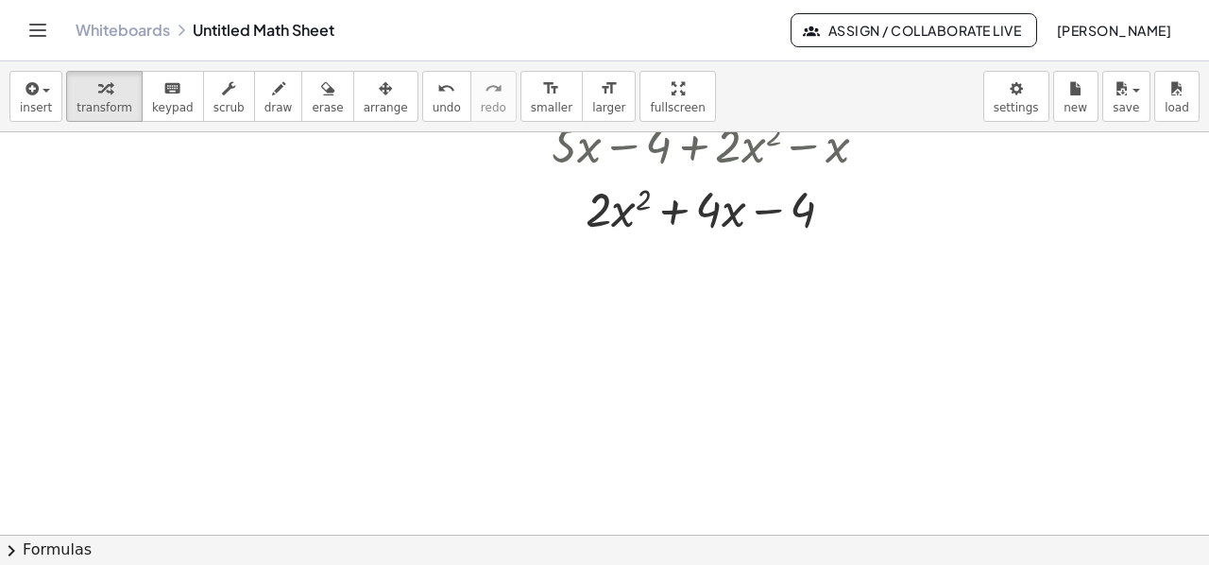
click at [0, 0] on span at bounding box center [0, 0] width 0 height 0
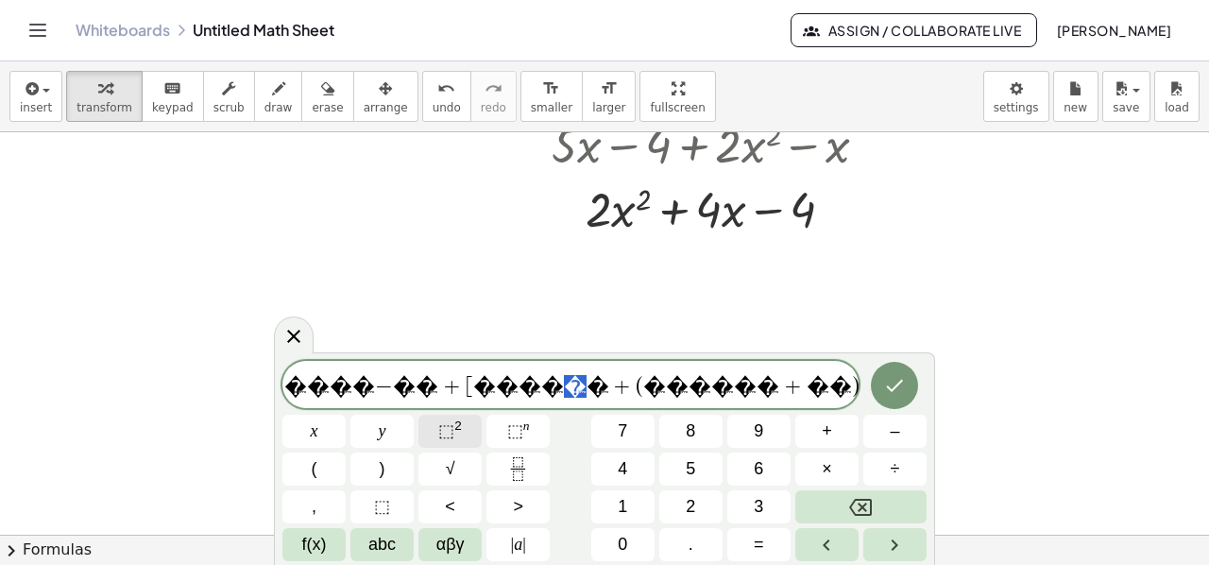
click at [454, 430] on sup "2" at bounding box center [458, 425] width 8 height 14
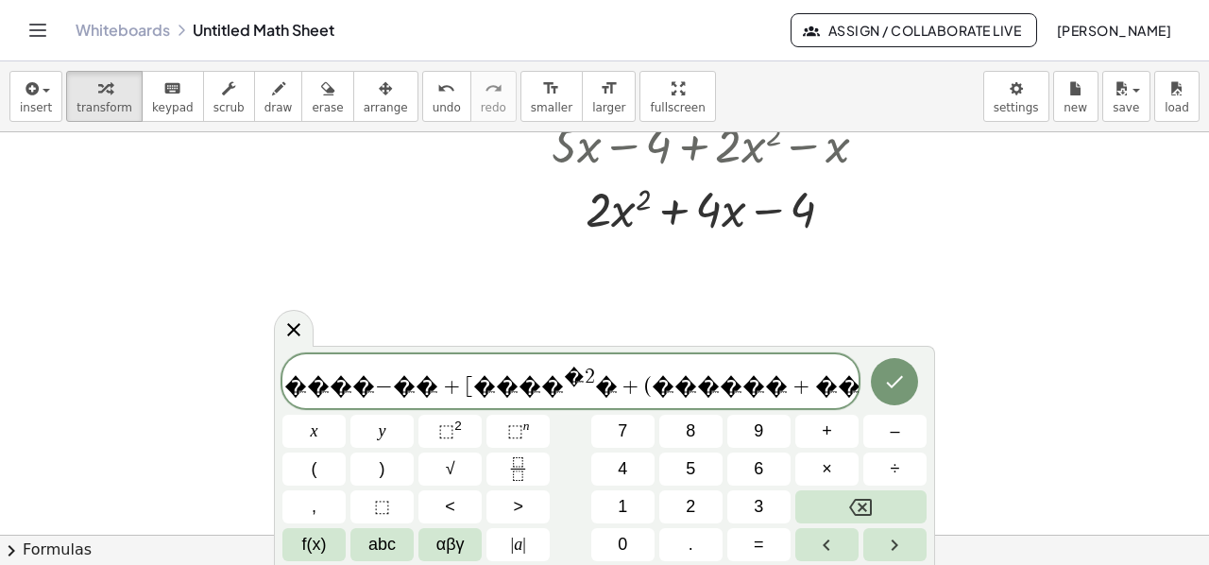
click at [561, 382] on span "� � � � − � � + [ � � � � � 2 ​ � + ( � � � � � � + � � ) ] − � � � � � �" at bounding box center [570, 382] width 576 height 34
click at [564, 377] on span "� 2" at bounding box center [579, 377] width 31 height 21
click at [455, 430] on sup "2" at bounding box center [458, 425] width 8 height 14
click at [699, 375] on span "�" at bounding box center [709, 376] width 21 height 21
click at [709, 390] on span "�" at bounding box center [720, 386] width 23 height 23
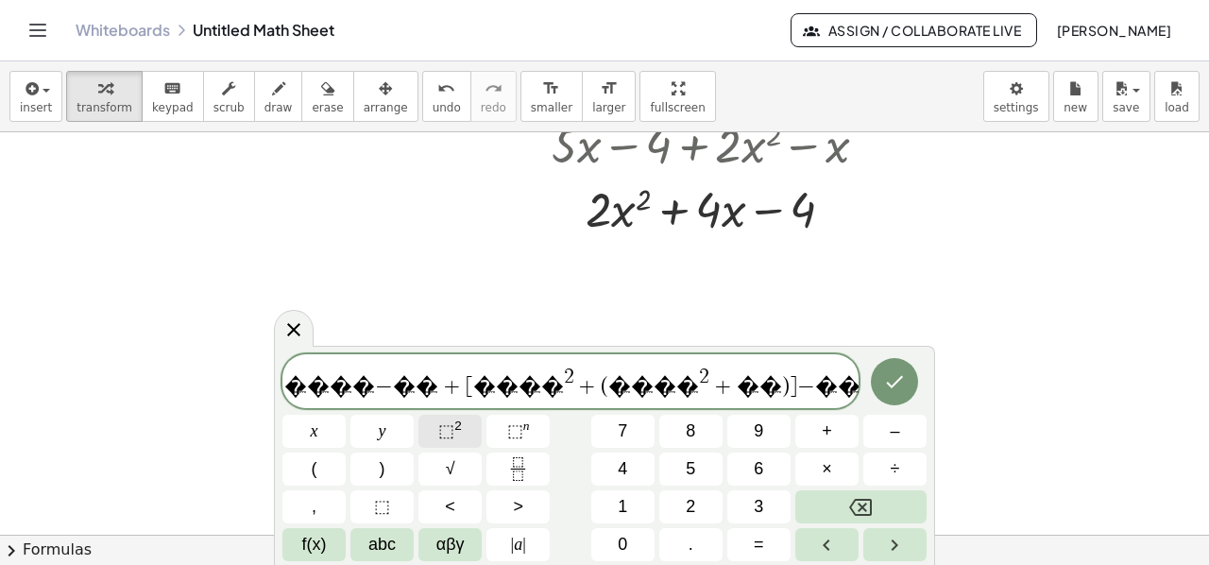
click at [461, 430] on button "⬚ 2" at bounding box center [449, 431] width 63 height 33
click at [906, 381] on span "�" at bounding box center [916, 376] width 21 height 21
click at [741, 385] on span "� � � � − � � + [ � � � � 2 + ( � � � � 2 + � � ) ] − � � � � ​ 2 �" at bounding box center [570, 382] width 576 height 34
click at [889, 379] on icon "Done" at bounding box center [894, 381] width 23 height 23
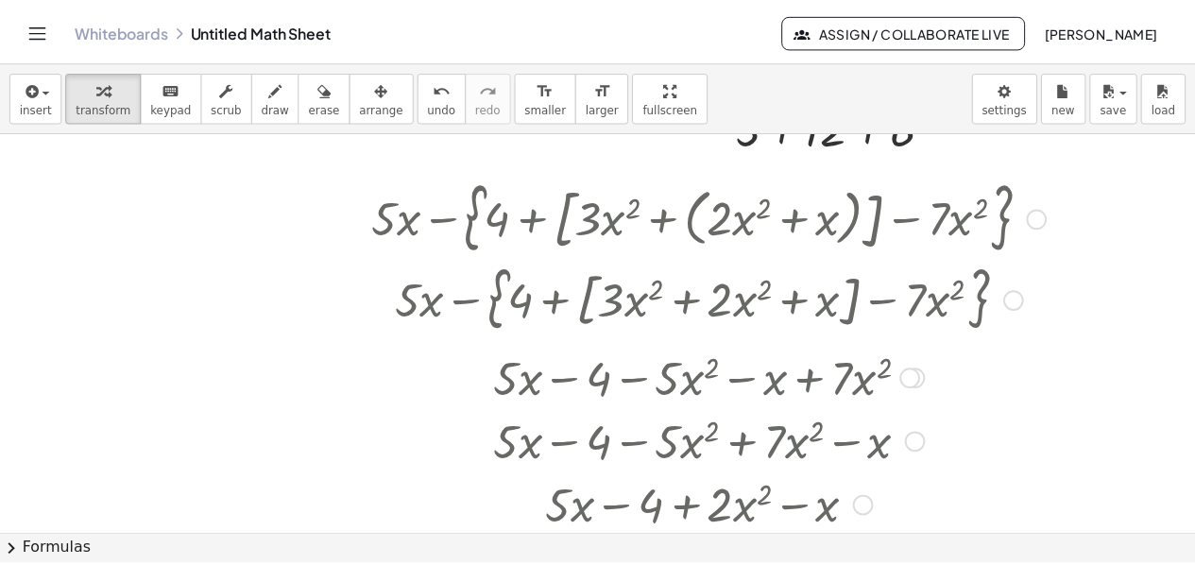
scroll to position [1261, 0]
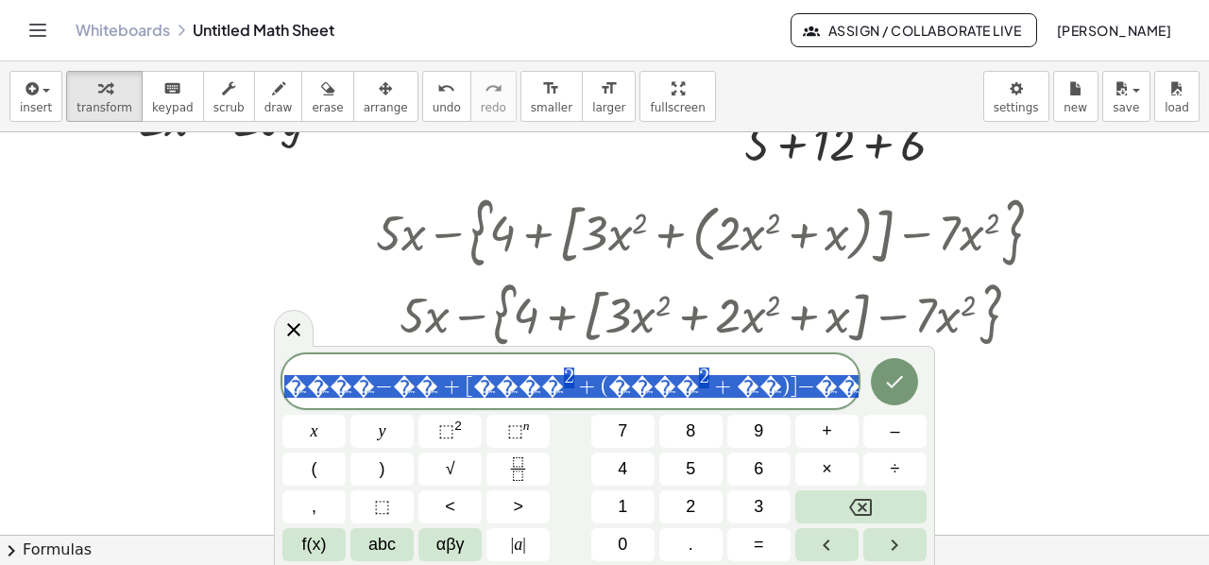
drag, startPoint x: 417, startPoint y: 381, endPoint x: 732, endPoint y: 381, distance: 314.5
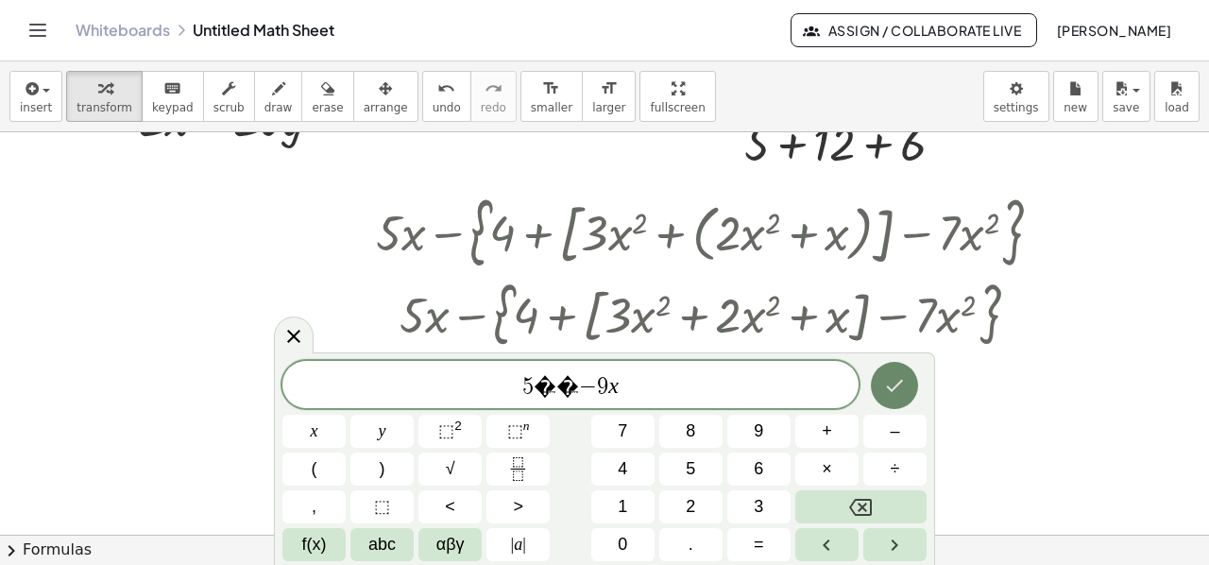
click at [905, 391] on icon "Done" at bounding box center [894, 385] width 23 height 23
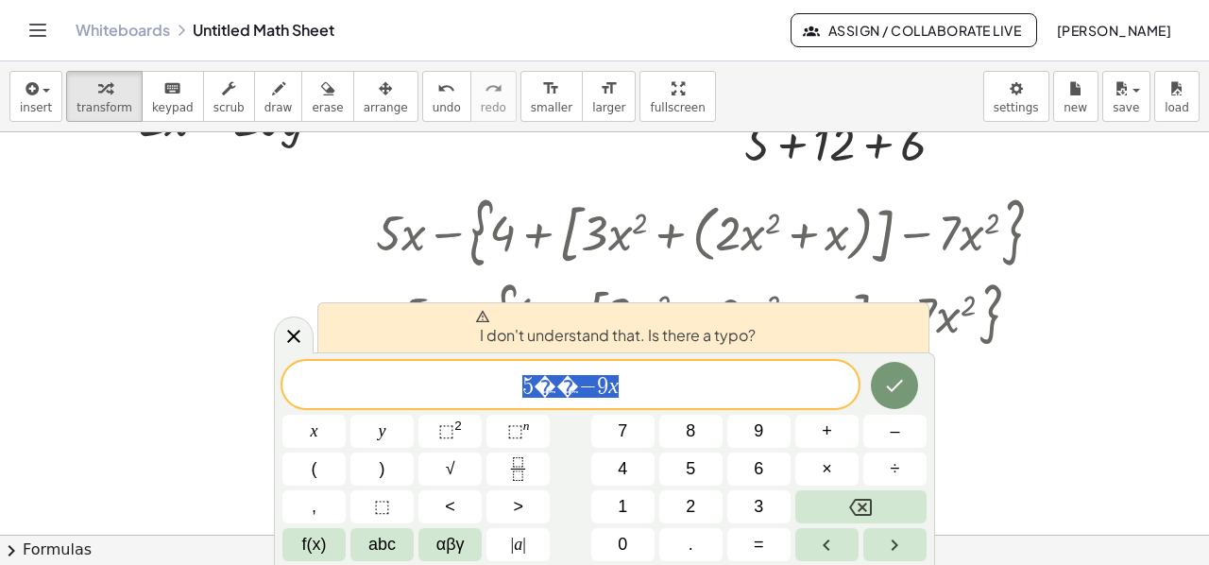
drag, startPoint x: 615, startPoint y: 385, endPoint x: 499, endPoint y: 384, distance: 116.2
click at [499, 384] on span "5 � � − 9 x" at bounding box center [570, 386] width 576 height 26
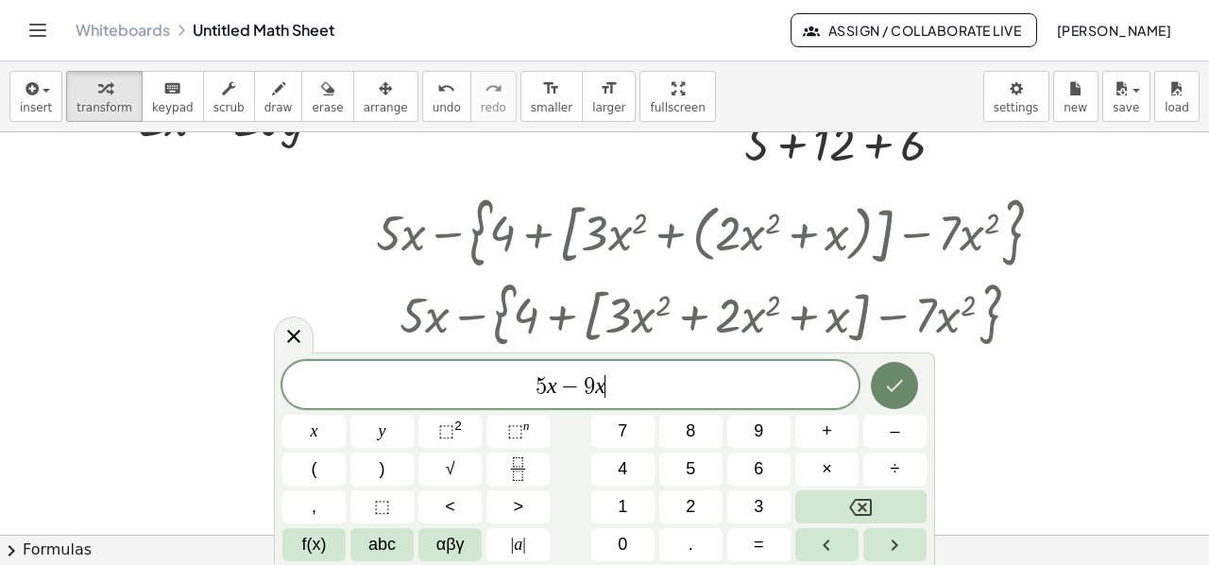
click at [882, 386] on button "Done" at bounding box center [894, 385] width 47 height 47
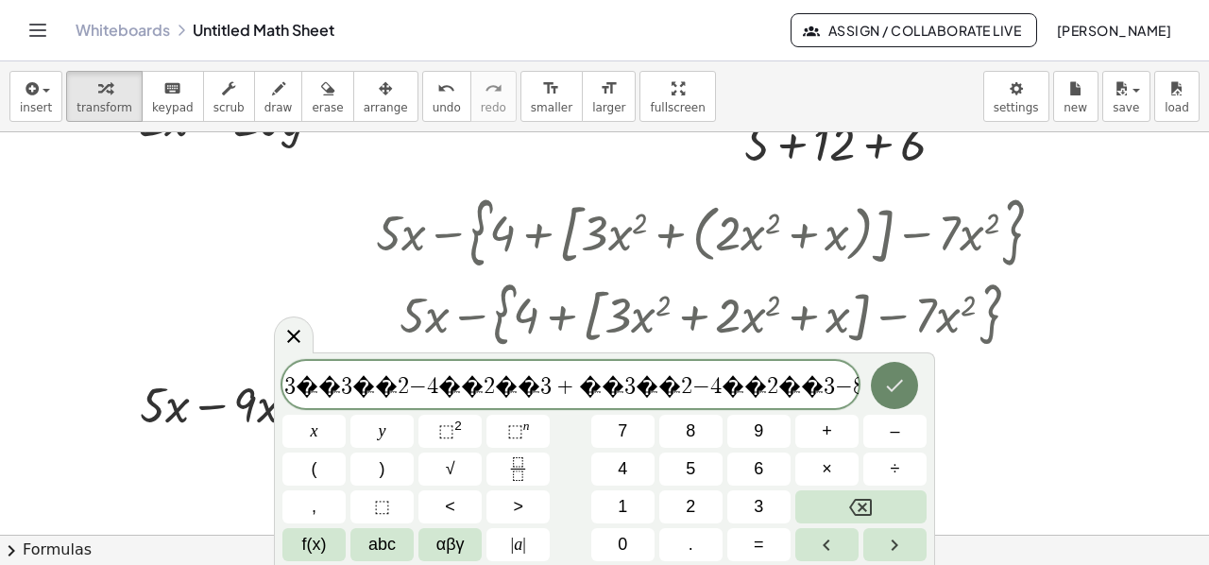
click at [891, 386] on icon "Done" at bounding box center [894, 385] width 23 height 23
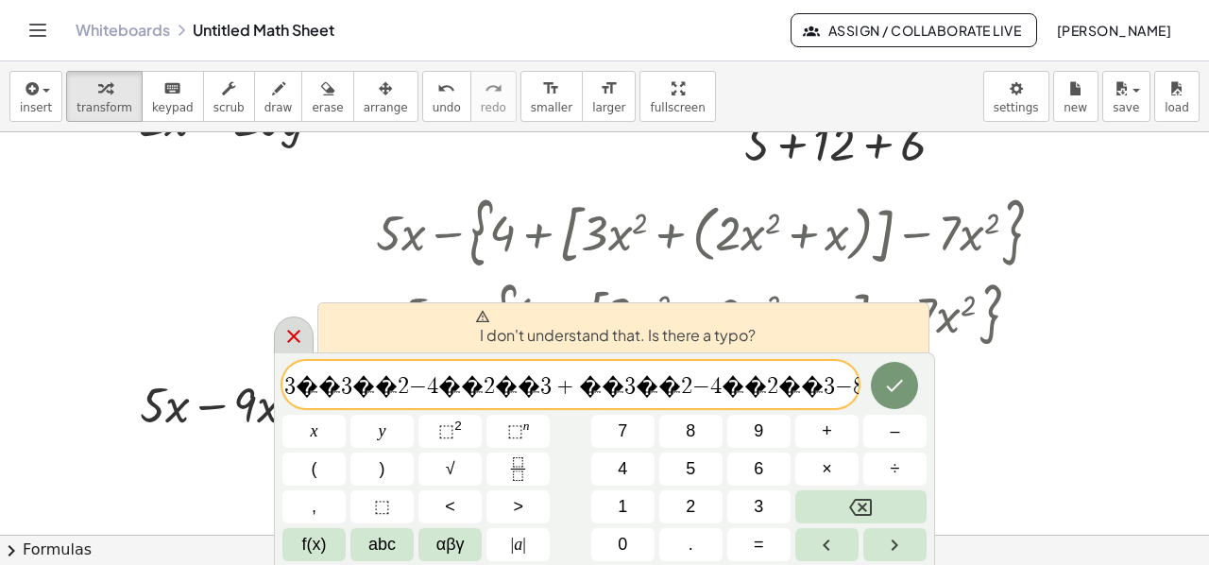
click at [293, 333] on icon at bounding box center [293, 336] width 23 height 23
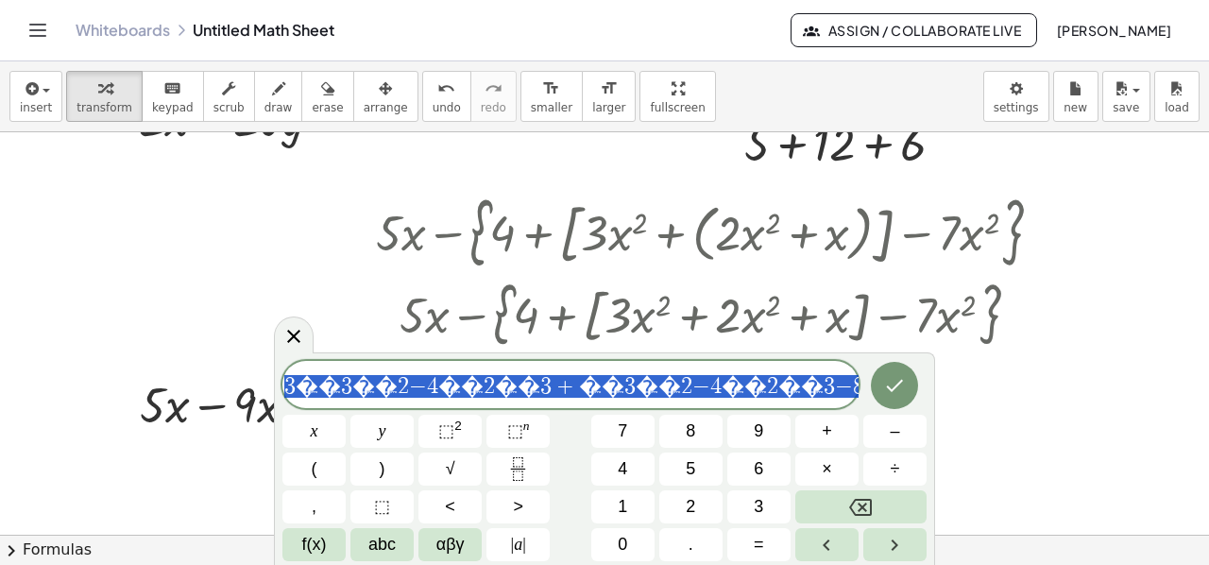
drag, startPoint x: 402, startPoint y: 382, endPoint x: 775, endPoint y: 388, distance: 373.1
click at [775, 388] on span "3 � � 3 � � 2 − 4 � � 2 � � 3 + � � 3 � � 2 − 4 � � 2 � � 3 − 8 � � 2" at bounding box center [570, 386] width 576 height 26
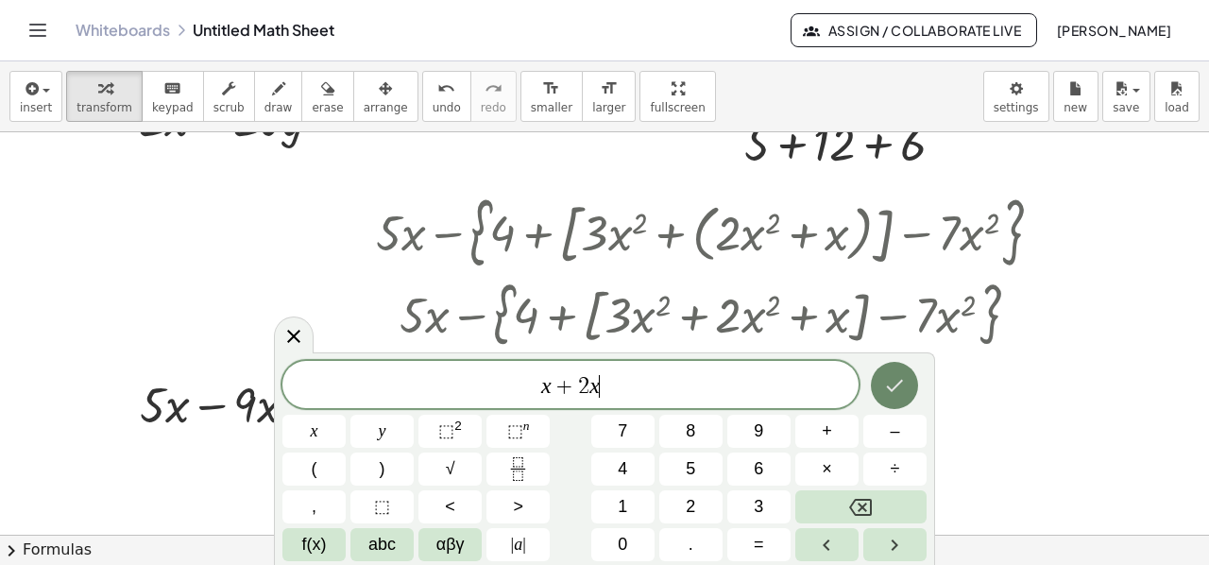
click at [886, 378] on icon "Done" at bounding box center [894, 385] width 23 height 23
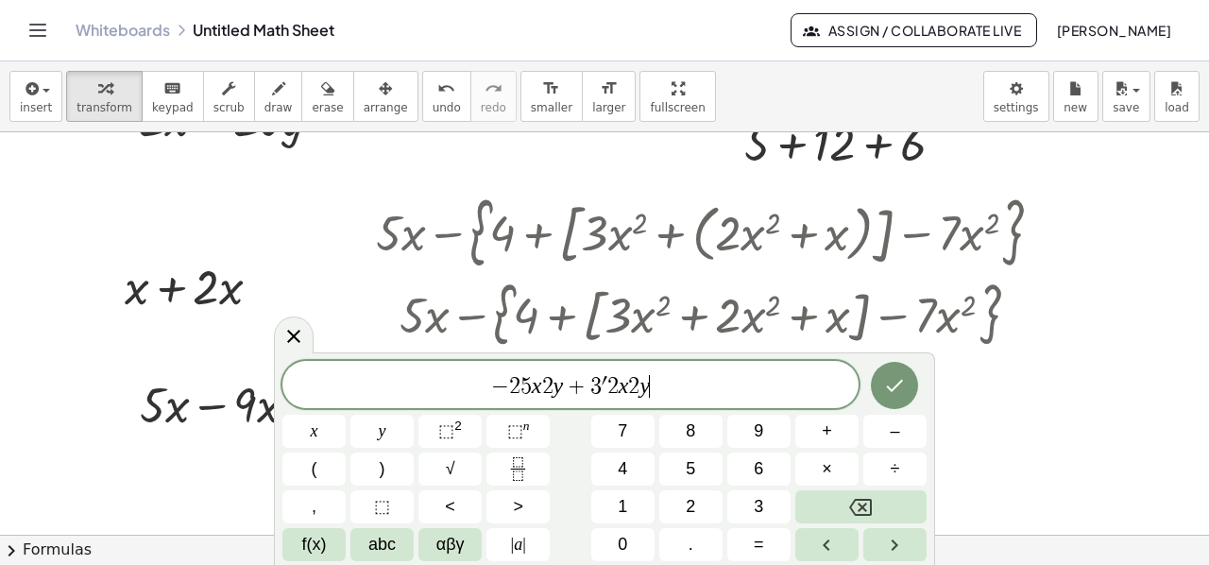
click at [542, 384] on span "2" at bounding box center [547, 386] width 11 height 23
click at [457, 434] on span "⬚ 2" at bounding box center [450, 430] width 24 height 25
click at [601, 383] on span "′" at bounding box center [604, 386] width 6 height 23
click at [622, 387] on var "x" at bounding box center [620, 385] width 10 height 25
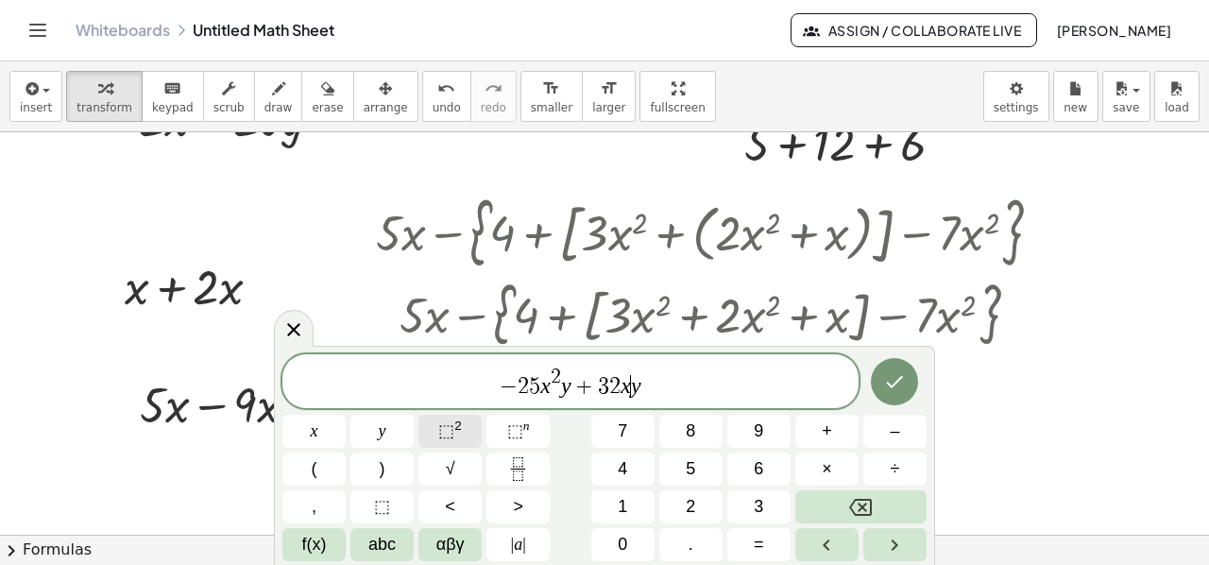
click at [450, 426] on span "⬚" at bounding box center [446, 430] width 16 height 19
click at [884, 379] on icon "Done" at bounding box center [894, 381] width 23 height 23
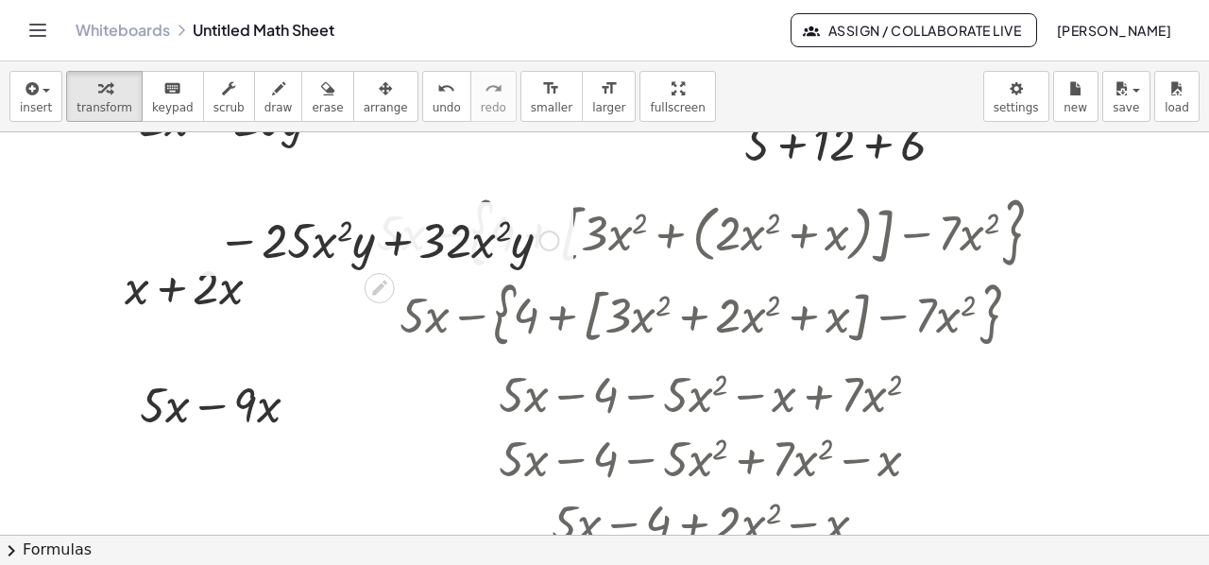
click at [342, 237] on div at bounding box center [388, 239] width 361 height 64
click at [339, 240] on div at bounding box center [388, 239] width 361 height 64
click at [335, 239] on div at bounding box center [388, 239] width 361 height 64
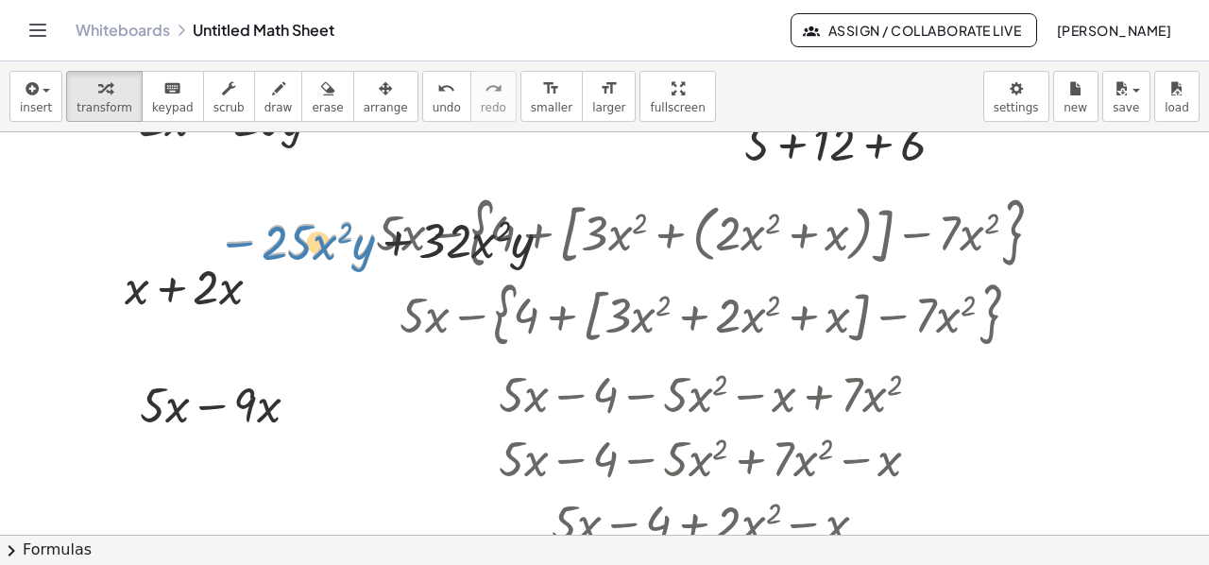
click at [314, 245] on div at bounding box center [388, 239] width 361 height 64
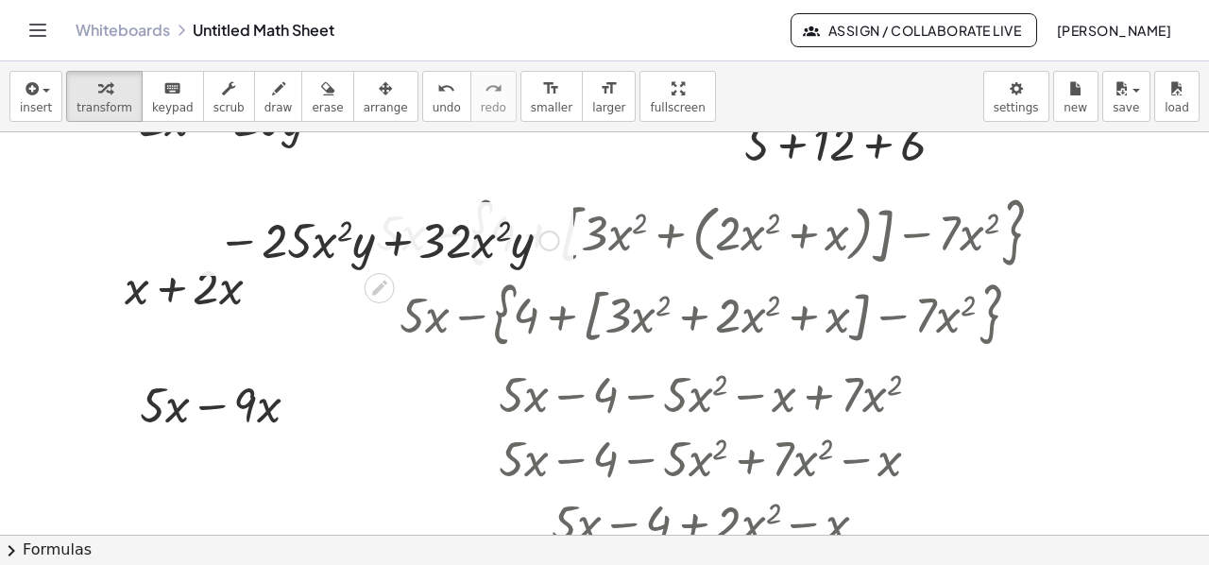
click at [423, 238] on div at bounding box center [388, 239] width 361 height 64
click at [395, 241] on div at bounding box center [388, 239] width 361 height 64
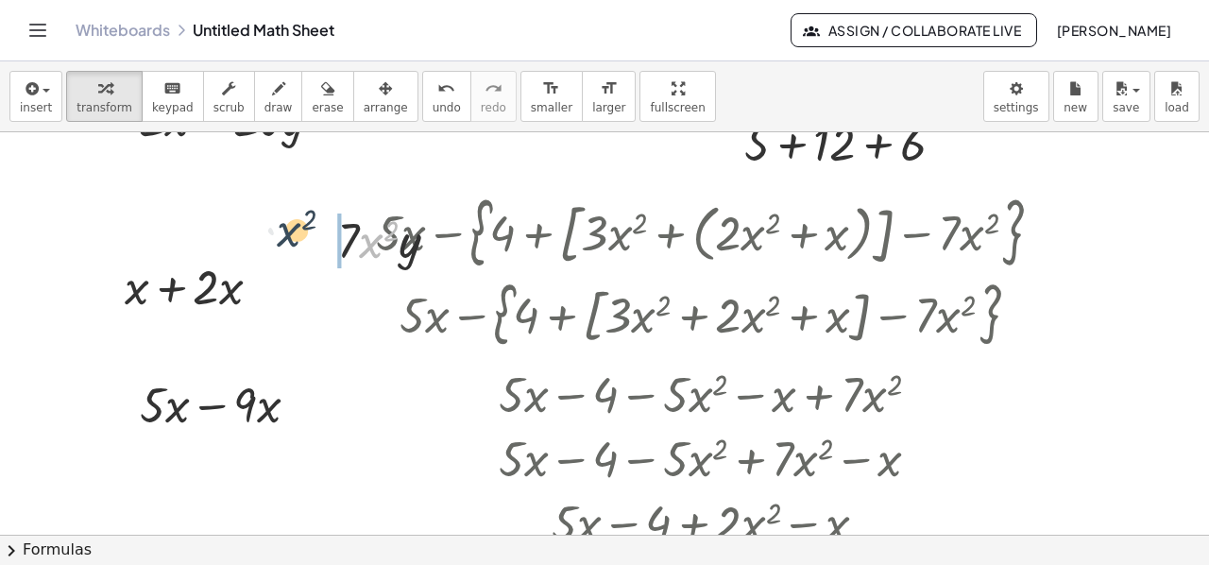
drag, startPoint x: 368, startPoint y: 246, endPoint x: 284, endPoint y: 235, distance: 84.8
drag, startPoint x: 387, startPoint y: 243, endPoint x: 326, endPoint y: 248, distance: 61.6
click at [326, 248] on div "− · 25 · x 2 · y + · 32 · x 2 · y · 7 · x 2 · y · 7 · x 2 · y · 7" at bounding box center [389, 239] width 160 height 74
click at [1034, 456] on div at bounding box center [717, 457] width 806 height 64
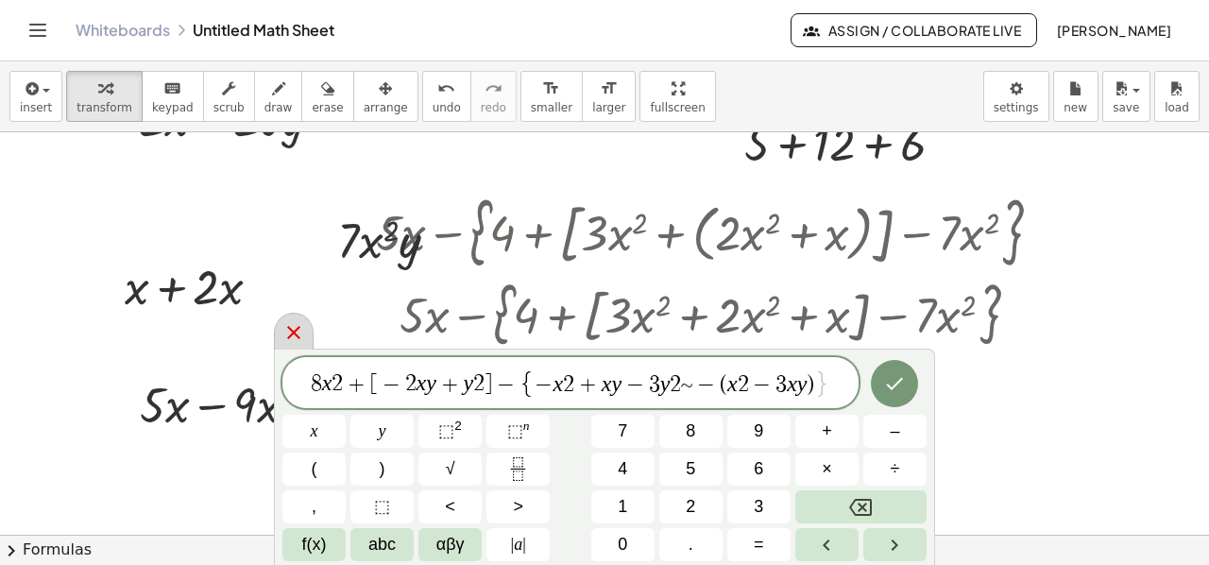
click at [300, 331] on icon at bounding box center [293, 332] width 23 height 23
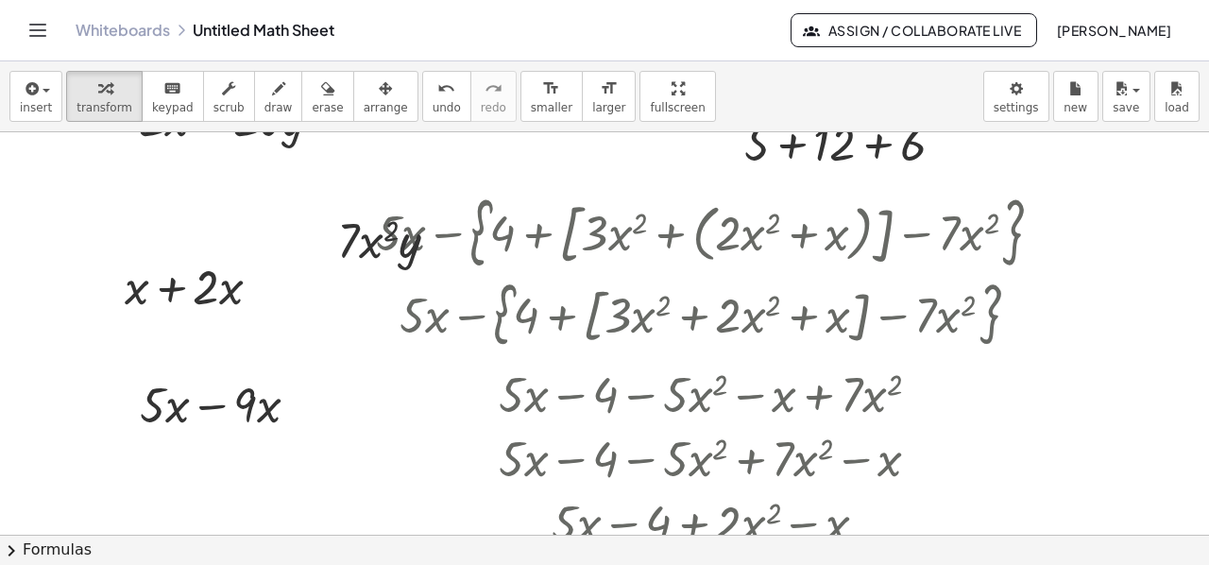
click at [38, 30] on icon "Toggle navigation" at bounding box center [38, 30] width 16 height 11
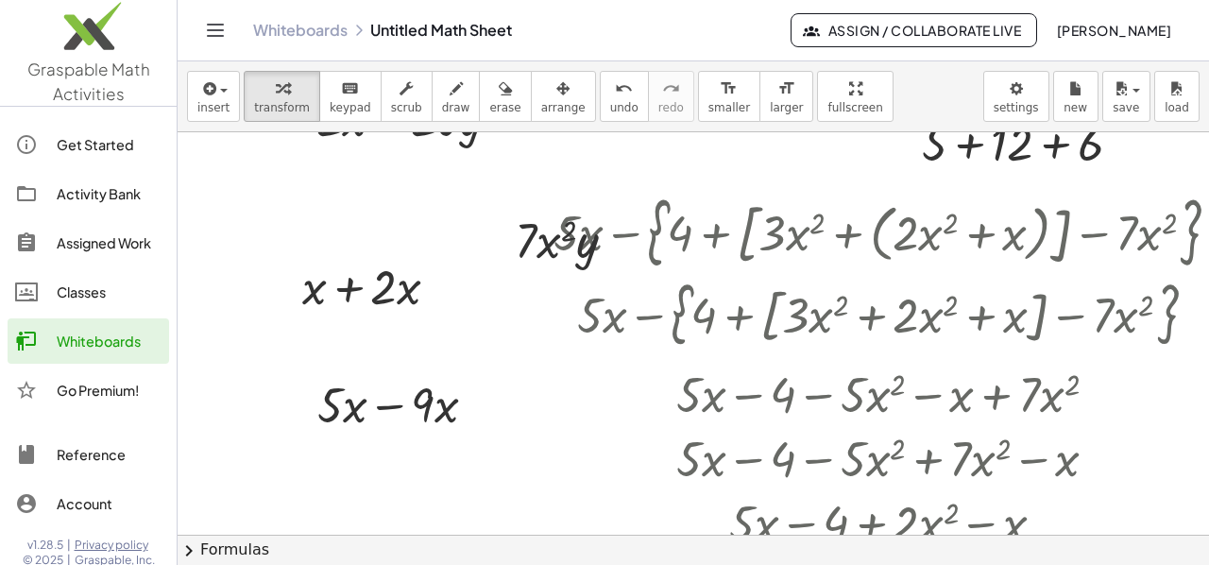
click at [67, 142] on div "Get Started" at bounding box center [109, 144] width 105 height 23
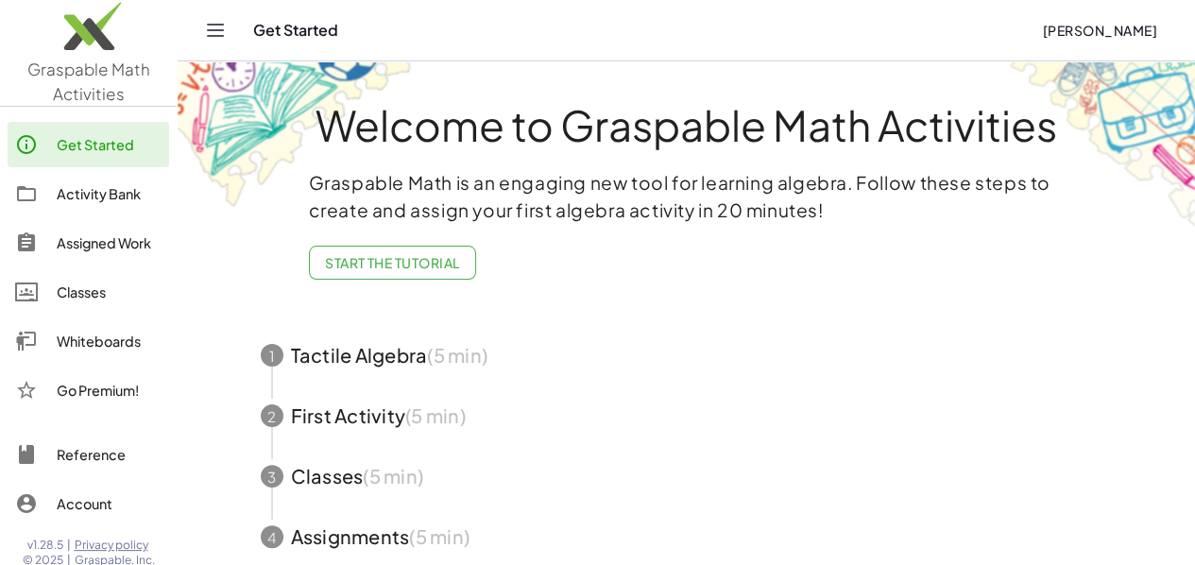
click at [729, 381] on span "button" at bounding box center [686, 355] width 897 height 60
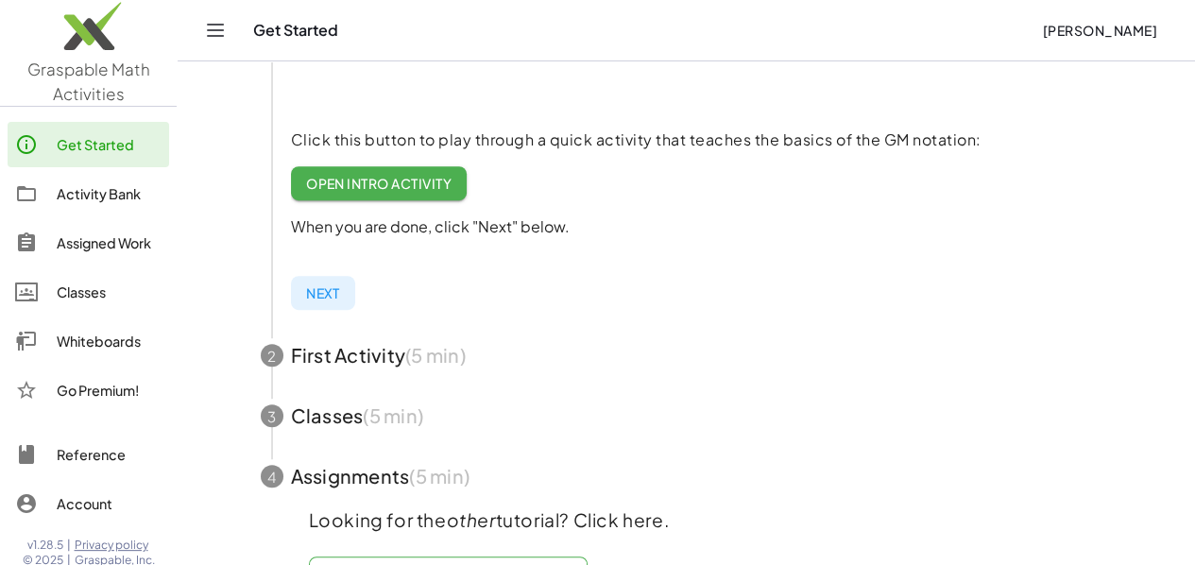
scroll to position [346, 0]
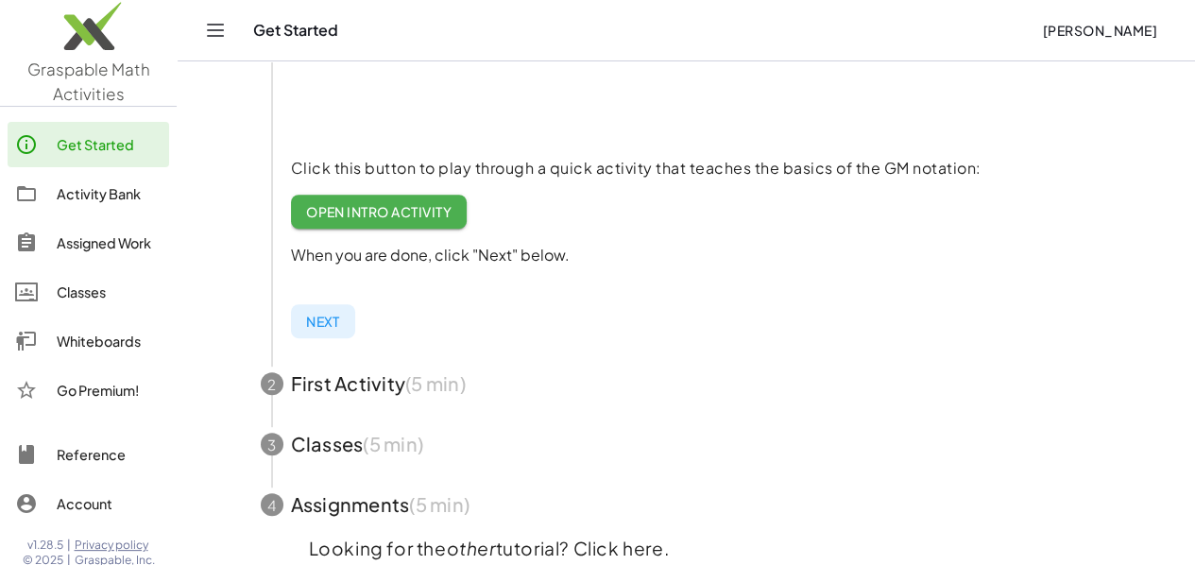
click at [92, 288] on div "Classes" at bounding box center [109, 291] width 105 height 23
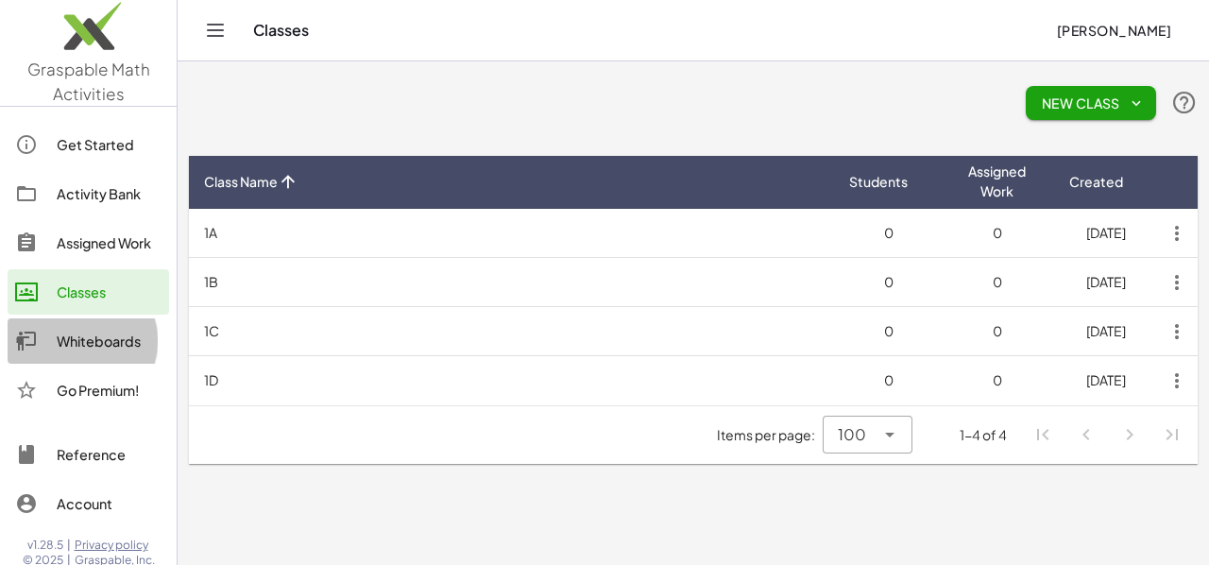
click at [95, 340] on div "Whiteboards" at bounding box center [109, 341] width 105 height 23
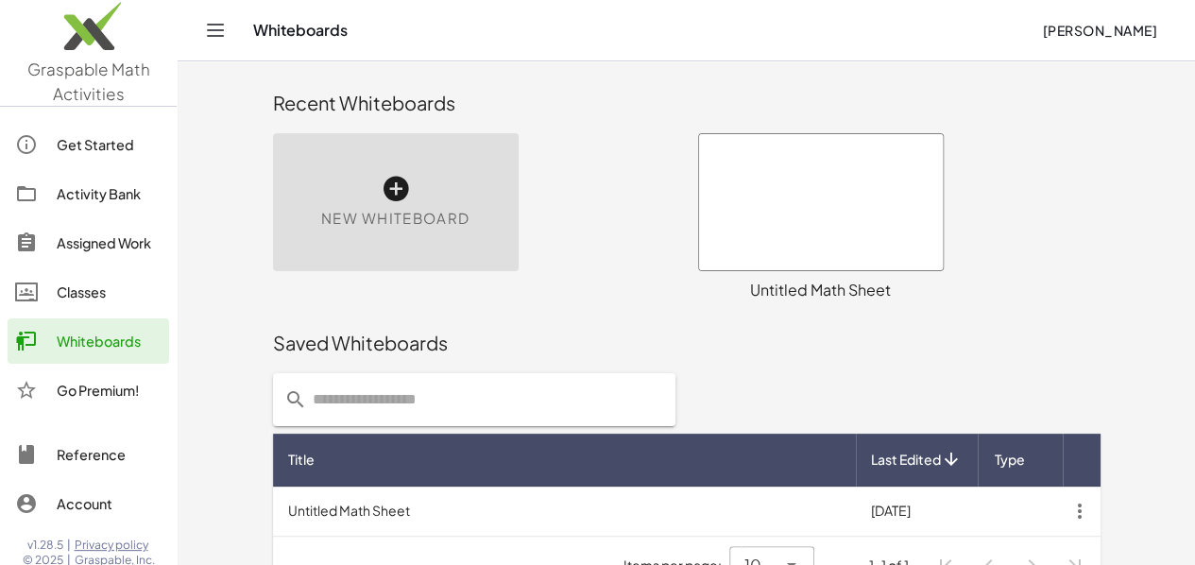
click at [95, 382] on div "Go Premium!" at bounding box center [109, 390] width 105 height 23
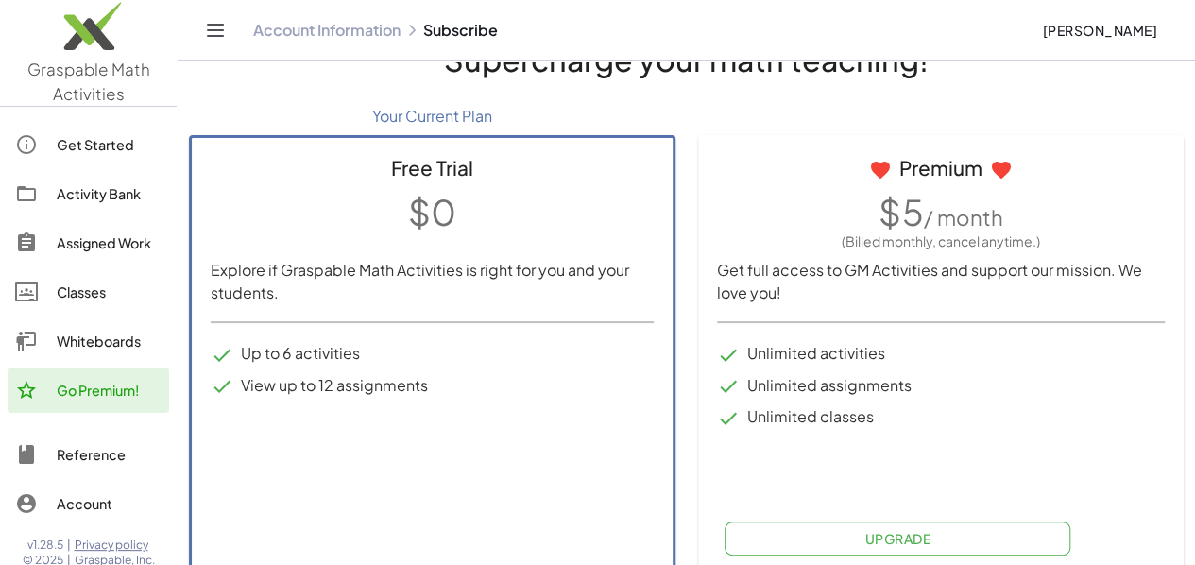
scroll to position [75, 0]
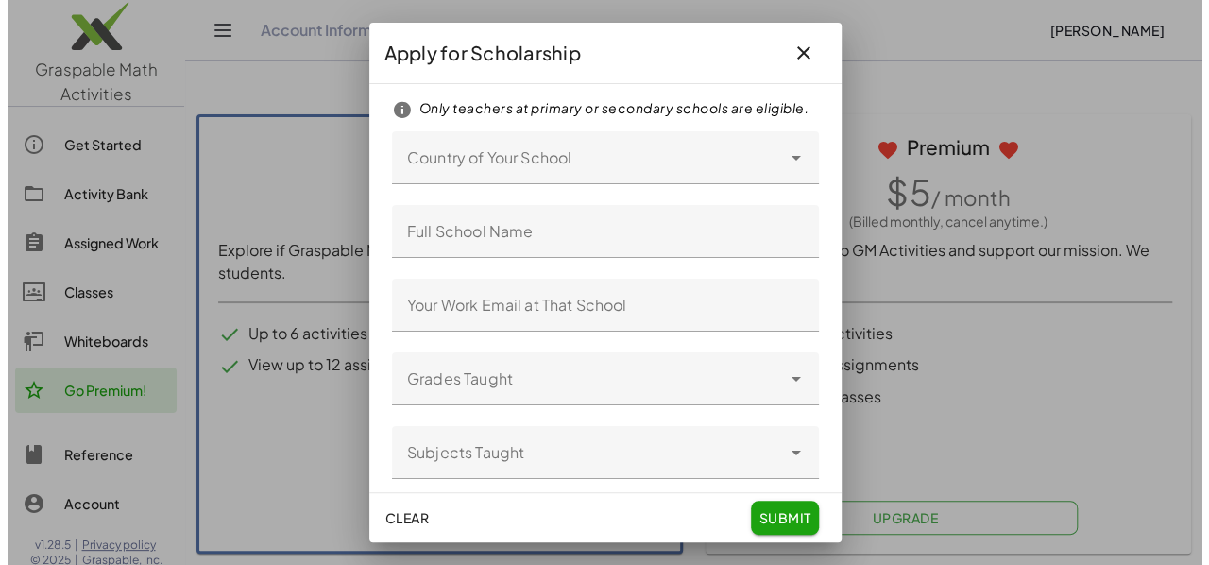
scroll to position [0, 0]
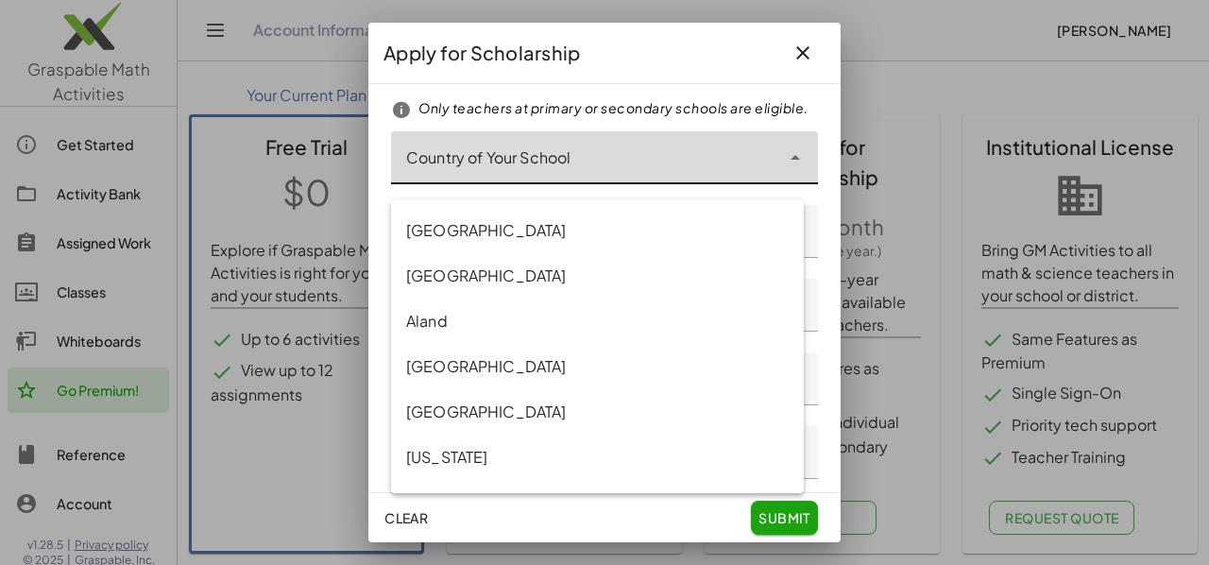
click at [784, 169] on icon at bounding box center [795, 157] width 23 height 23
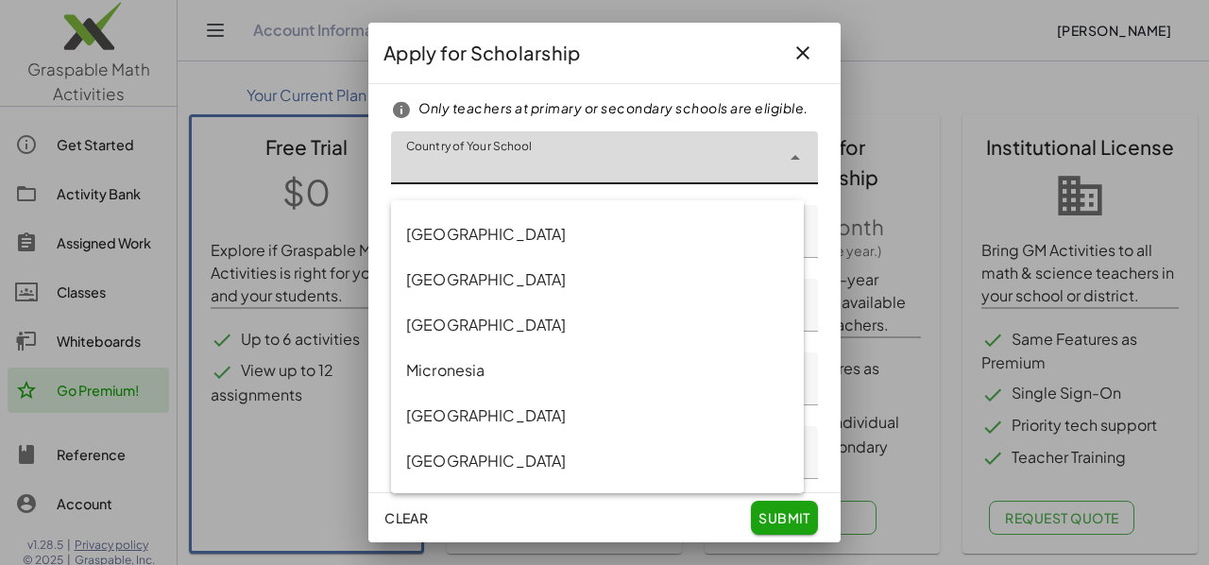
scroll to position [6246, 0]
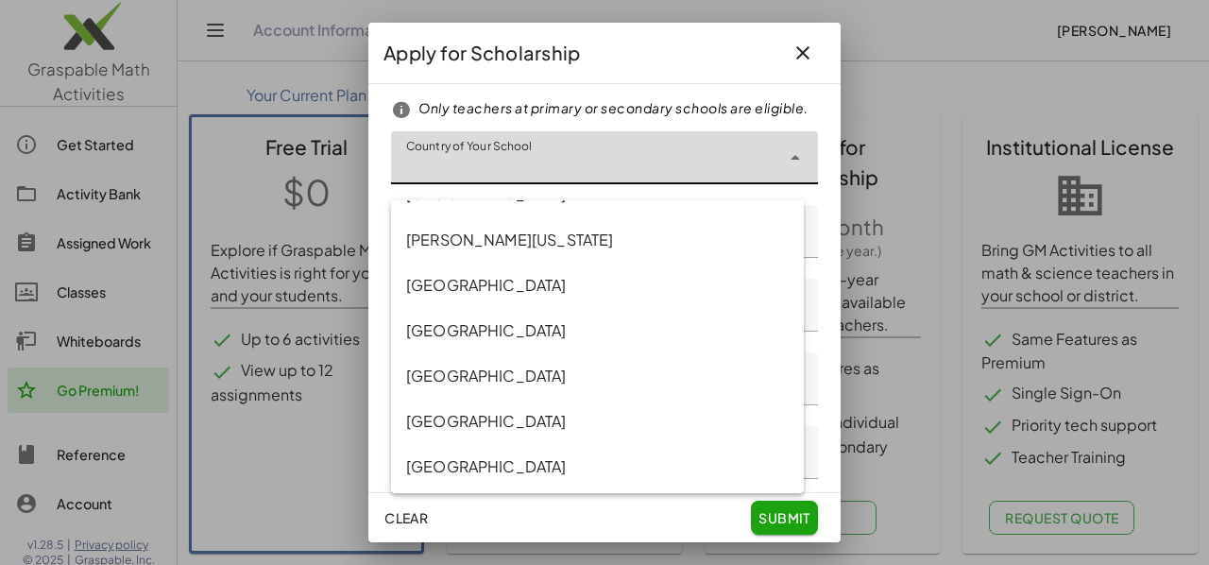
click at [453, 464] on div "[GEOGRAPHIC_DATA]" at bounding box center [597, 466] width 382 height 23
type input "******"
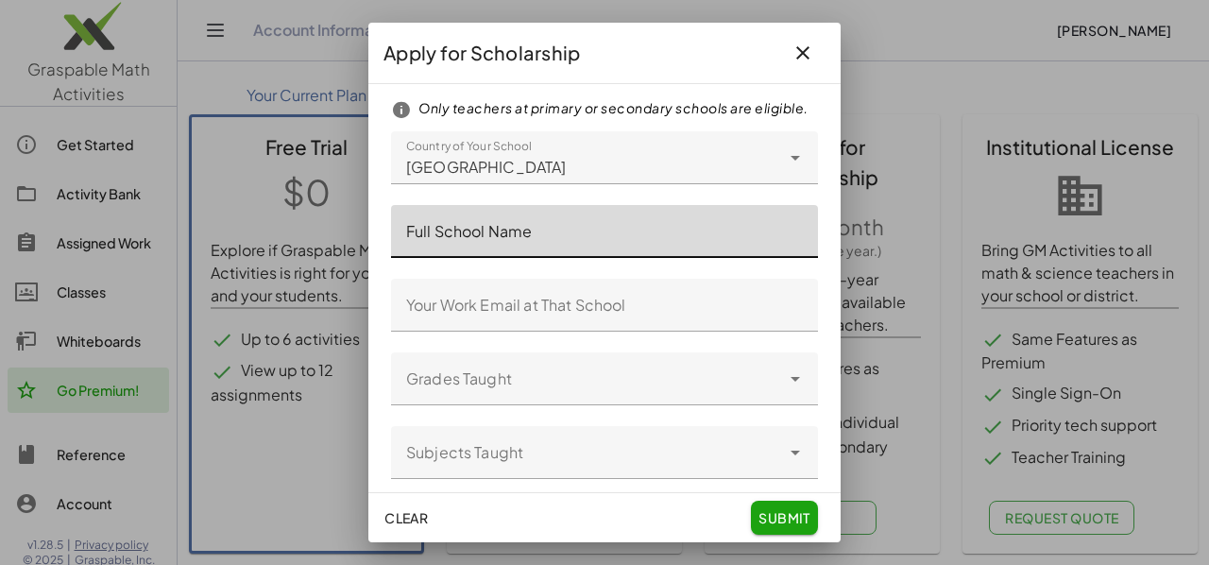
click at [519, 249] on input "Full School Name" at bounding box center [604, 231] width 427 height 53
click at [691, 258] on input "**********" at bounding box center [597, 231] width 413 height 53
type input "**********"
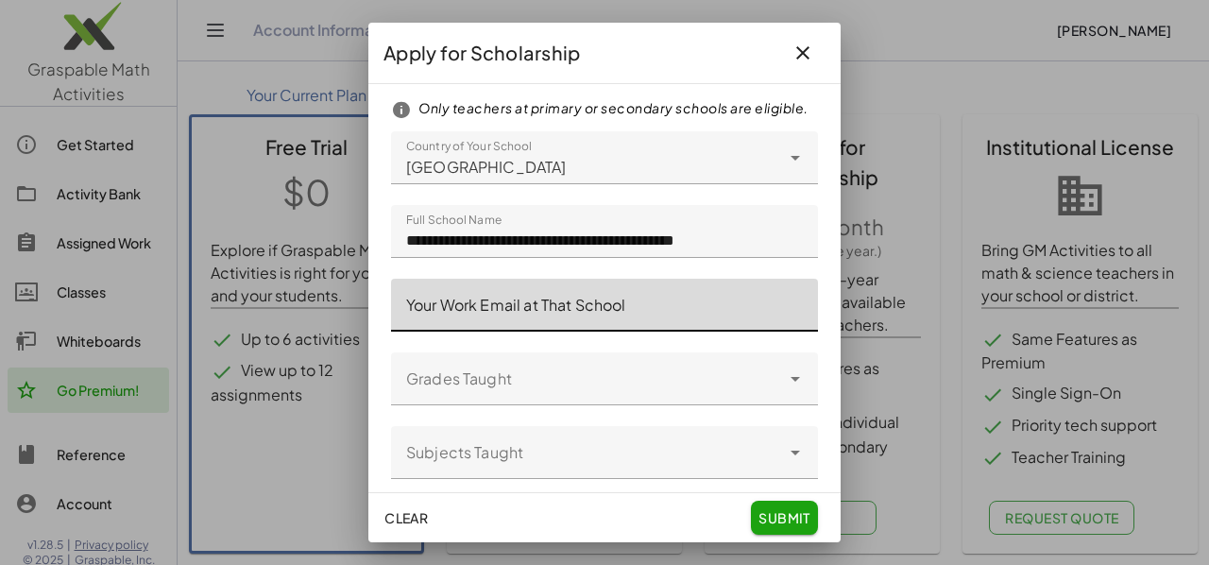
click at [605, 331] on input "Your Work Email at That School" at bounding box center [604, 305] width 427 height 53
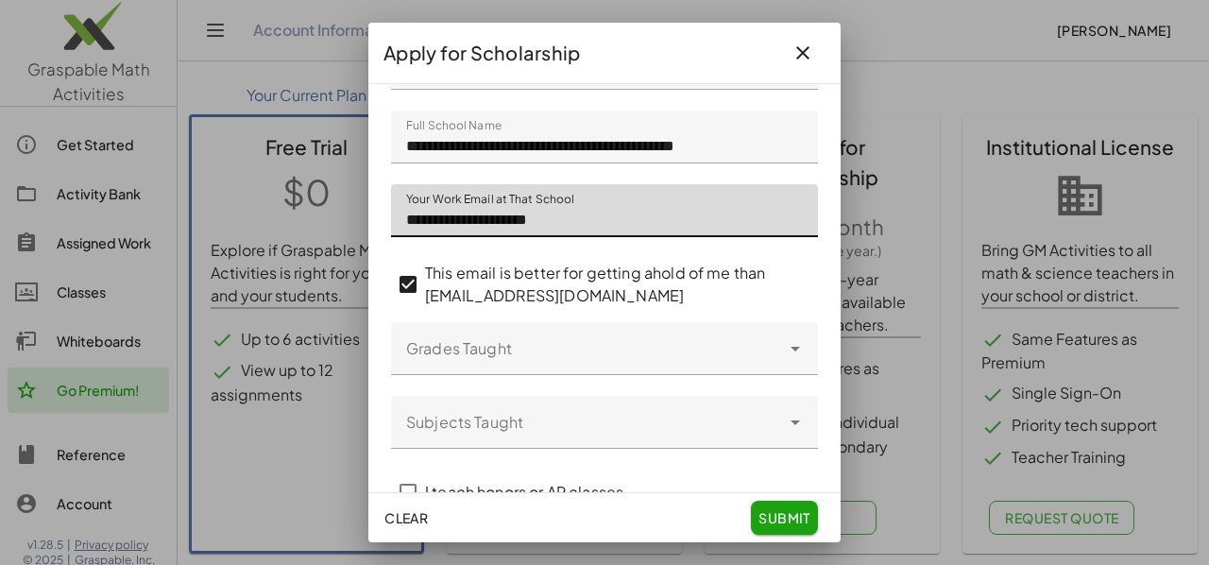
scroll to position [189, 0]
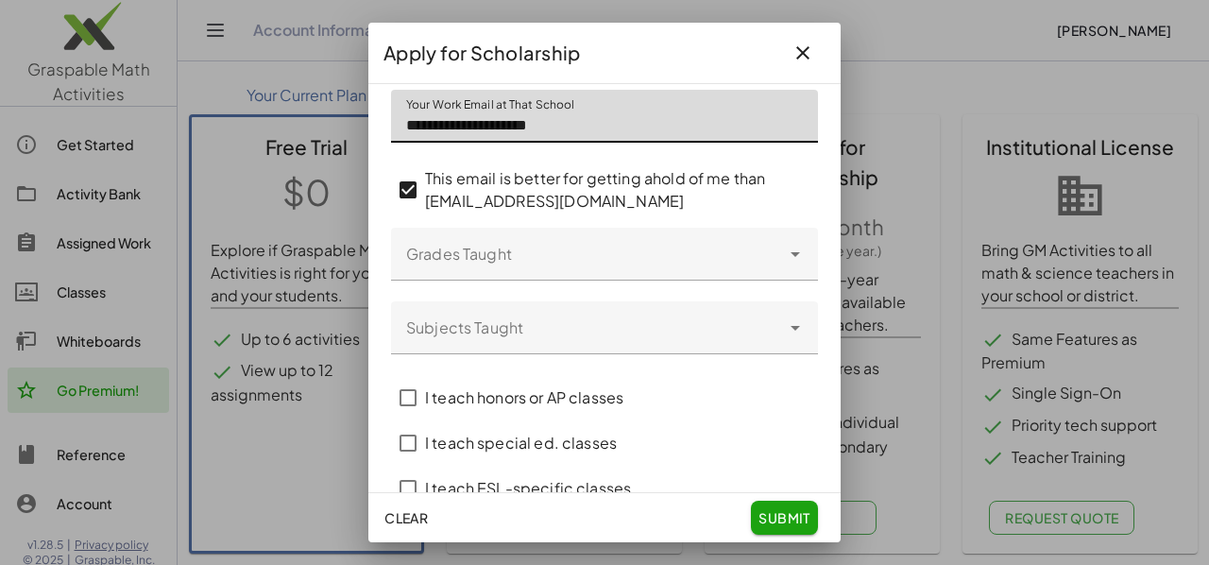
type input "**********"
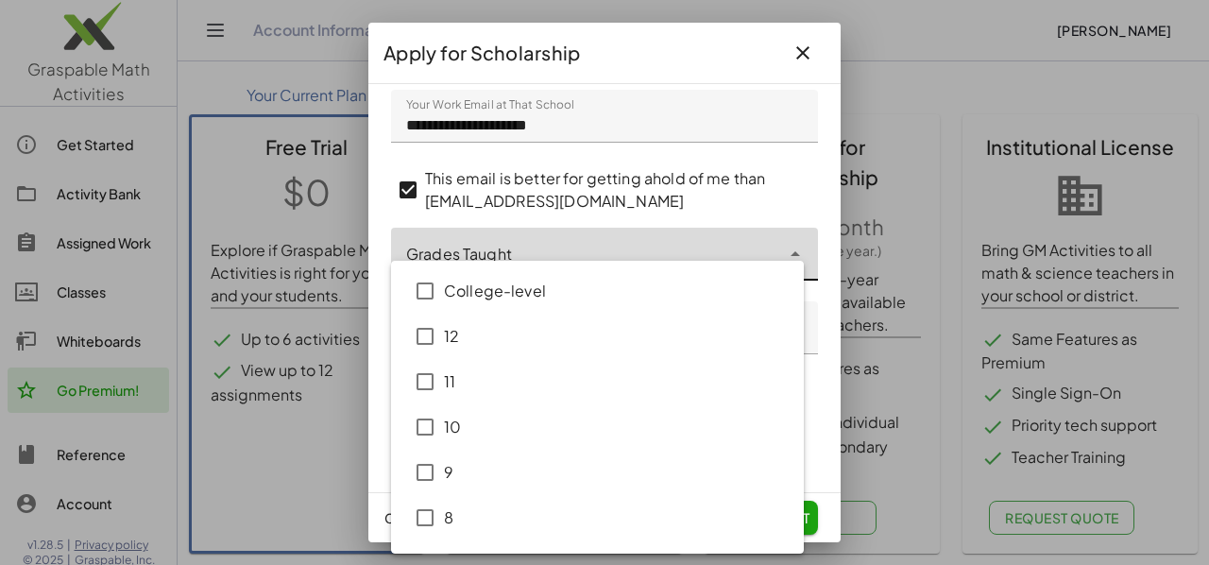
click at [784, 265] on icon at bounding box center [795, 254] width 23 height 23
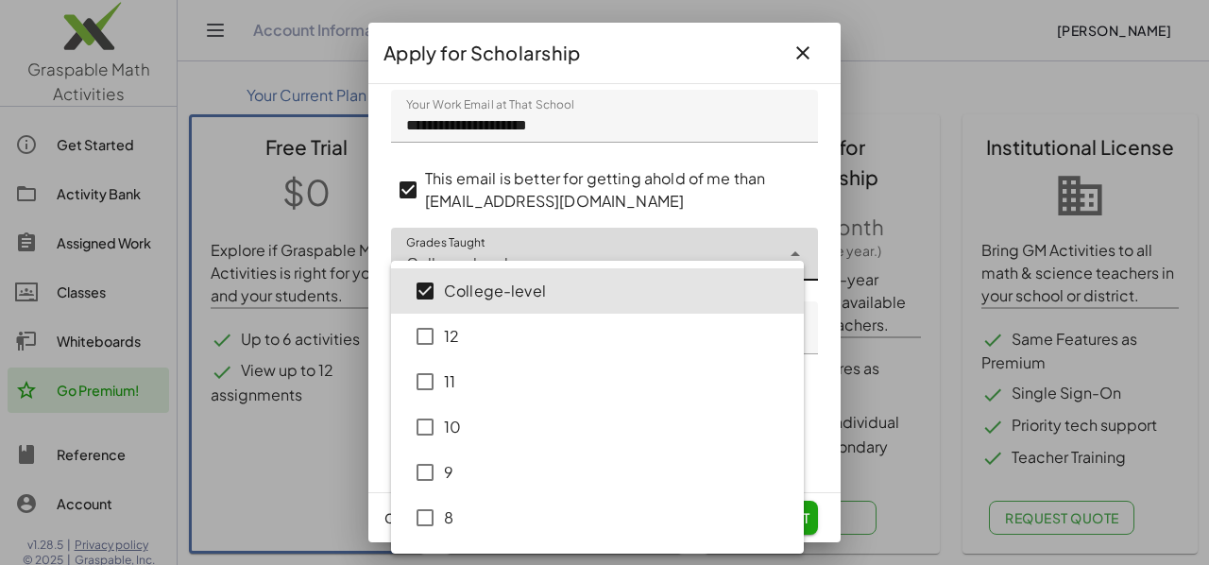
type input "**********"
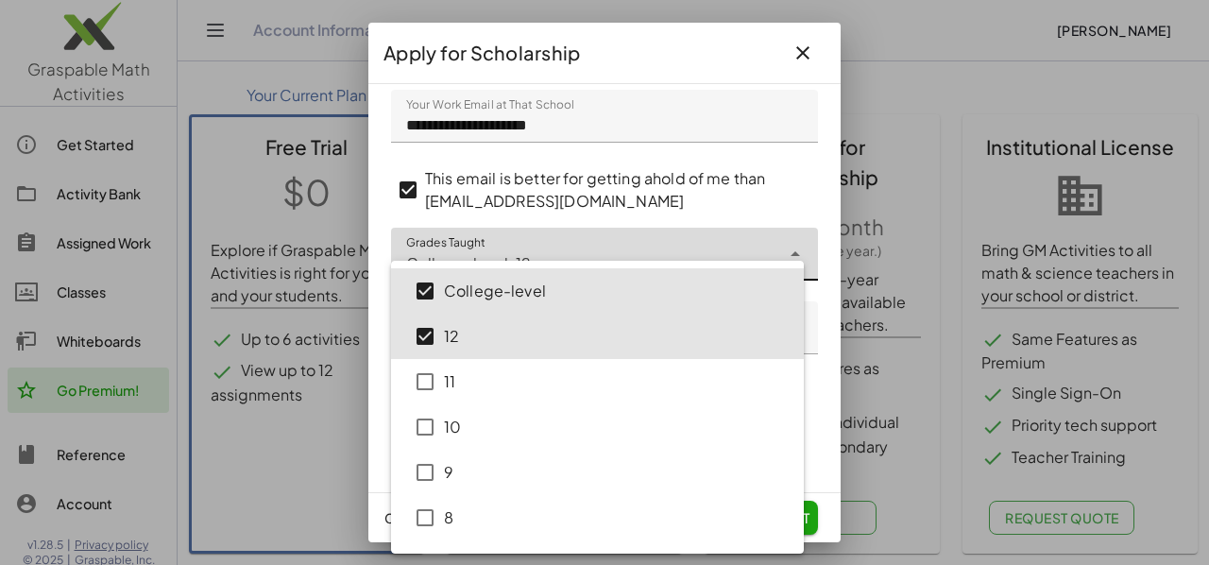
click at [812, 212] on div "**********" at bounding box center [604, 288] width 472 height 408
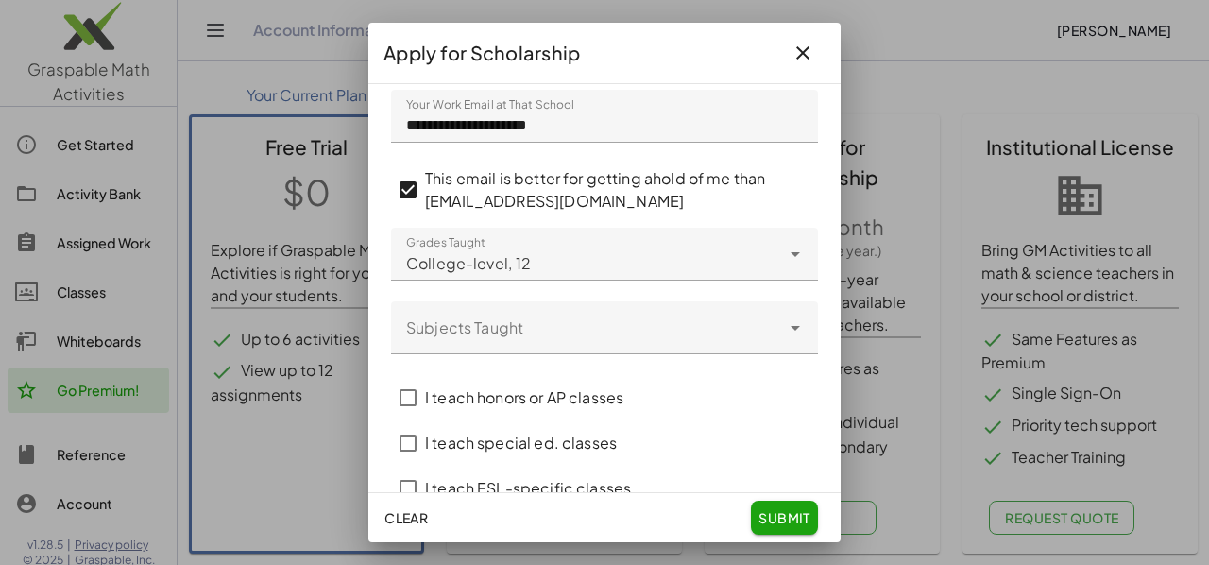
click at [786, 339] on icon "Open" at bounding box center [795, 327] width 23 height 23
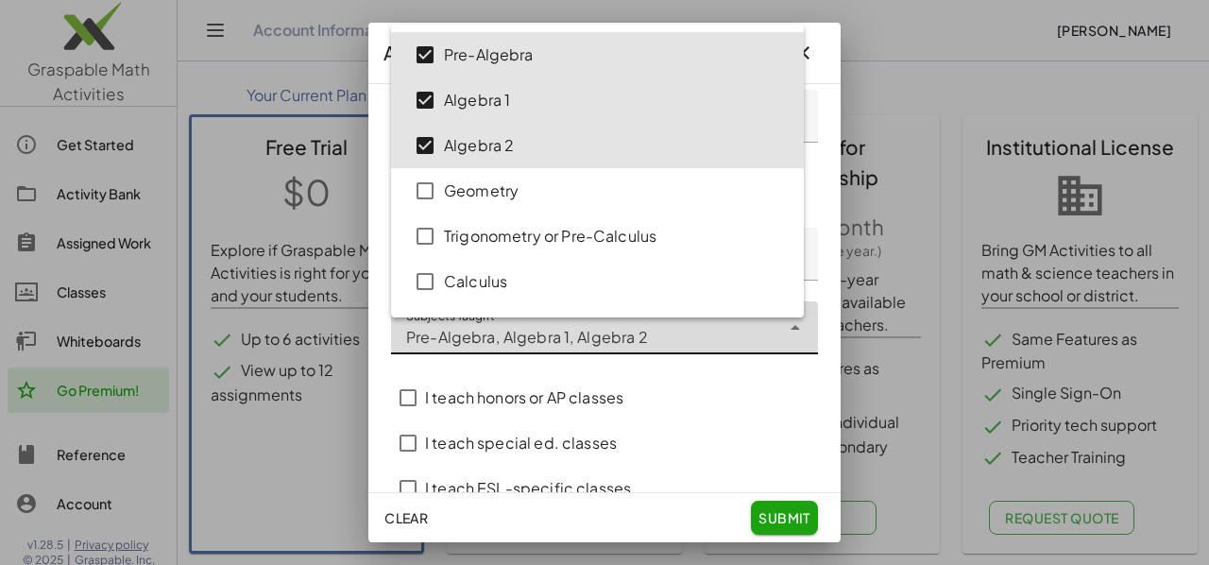
click at [820, 247] on div "**********" at bounding box center [604, 288] width 472 height 408
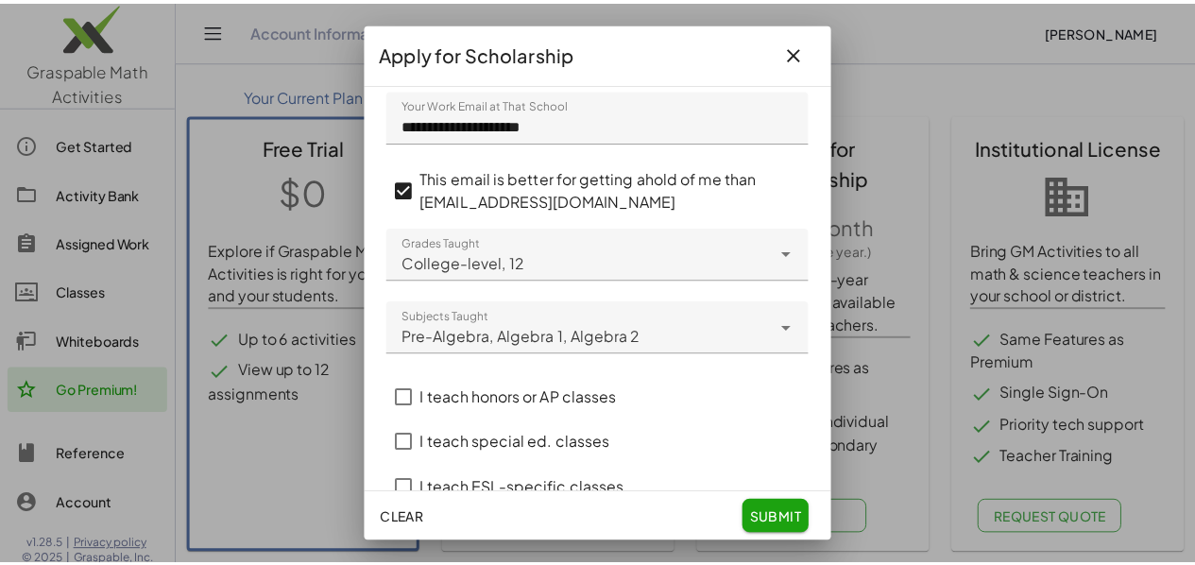
scroll to position [246, 0]
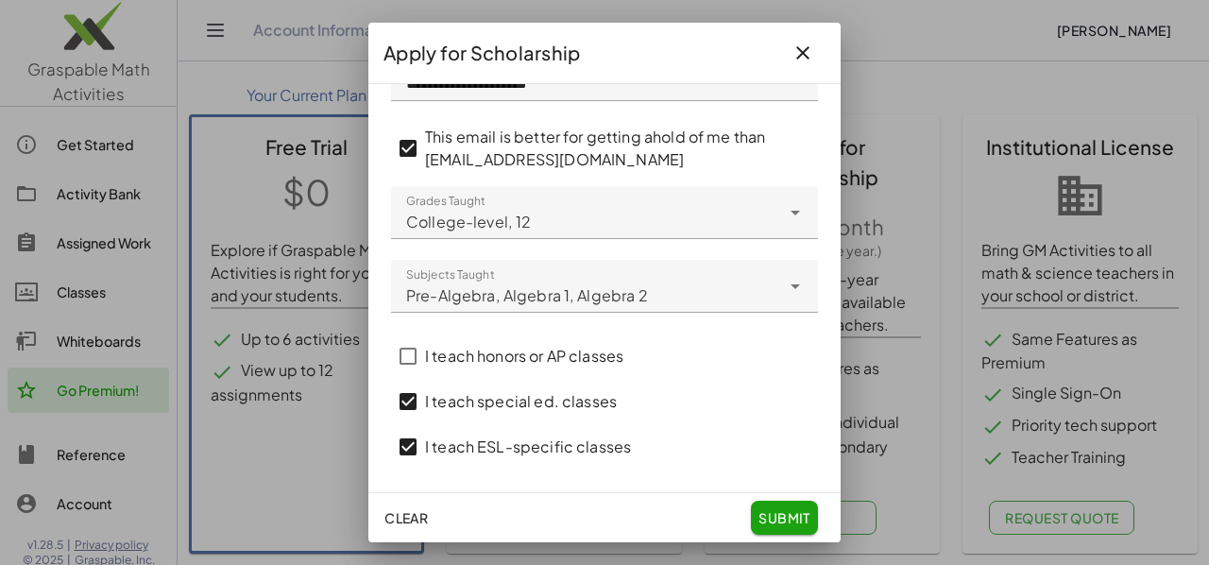
click at [793, 509] on span "submit" at bounding box center [784, 517] width 52 height 17
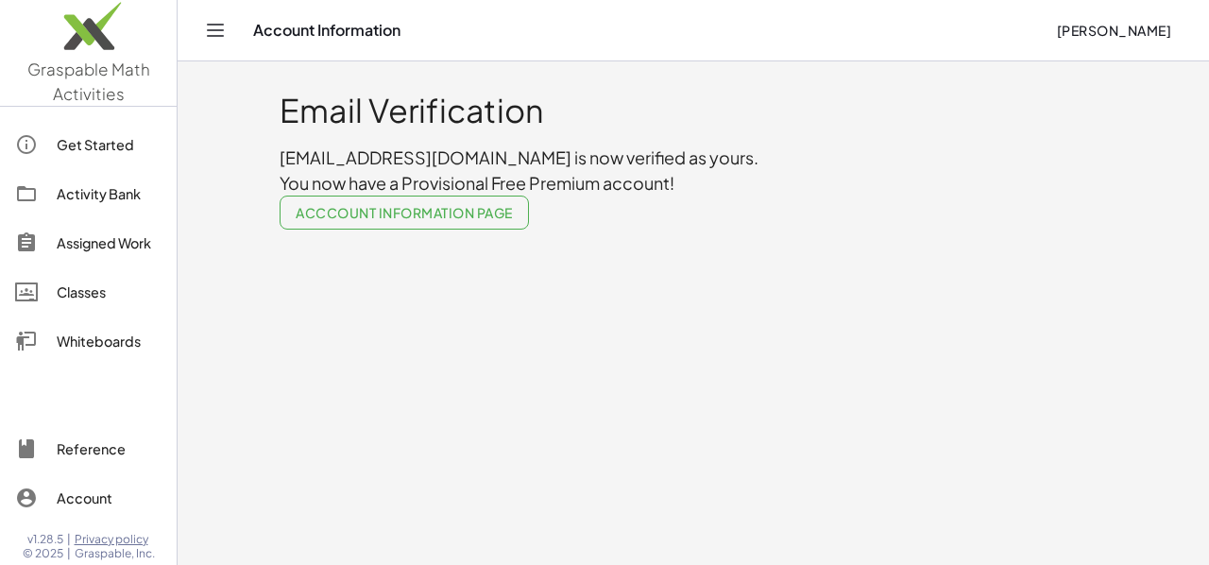
click at [425, 211] on span "Acccount Information Page" at bounding box center [404, 212] width 217 height 17
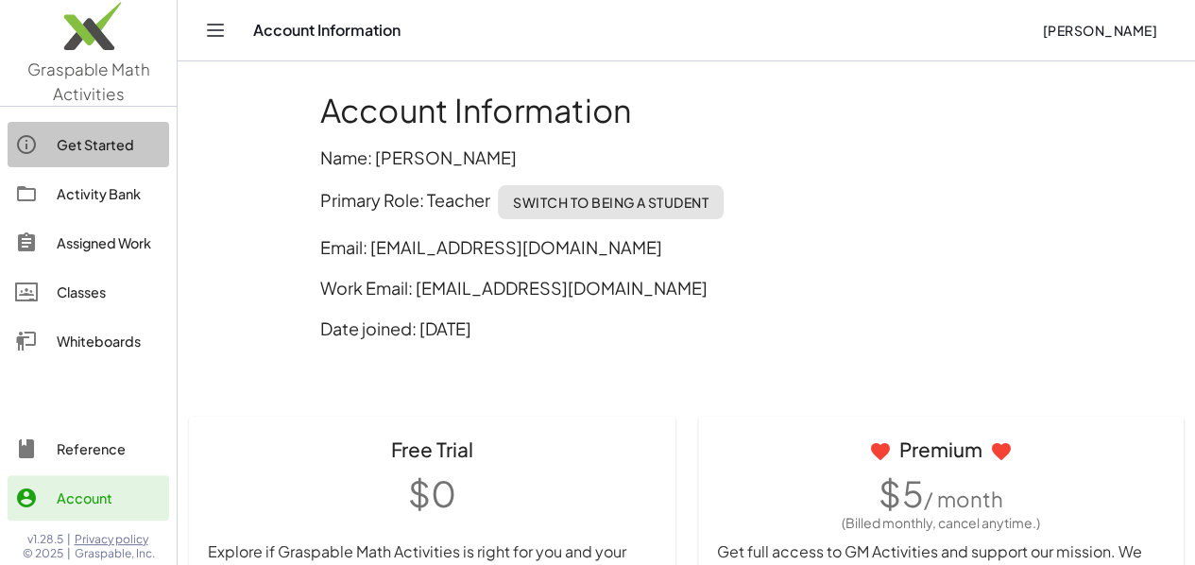
click at [94, 143] on div "Get Started" at bounding box center [109, 144] width 105 height 23
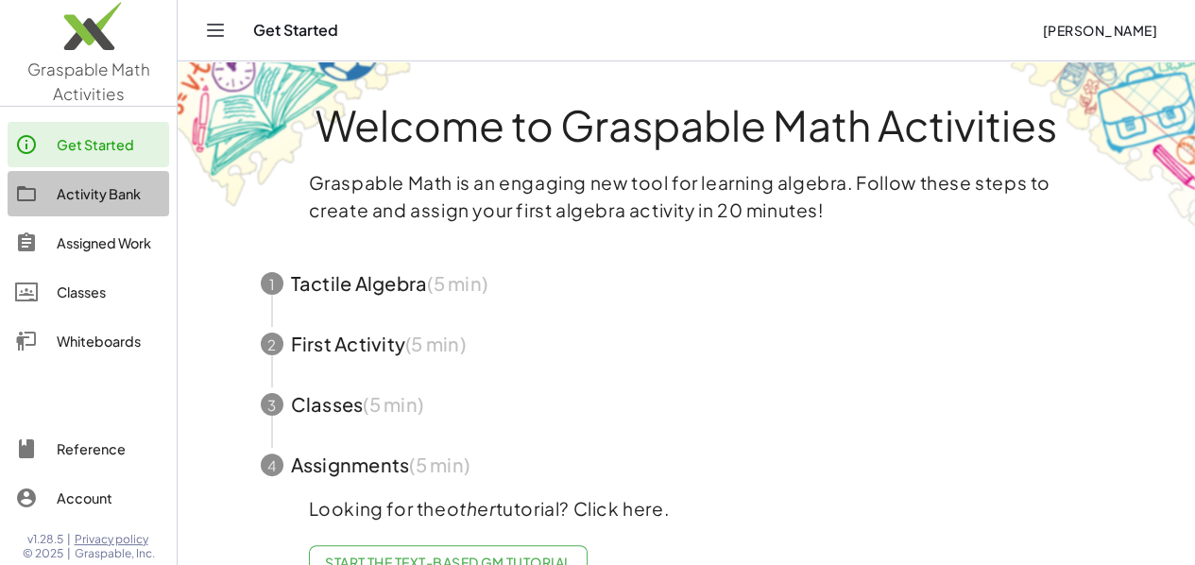
click at [104, 191] on div "Activity Bank" at bounding box center [109, 193] width 105 height 23
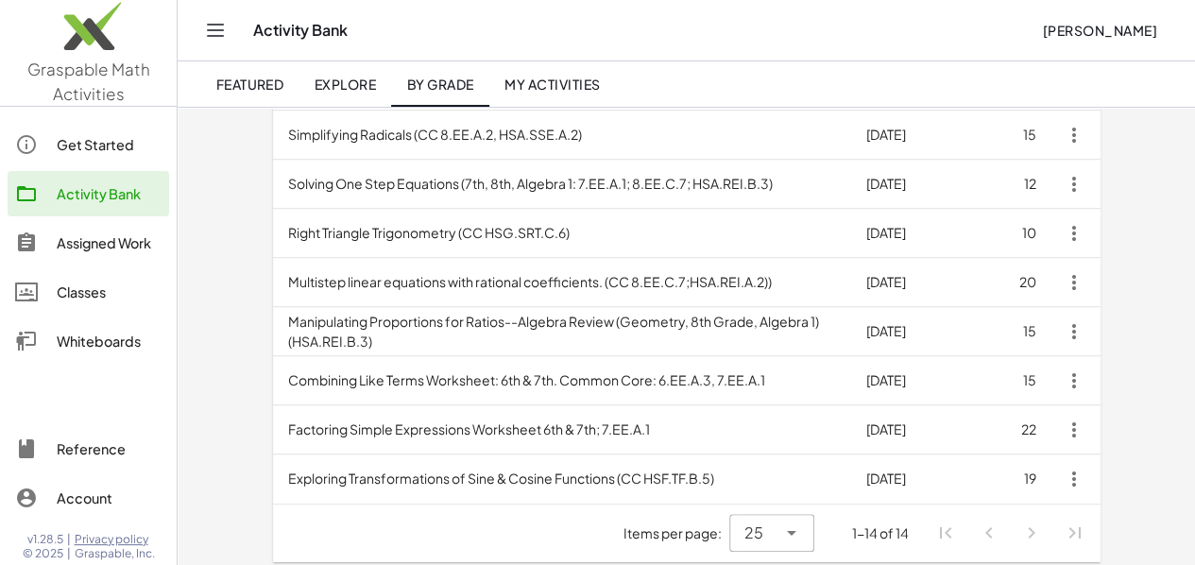
scroll to position [533, 0]
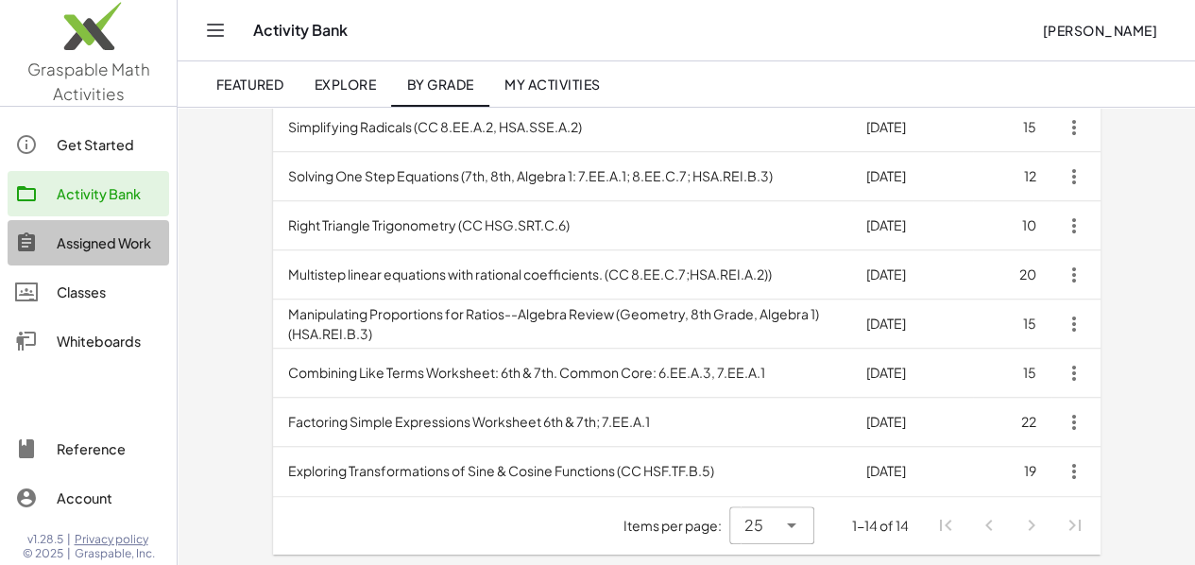
click at [103, 252] on div "Assigned Work" at bounding box center [109, 242] width 105 height 23
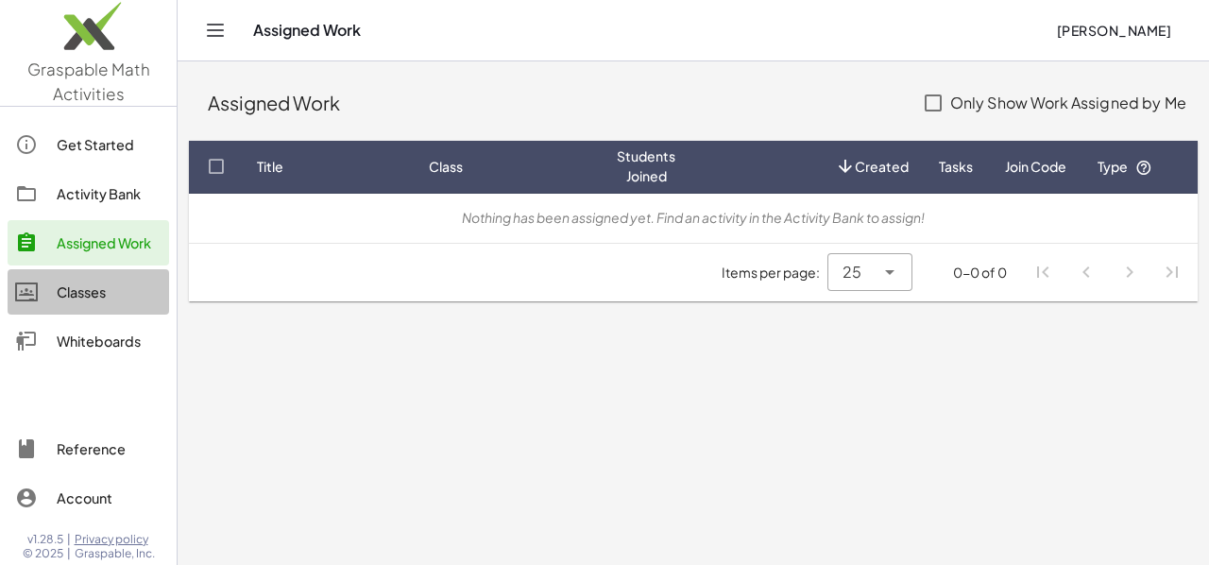
click at [96, 296] on div "Classes" at bounding box center [109, 291] width 105 height 23
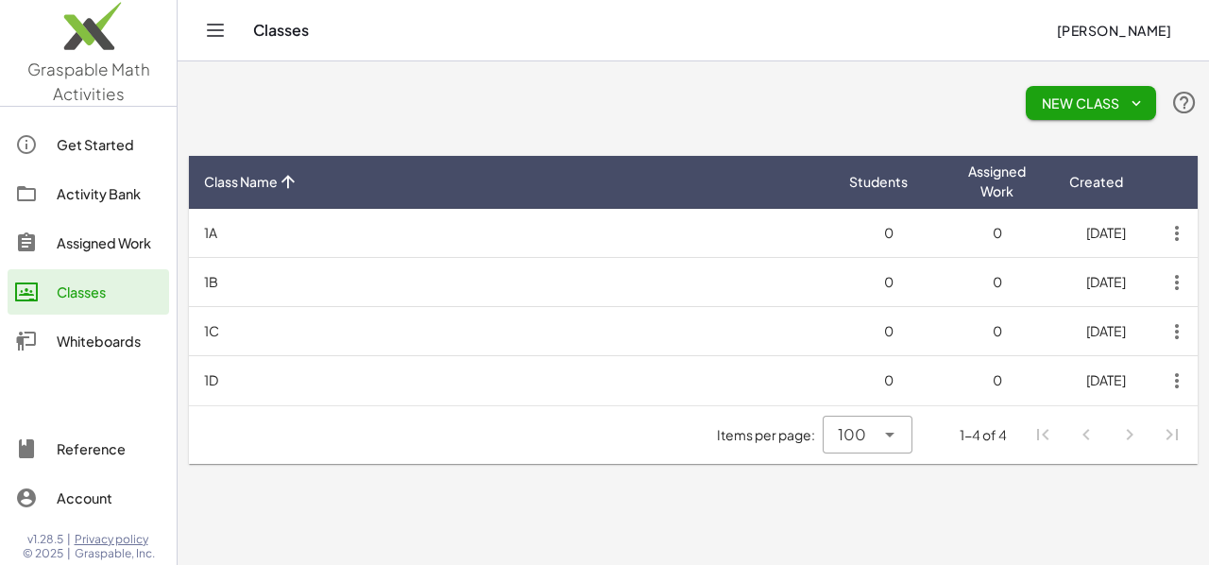
click at [104, 338] on div "Whiteboards" at bounding box center [109, 341] width 105 height 23
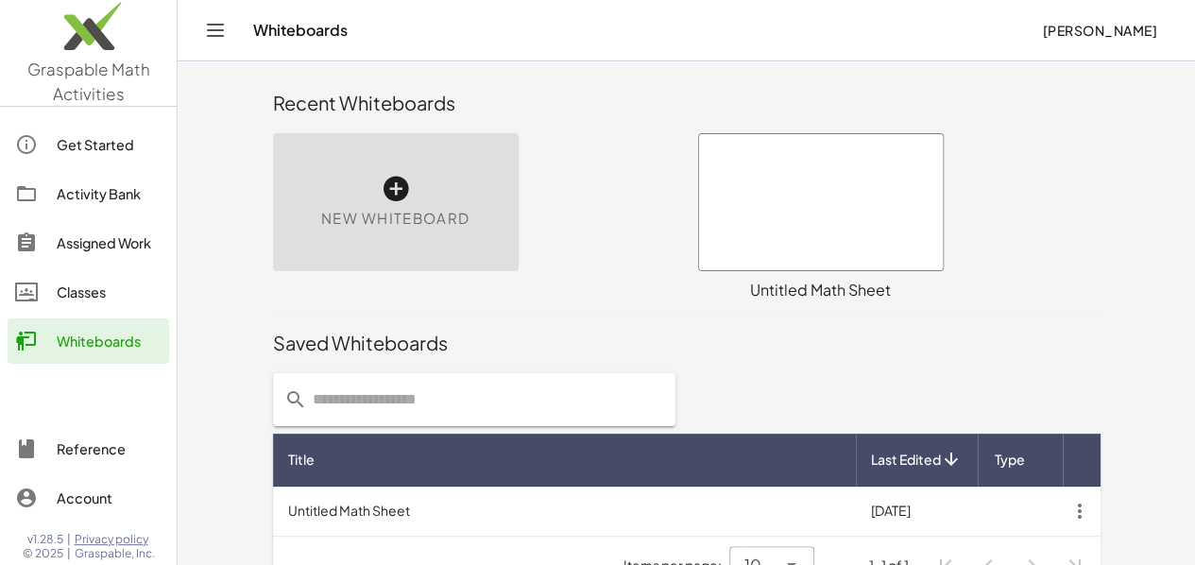
click at [838, 222] on div at bounding box center [821, 202] width 244 height 136
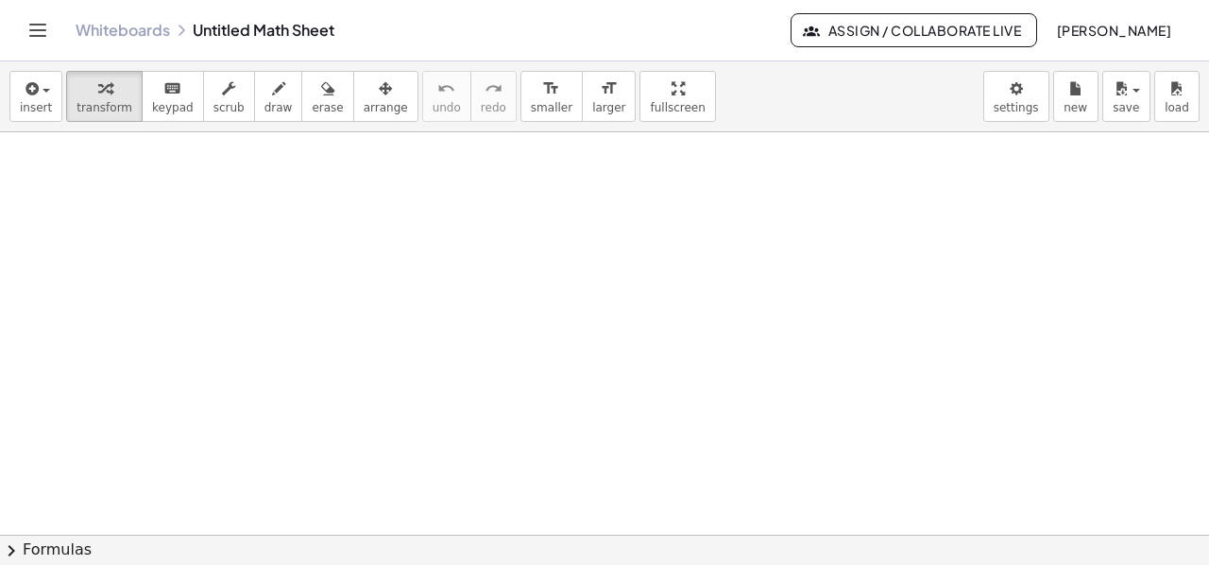
click at [38, 27] on icon "Toggle navigation" at bounding box center [37, 30] width 23 height 23
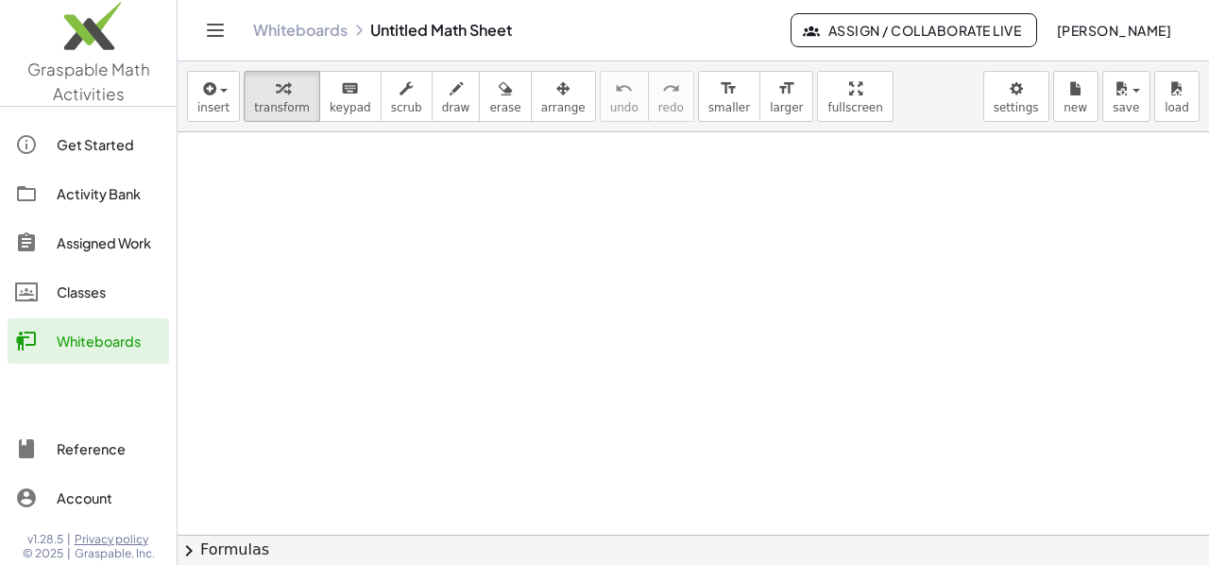
click at [83, 493] on div "Account" at bounding box center [109, 497] width 105 height 23
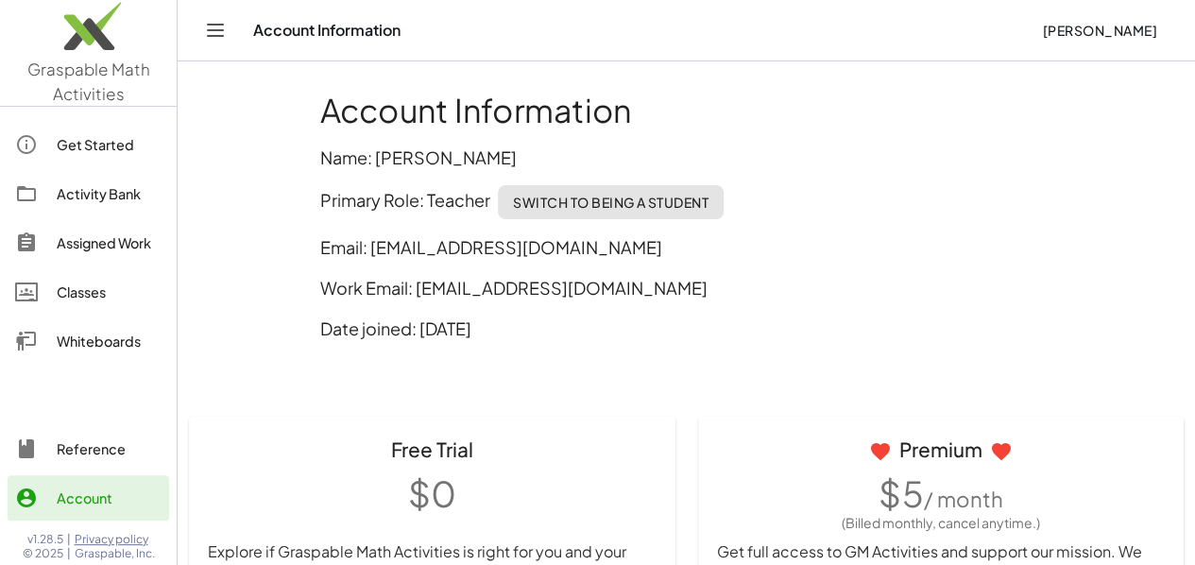
click at [92, 190] on div "Activity Bank" at bounding box center [109, 193] width 105 height 23
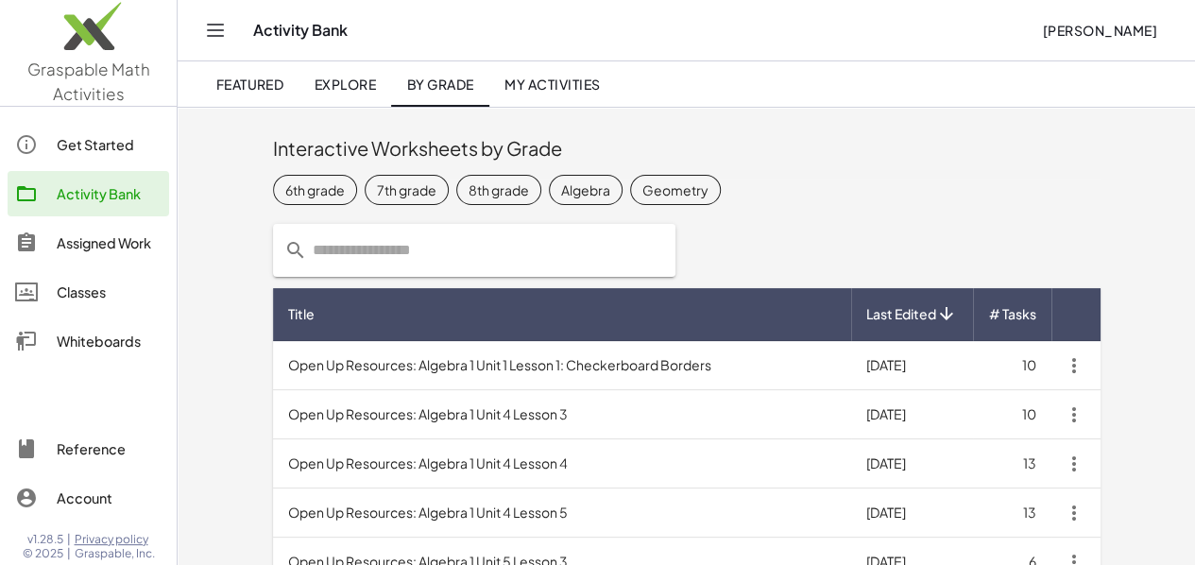
click at [561, 190] on div "Algebra" at bounding box center [585, 189] width 49 height 20
click at [468, 188] on div "8th grade" at bounding box center [498, 189] width 60 height 20
click at [485, 190] on div "8th grade" at bounding box center [515, 189] width 60 height 20
click at [659, 188] on div "Geometry" at bounding box center [692, 189] width 66 height 20
click at [676, 190] on div "Geometry" at bounding box center [709, 189] width 66 height 20
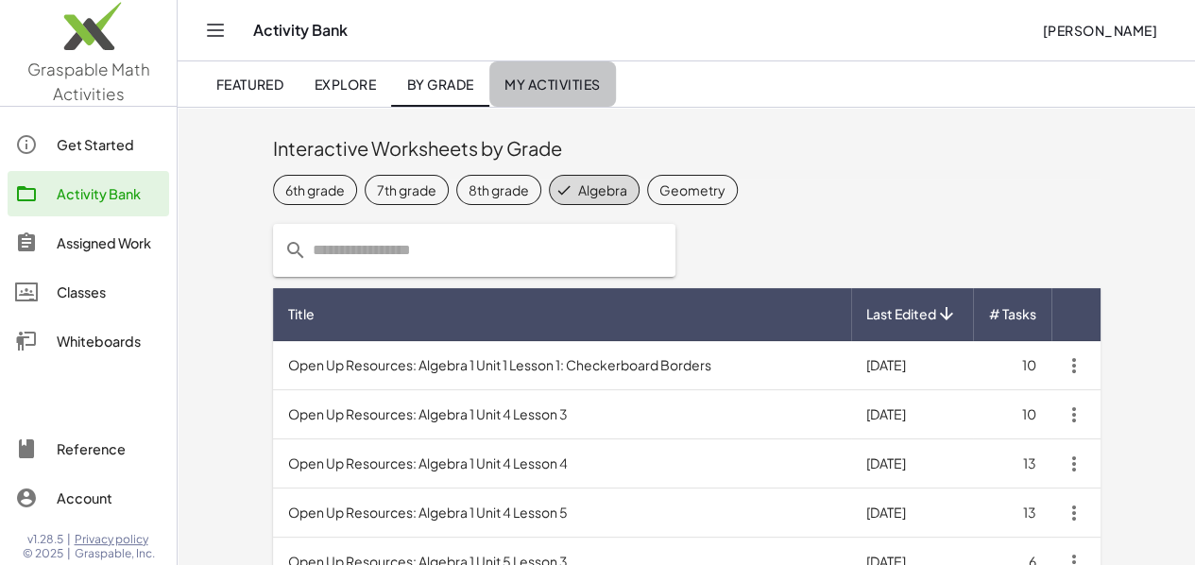
click at [565, 87] on span "My Activities" at bounding box center [552, 84] width 96 height 17
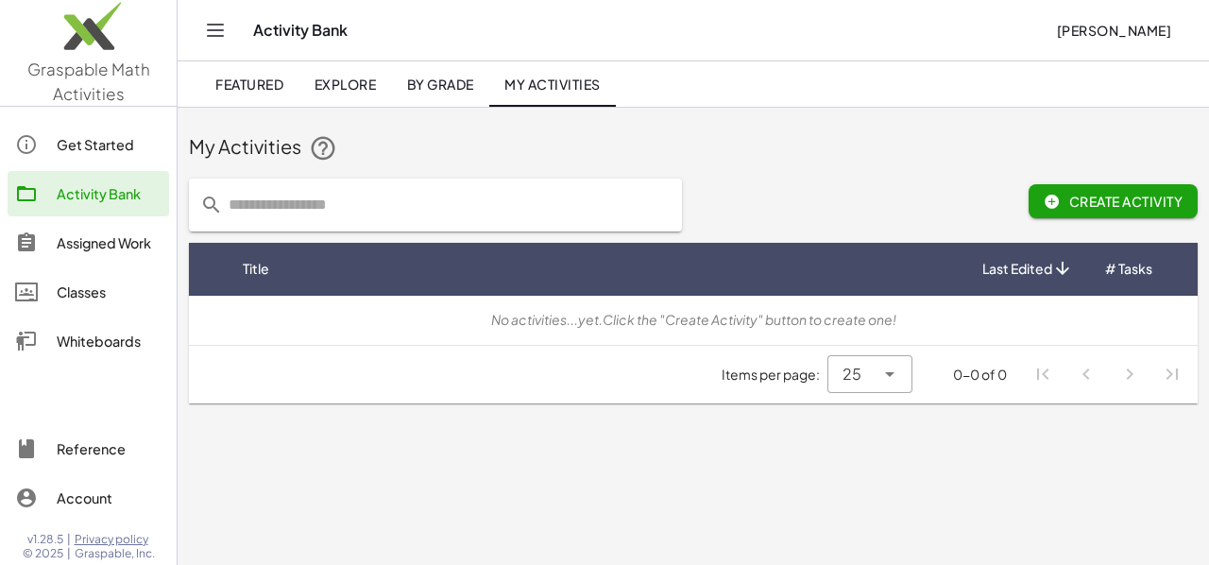
click at [457, 84] on span "By Grade" at bounding box center [439, 84] width 67 height 17
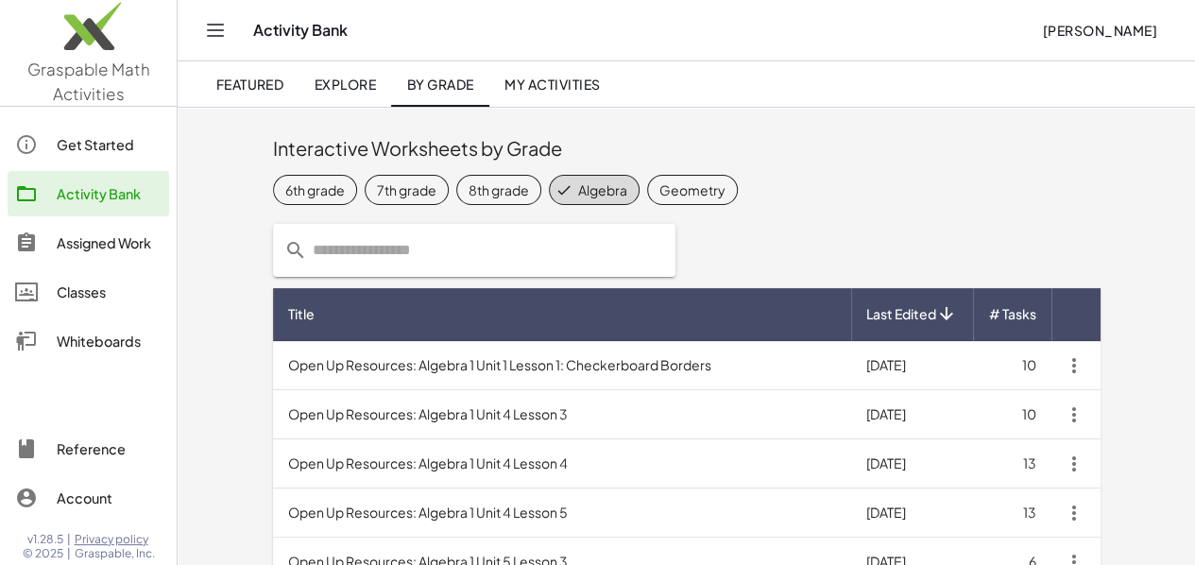
click at [332, 86] on span "Explore" at bounding box center [345, 84] width 62 height 17
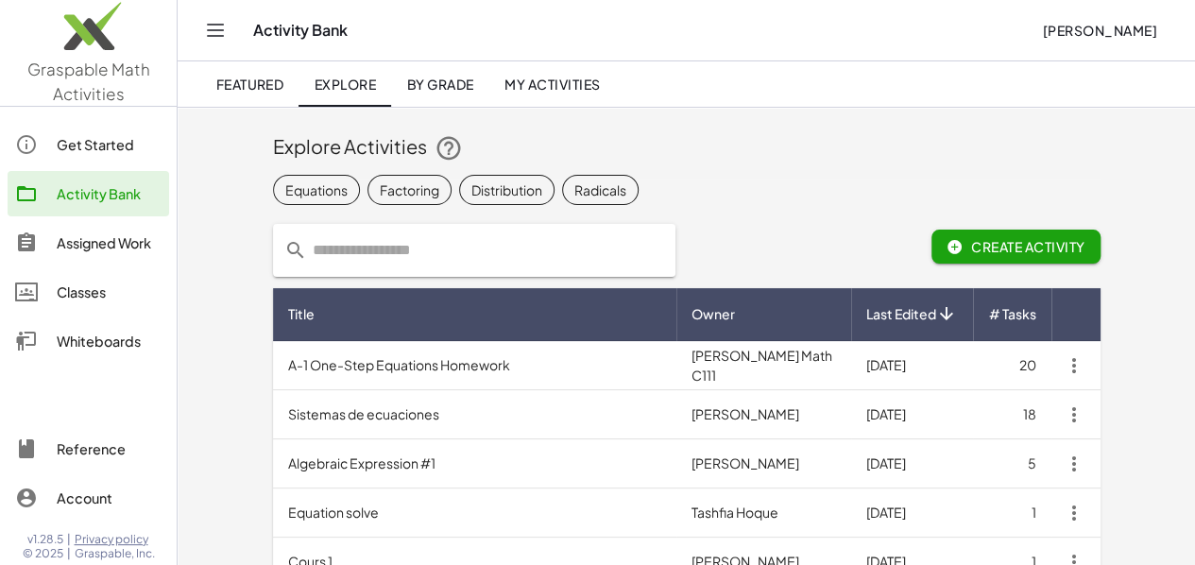
click at [285, 196] on div "Equations" at bounding box center [316, 189] width 62 height 20
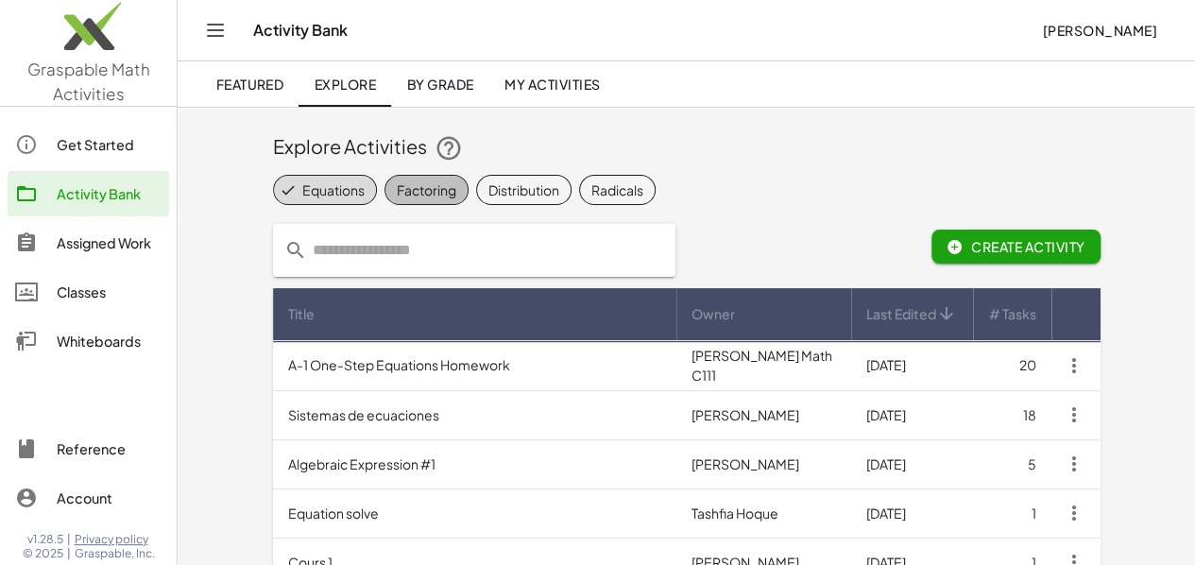
click at [397, 189] on div "Factoring" at bounding box center [426, 189] width 59 height 20
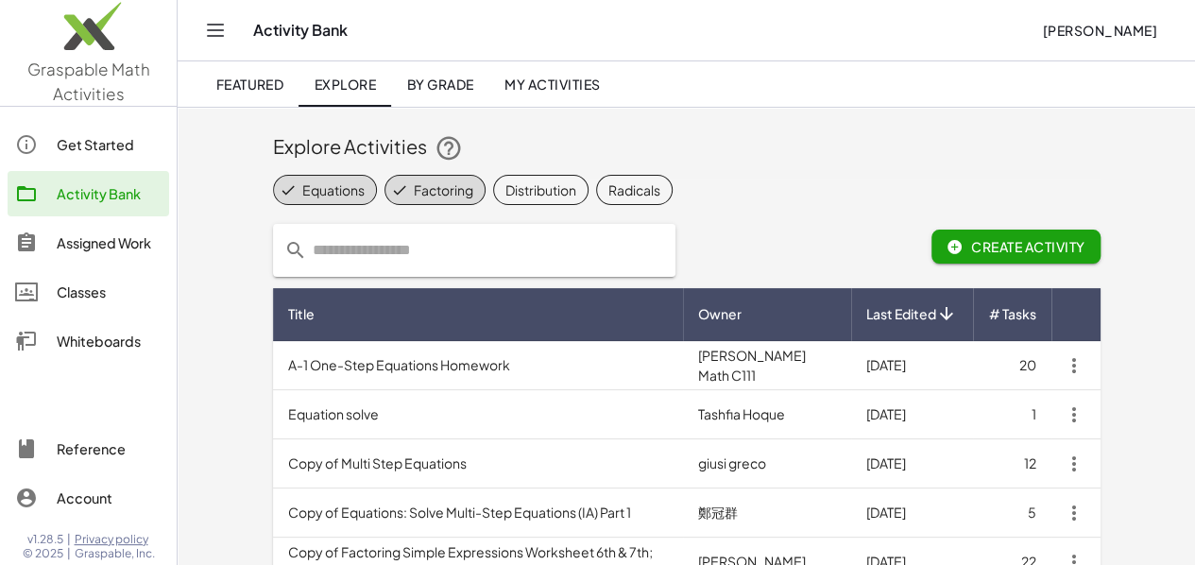
click at [302, 188] on div "Equations" at bounding box center [333, 189] width 62 height 20
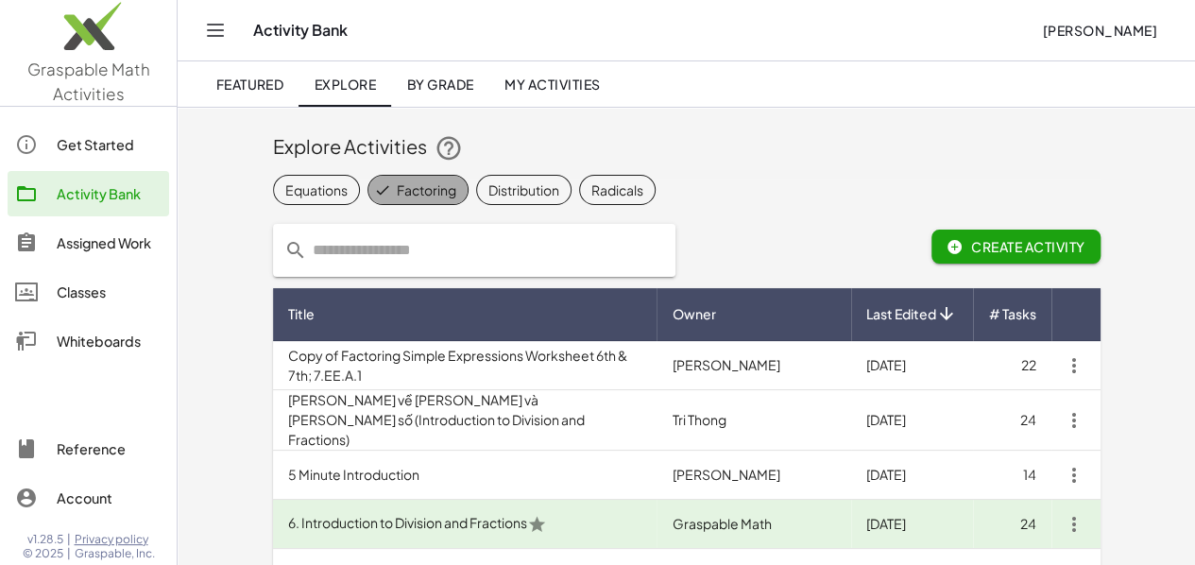
click at [397, 183] on div "Factoring" at bounding box center [426, 189] width 59 height 20
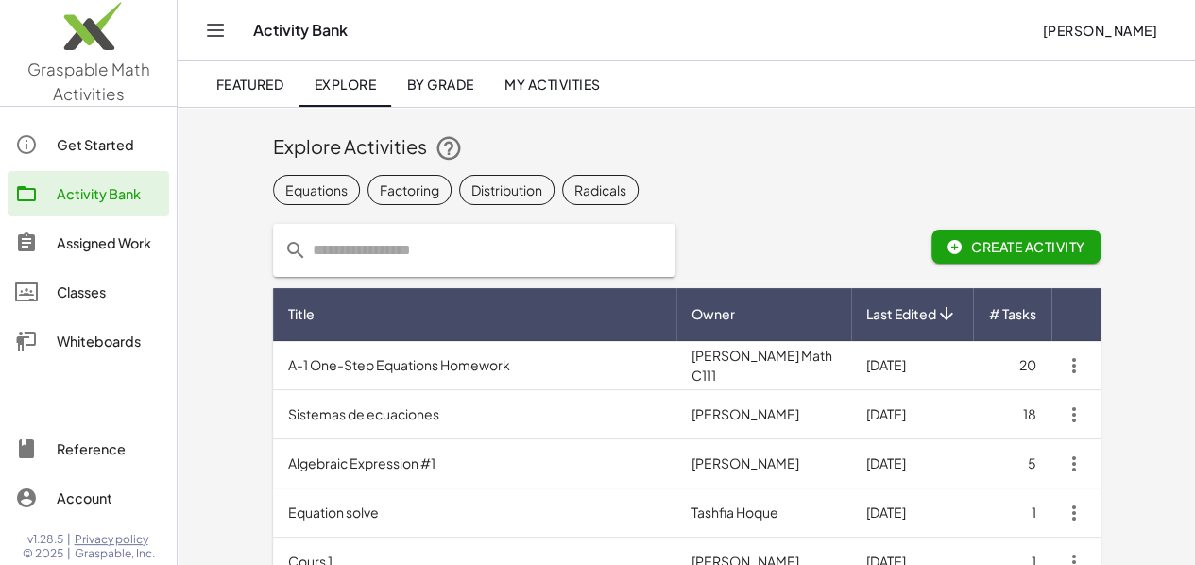
click at [445, 86] on span "By Grade" at bounding box center [439, 84] width 67 height 17
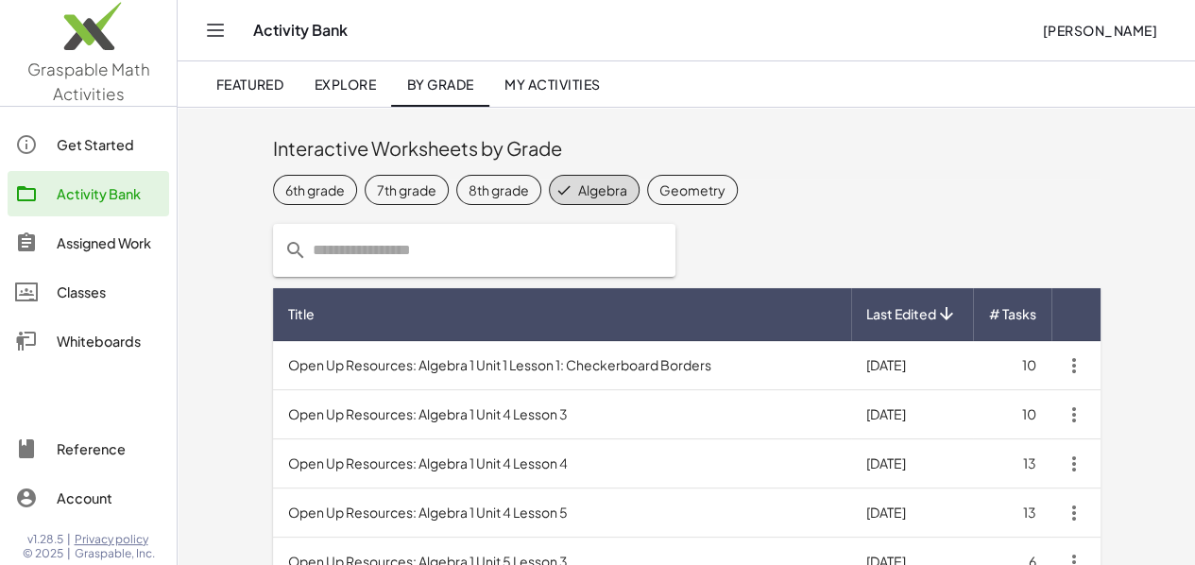
click at [109, 338] on div "Whiteboards" at bounding box center [109, 341] width 105 height 23
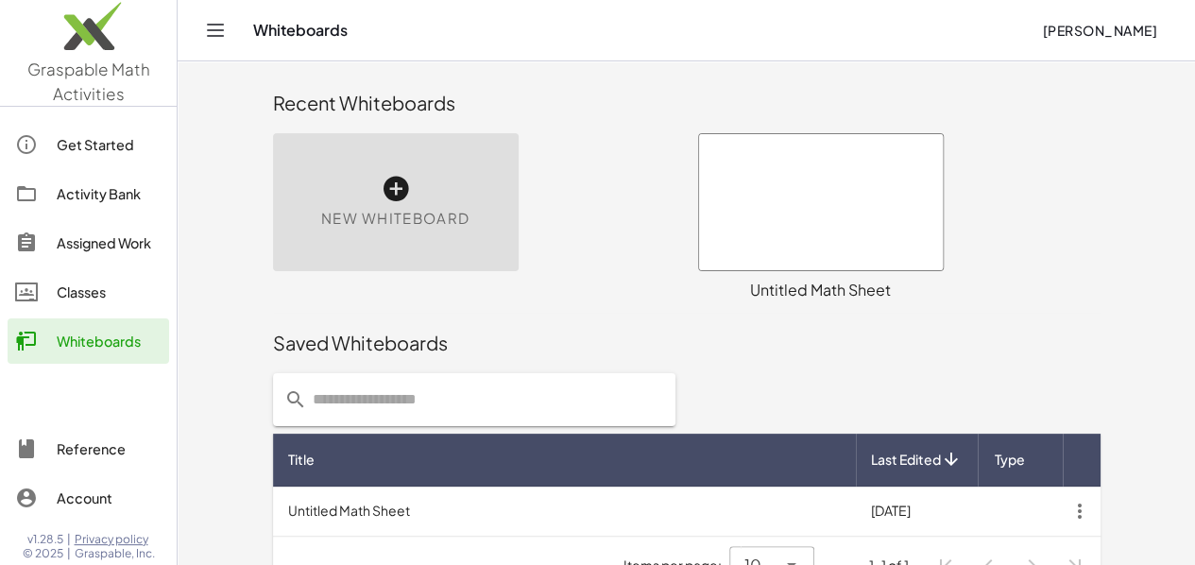
click at [810, 178] on div at bounding box center [821, 202] width 244 height 136
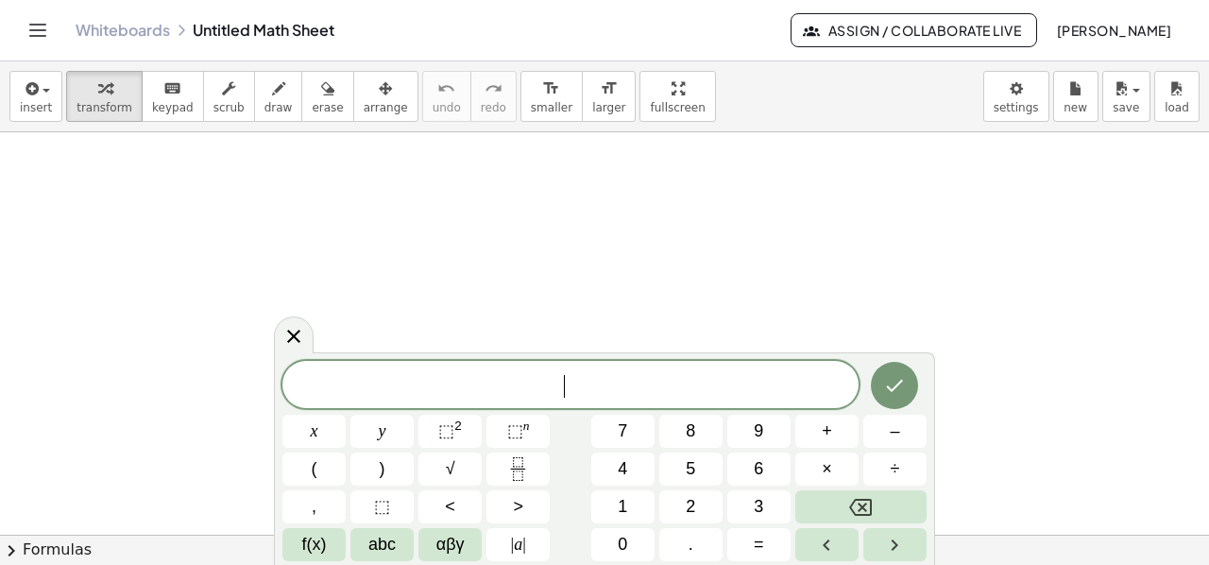
drag, startPoint x: 580, startPoint y: 388, endPoint x: 510, endPoint y: 331, distance: 90.0
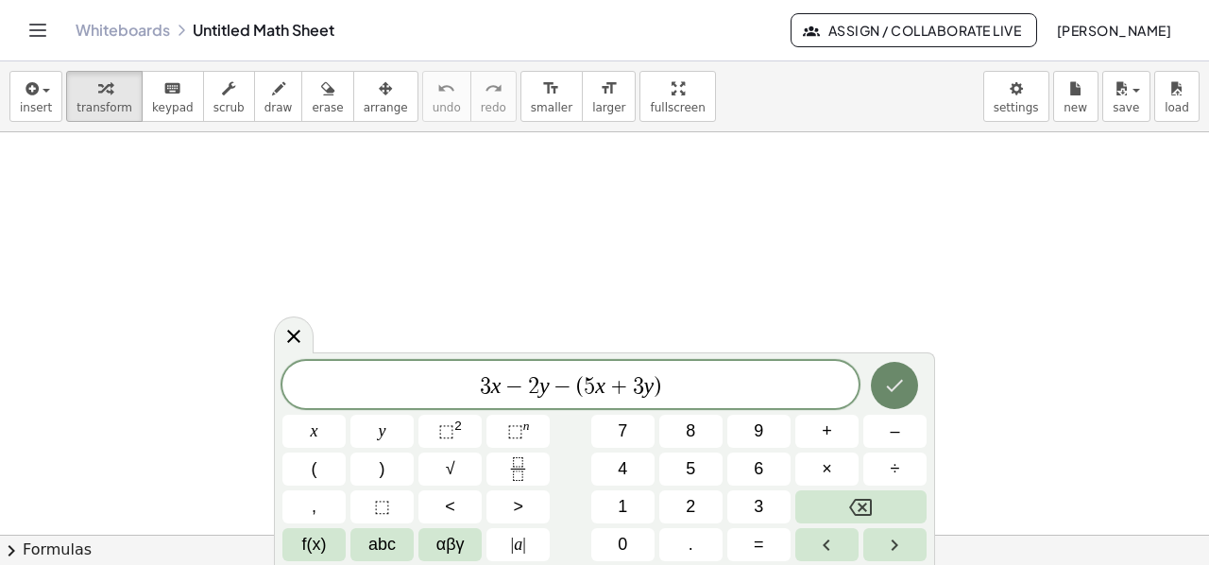
click at [891, 381] on icon "Done" at bounding box center [894, 385] width 23 height 23
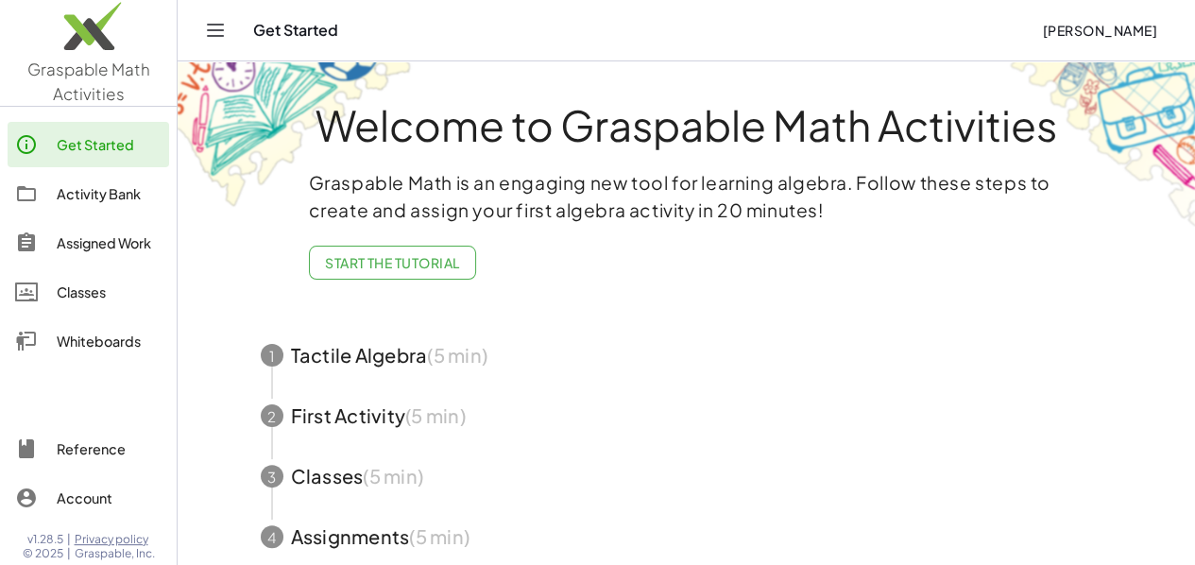
click at [1014, 303] on div "Welcome to Graspable Math Activities Graspable Math is an engaging new tool for…" at bounding box center [686, 369] width 944 height 617
